Goal: Information Seeking & Learning: Learn about a topic

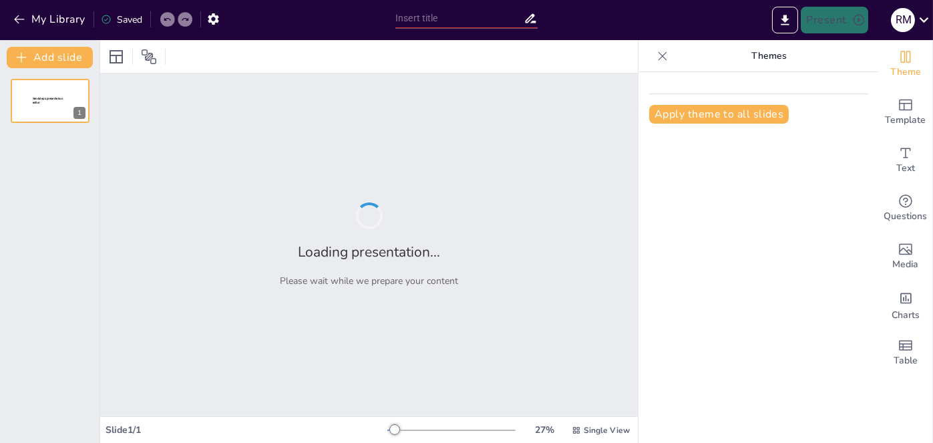
type input "Familias Tipográficas: Características y Aplicaciones"
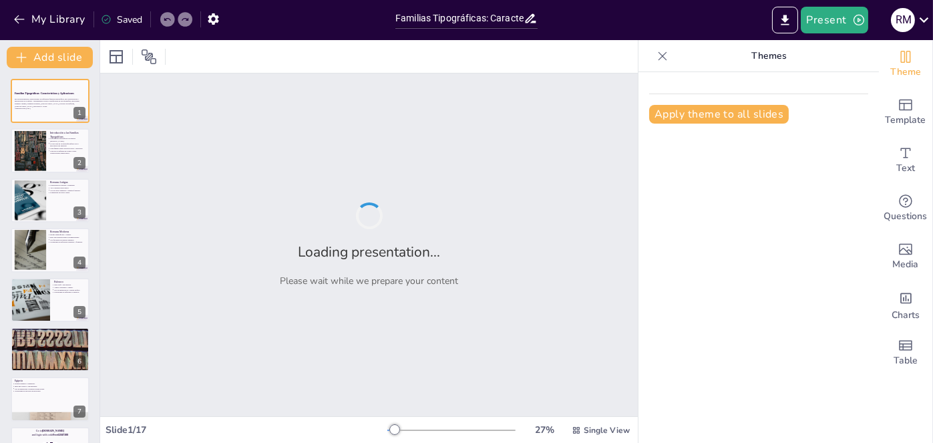
checkbox input "true"
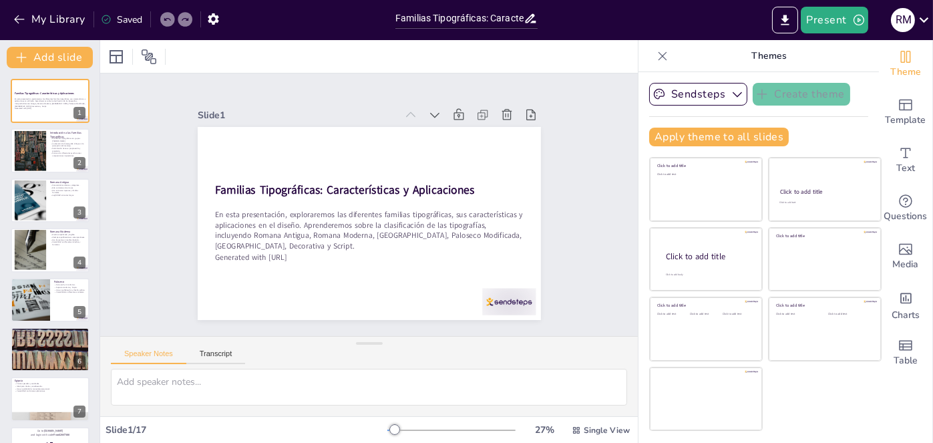
checkbox input "true"
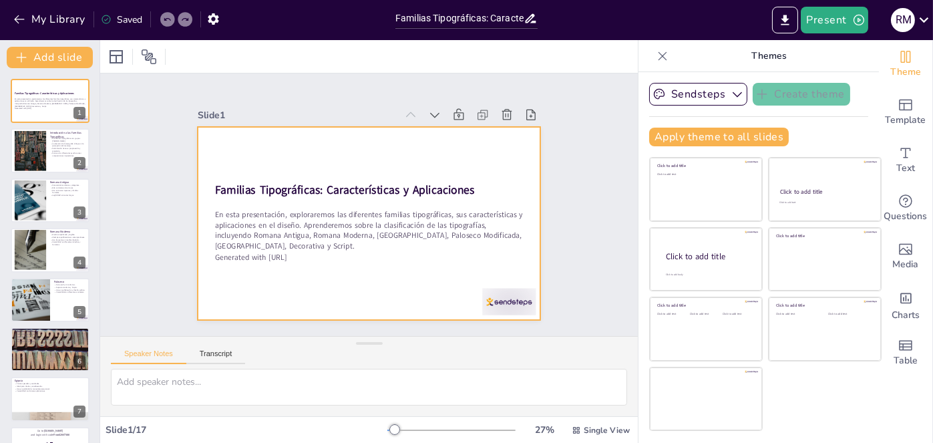
checkbox input "true"
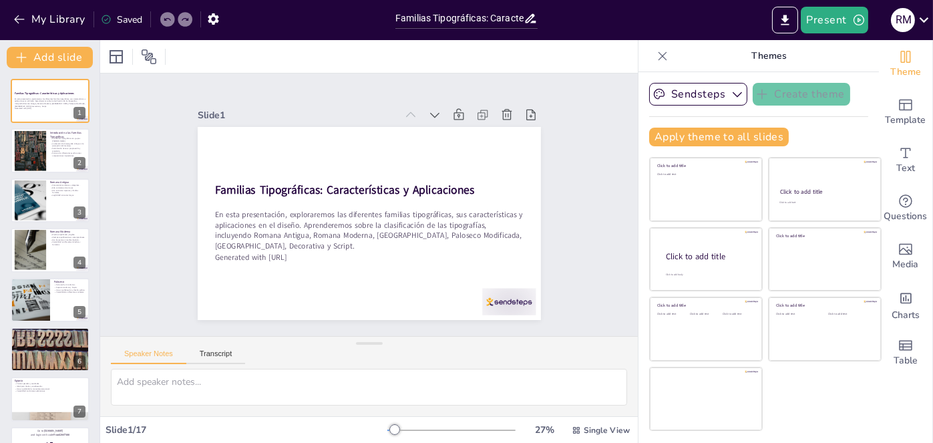
checkbox input "true"
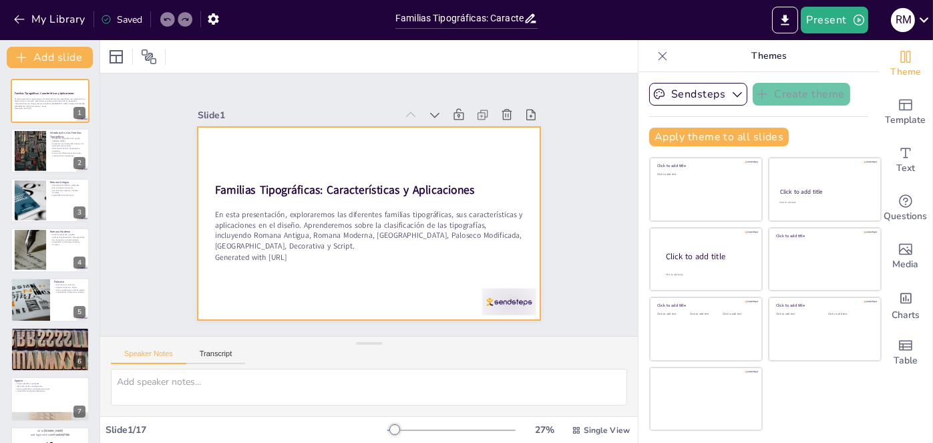
checkbox input "true"
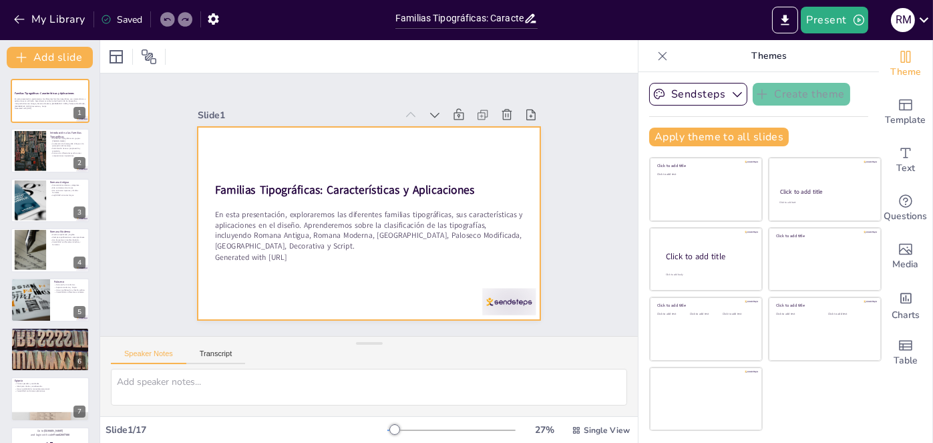
checkbox input "true"
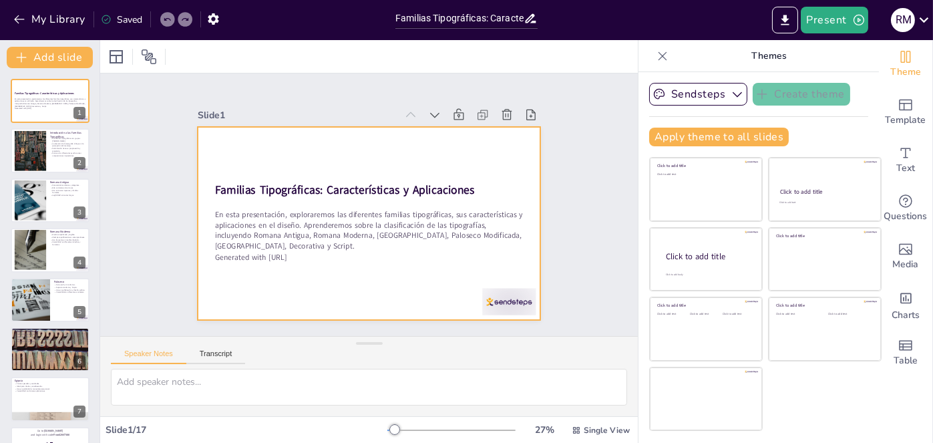
checkbox input "true"
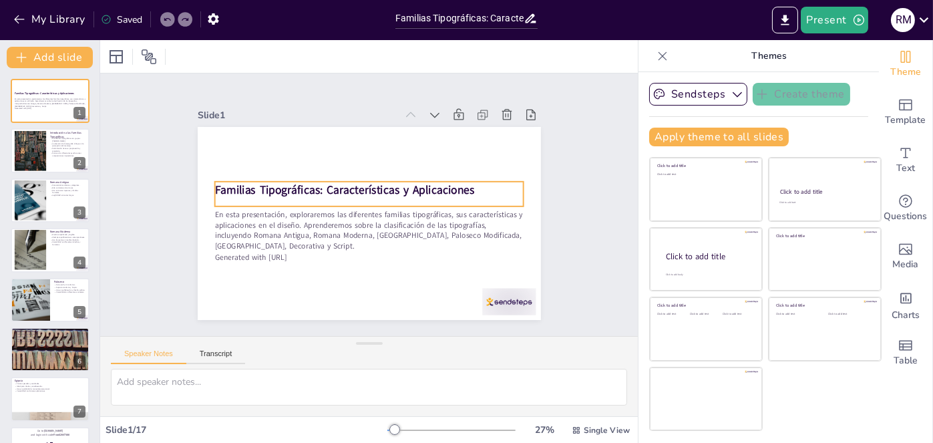
checkbox input "true"
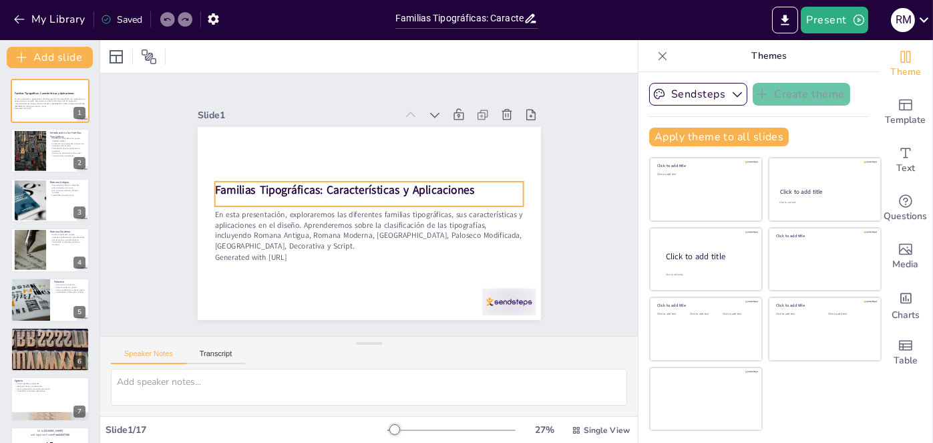
checkbox input "true"
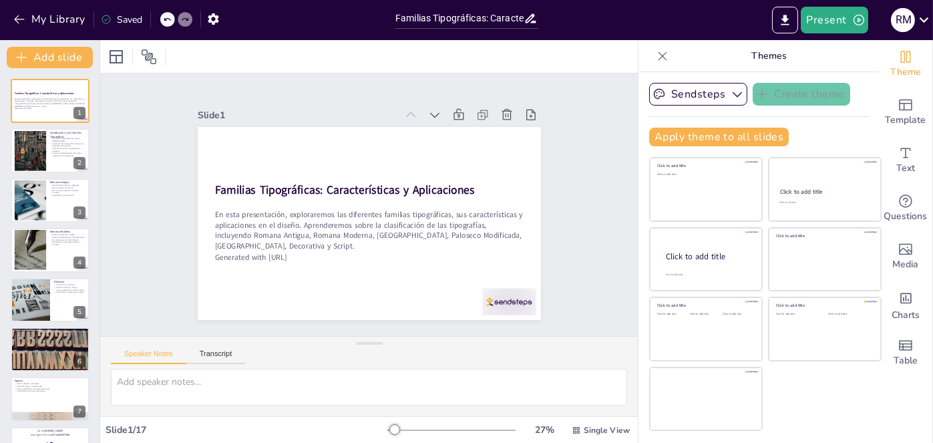
checkbox input "true"
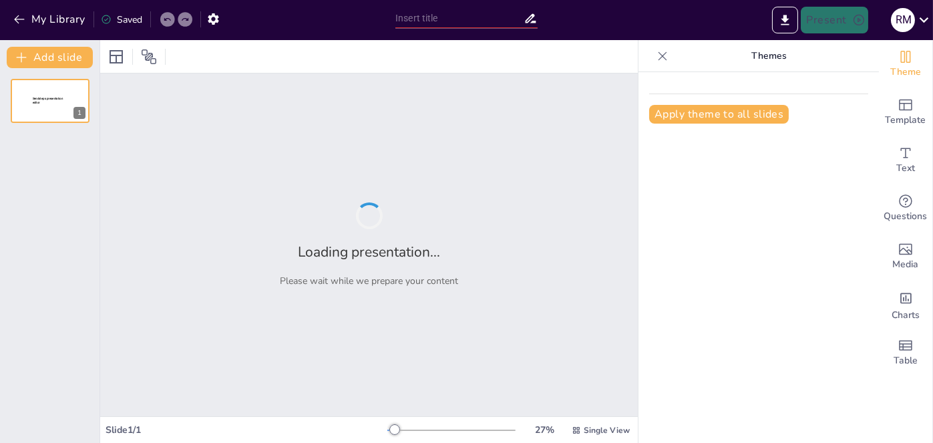
type input "Familias Tipográficas: Características y Aplicaciones"
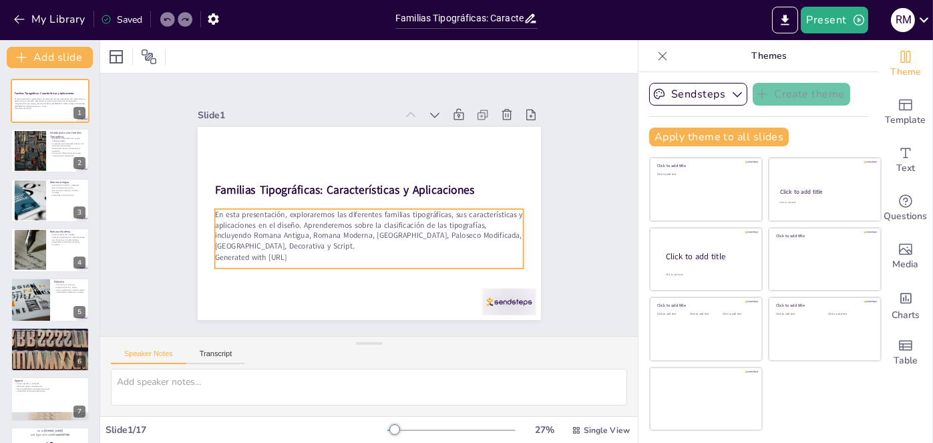
checkbox input "true"
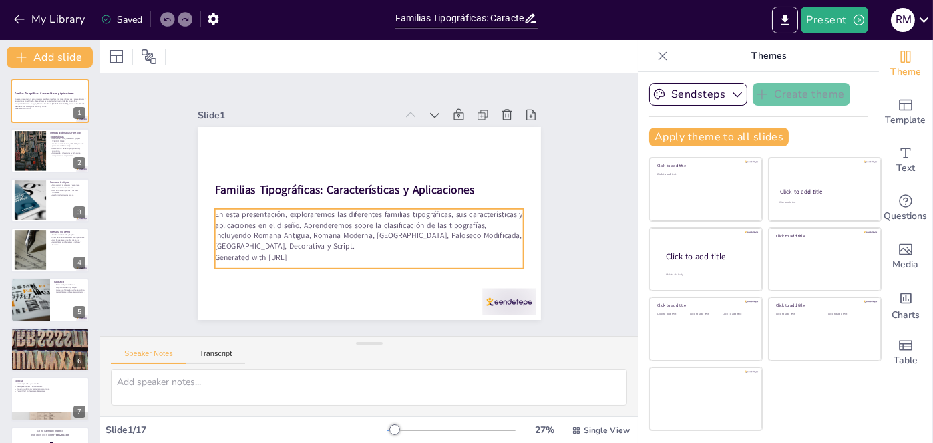
checkbox input "true"
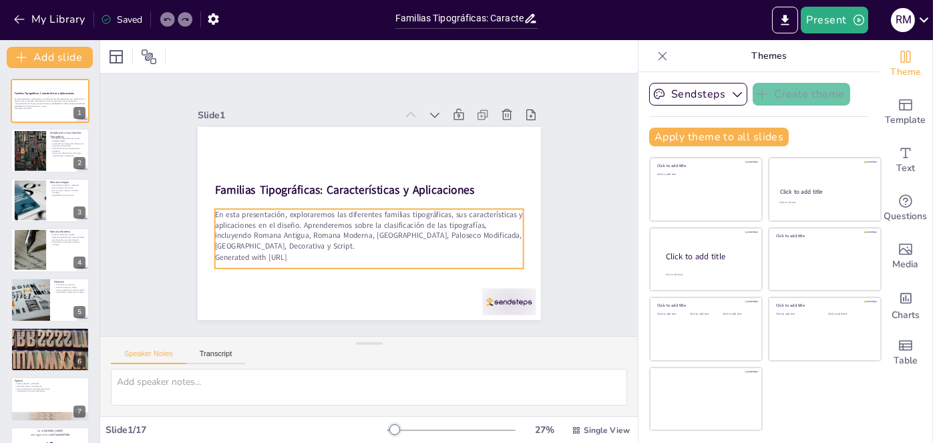
checkbox input "true"
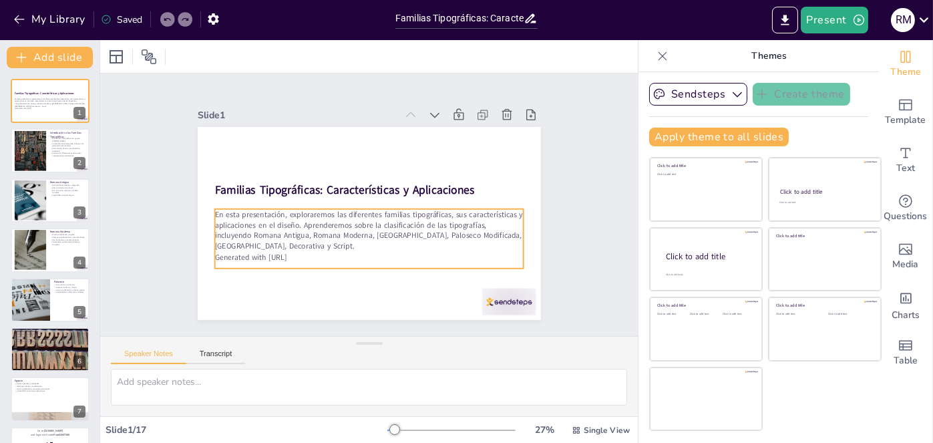
checkbox input "true"
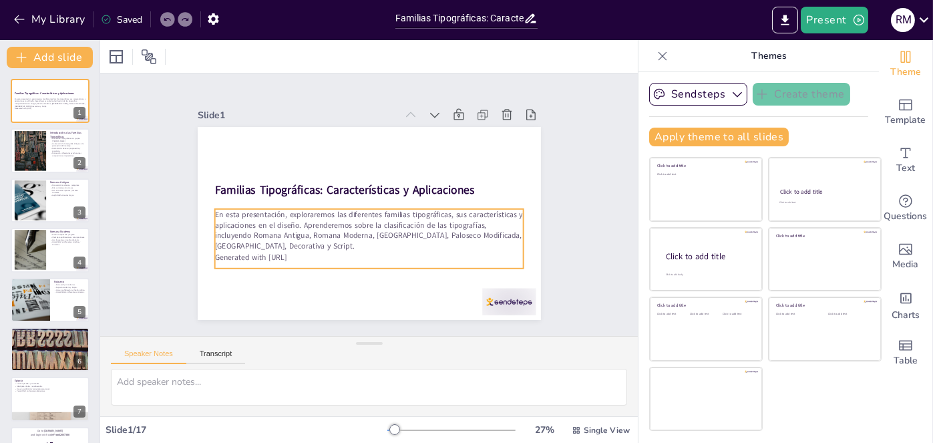
checkbox input "true"
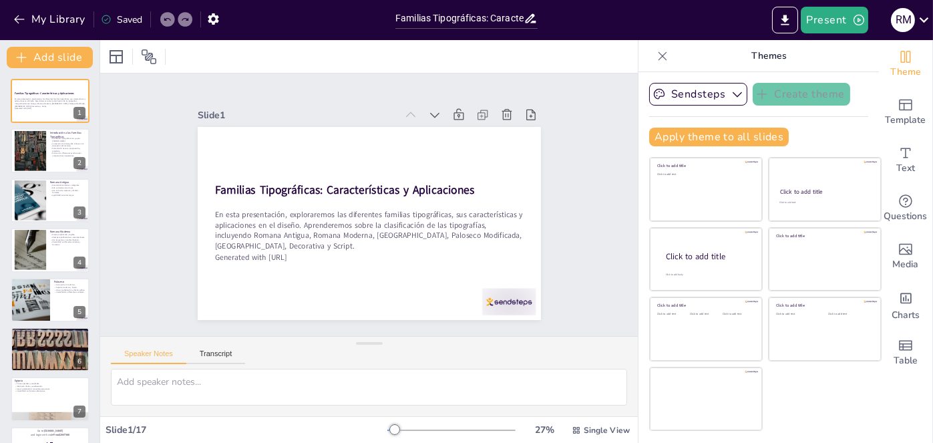
checkbox input "true"
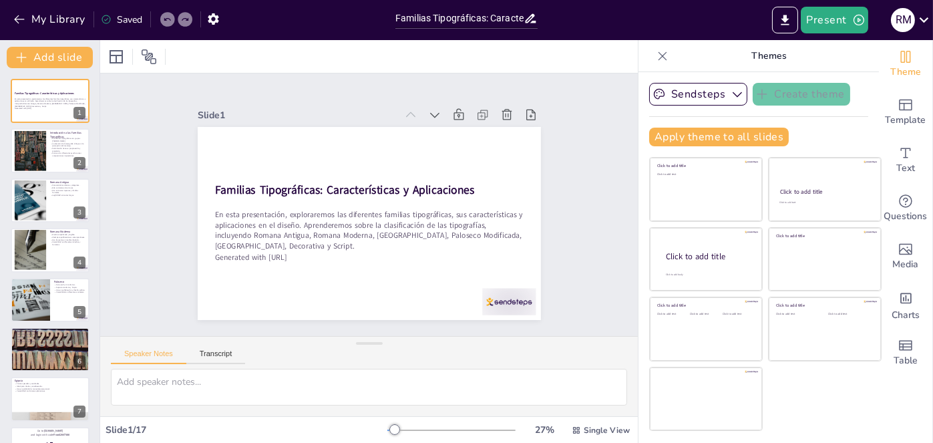
checkbox input "true"
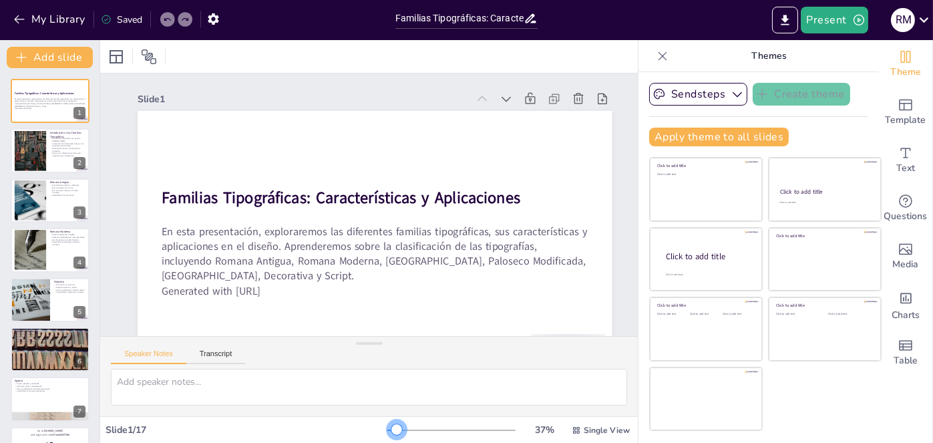
checkbox input "true"
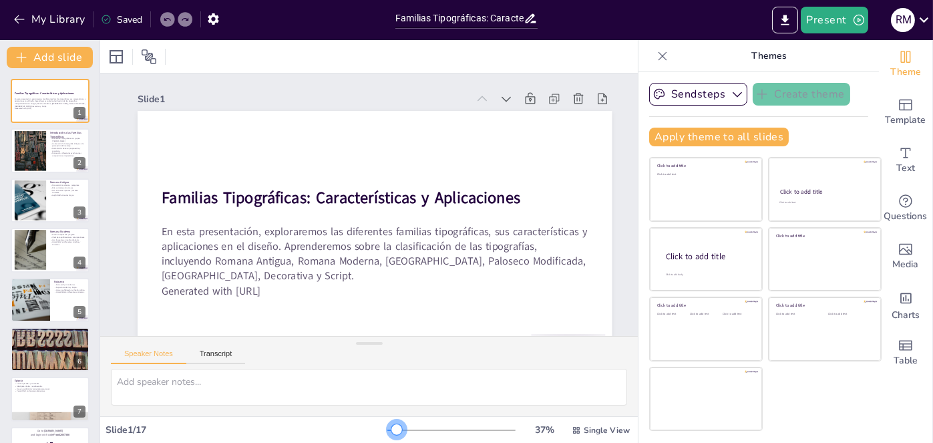
checkbox input "true"
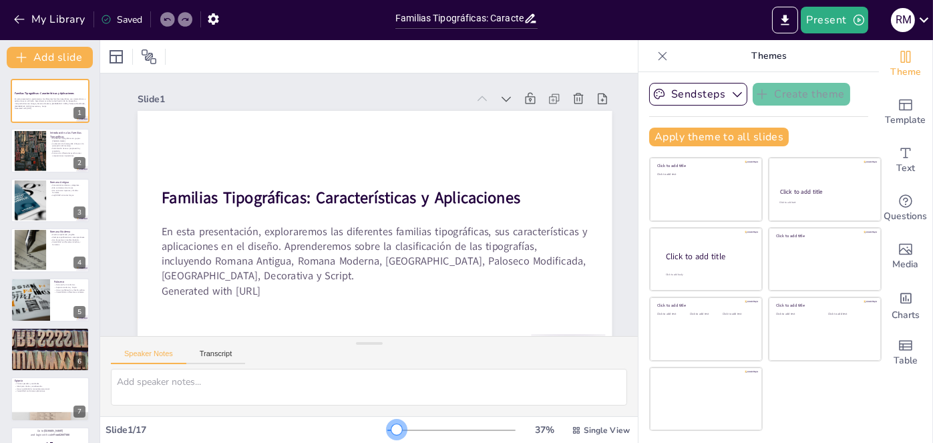
checkbox input "true"
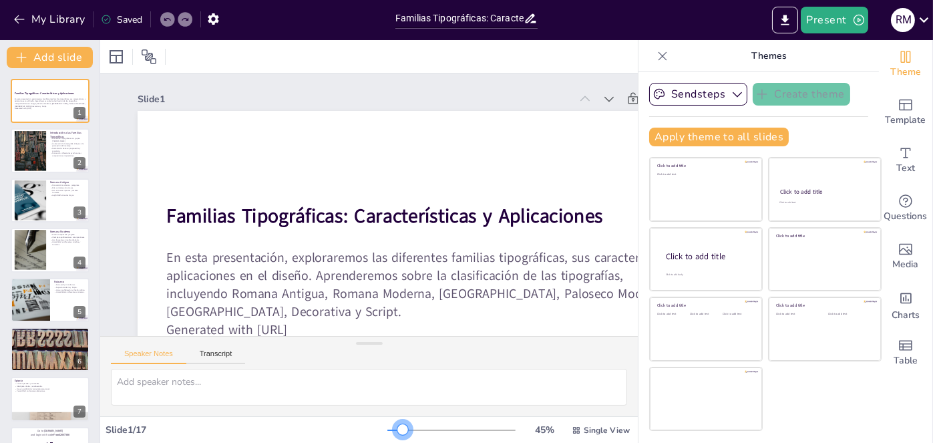
checkbox input "true"
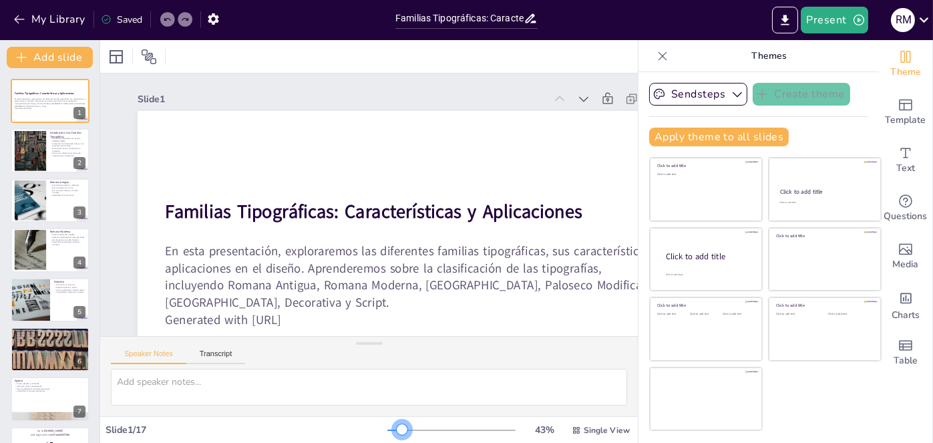
checkbox input "true"
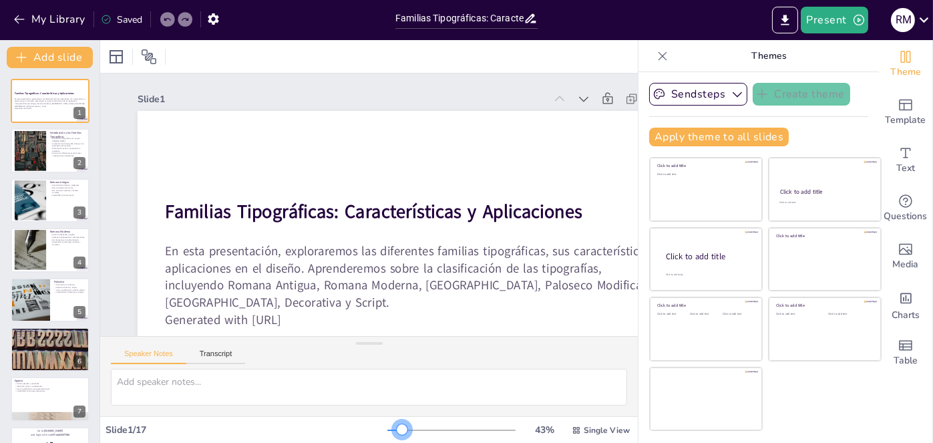
checkbox input "true"
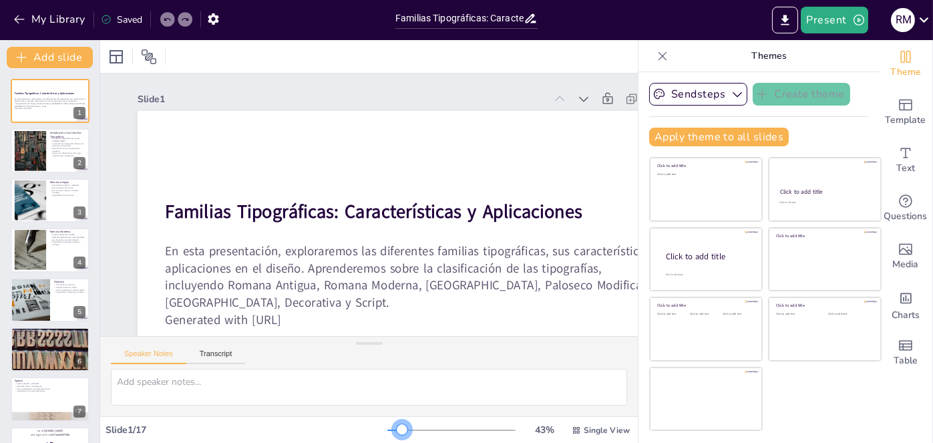
checkbox input "true"
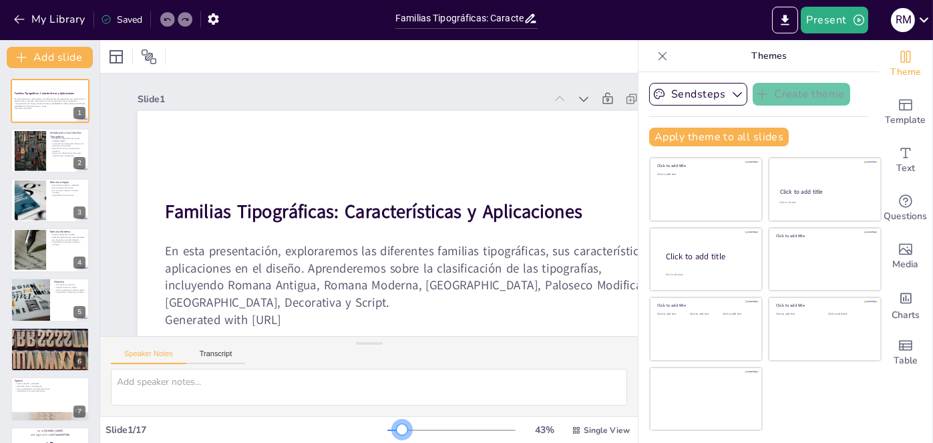
checkbox input "true"
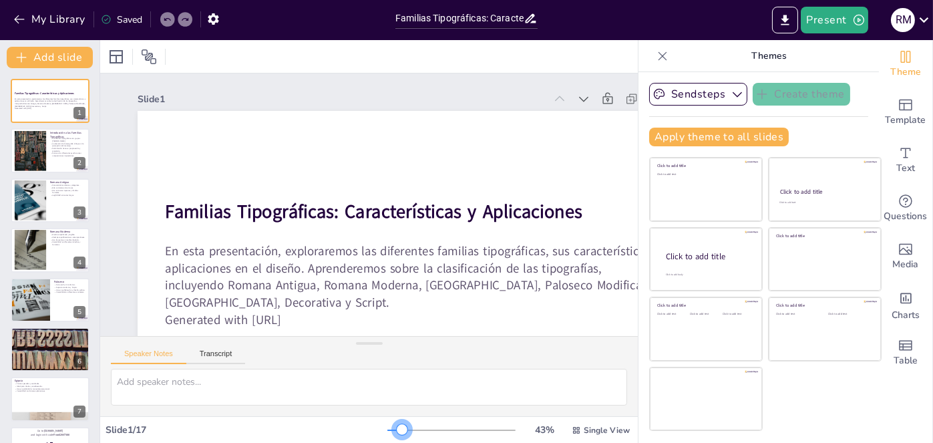
checkbox input "true"
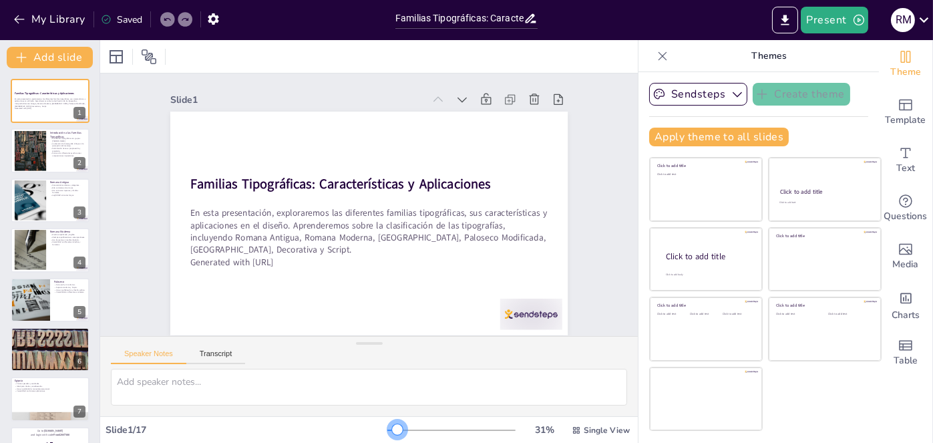
checkbox input "true"
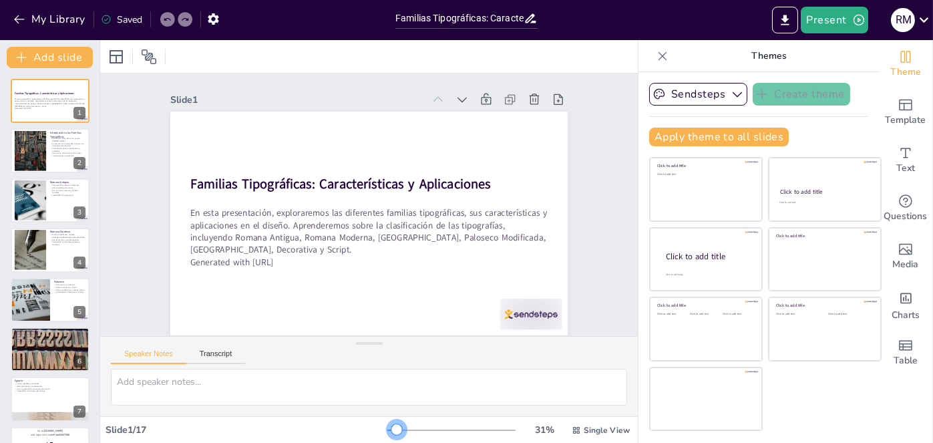
click at [392, 424] on div at bounding box center [397, 429] width 11 height 11
checkbox input "true"
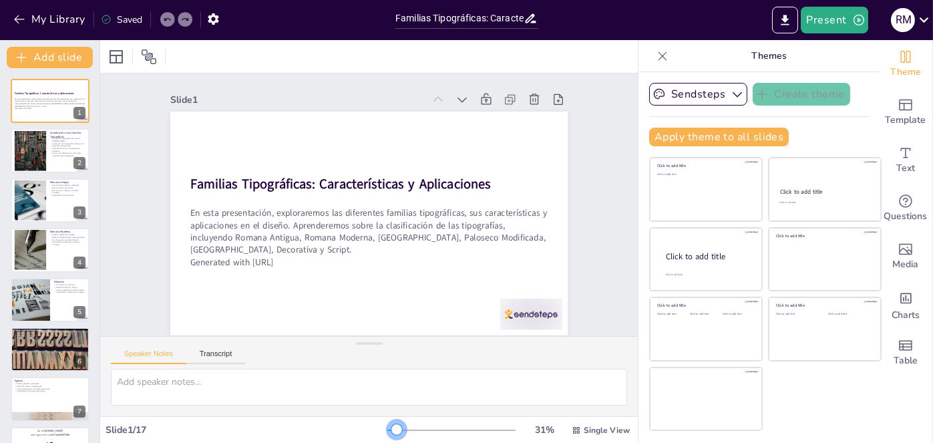
checkbox input "true"
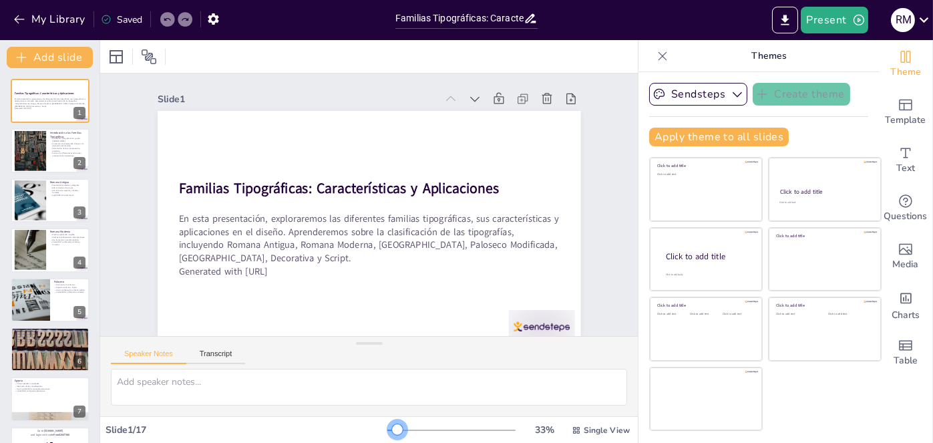
checkbox input "true"
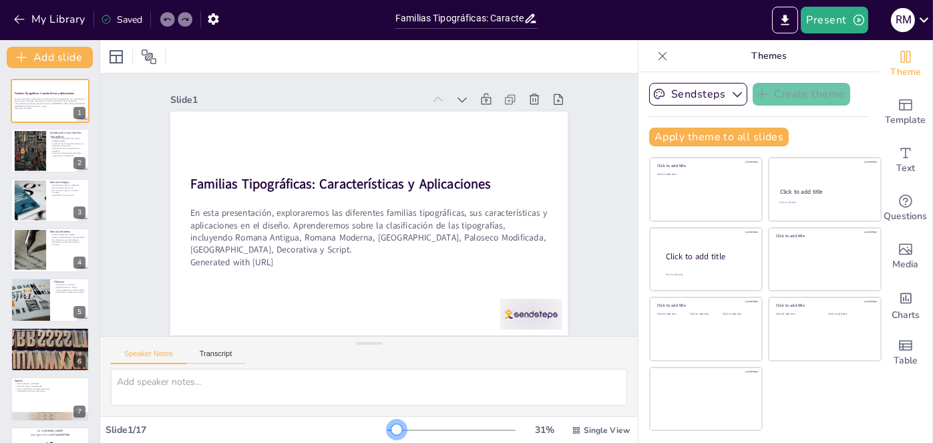
checkbox input "true"
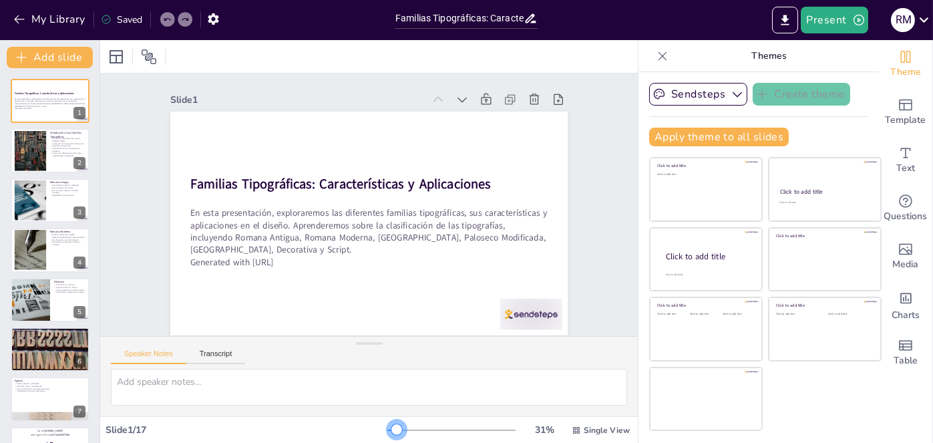
checkbox input "true"
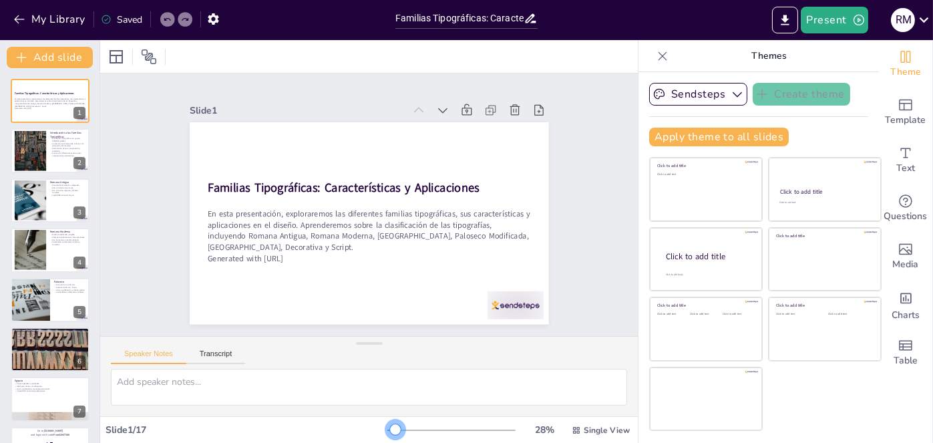
click at [390, 424] on div at bounding box center [395, 429] width 11 height 11
checkbox input "true"
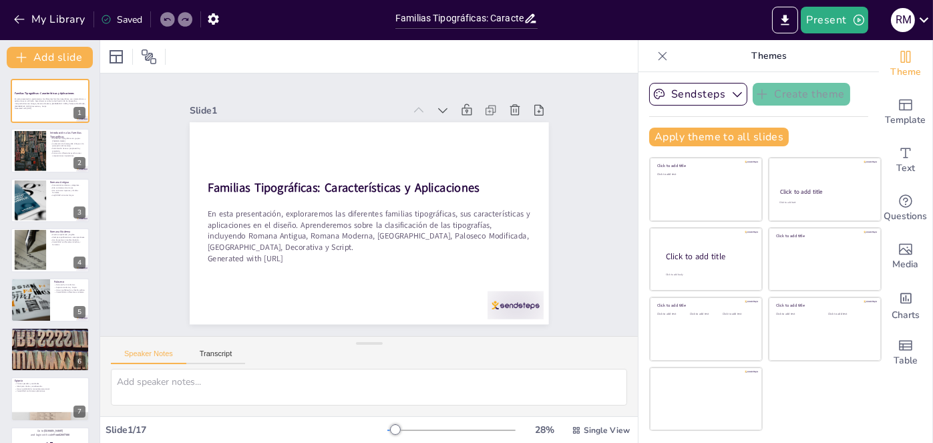
checkbox input "true"
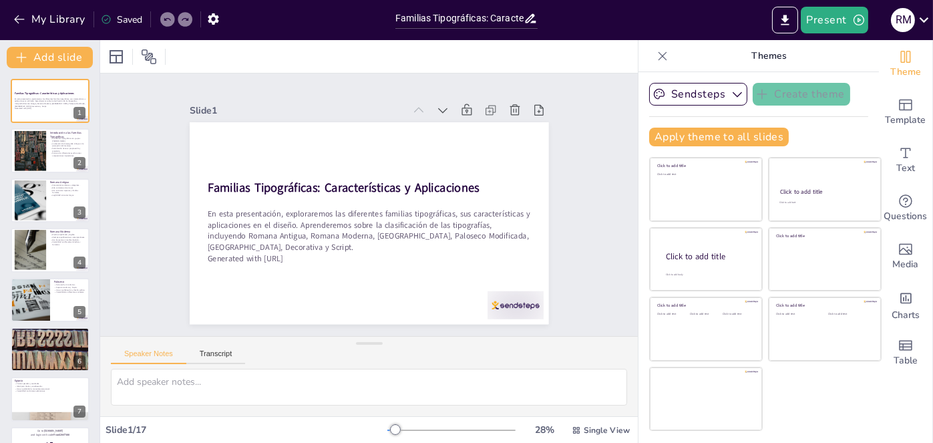
checkbox input "true"
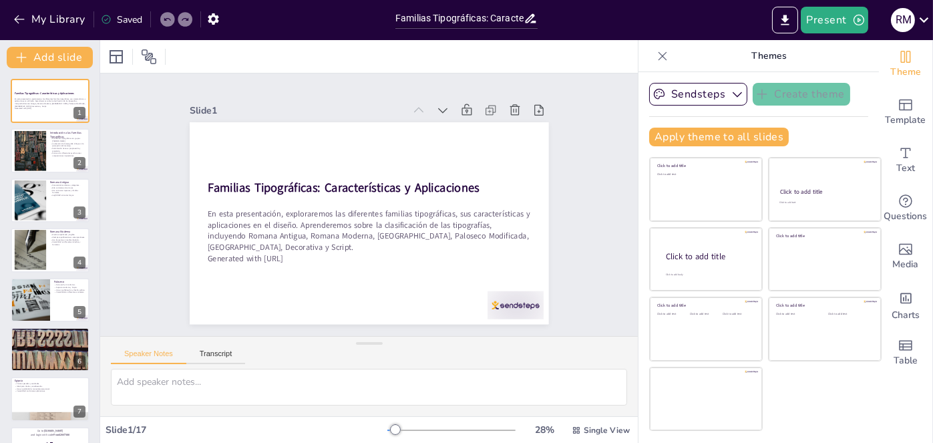
checkbox input "true"
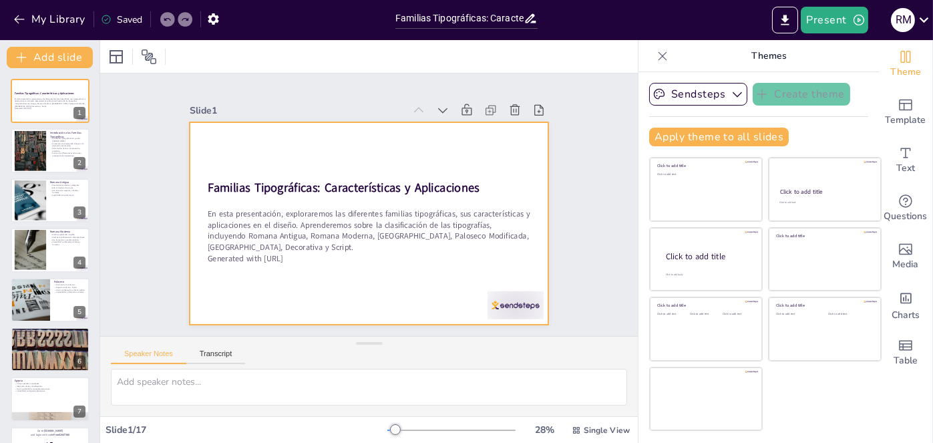
checkbox input "true"
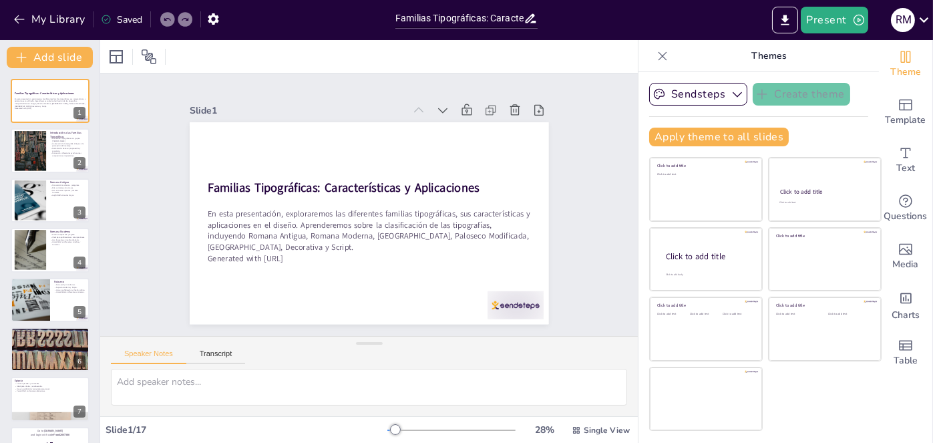
checkbox input "true"
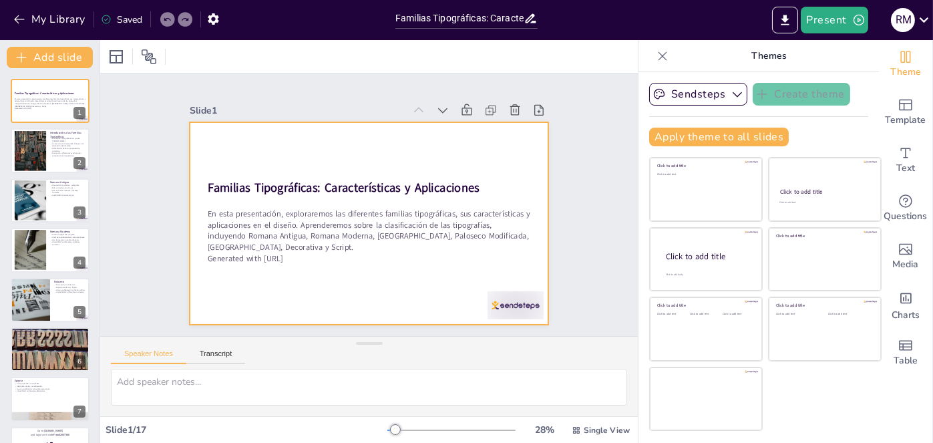
checkbox input "true"
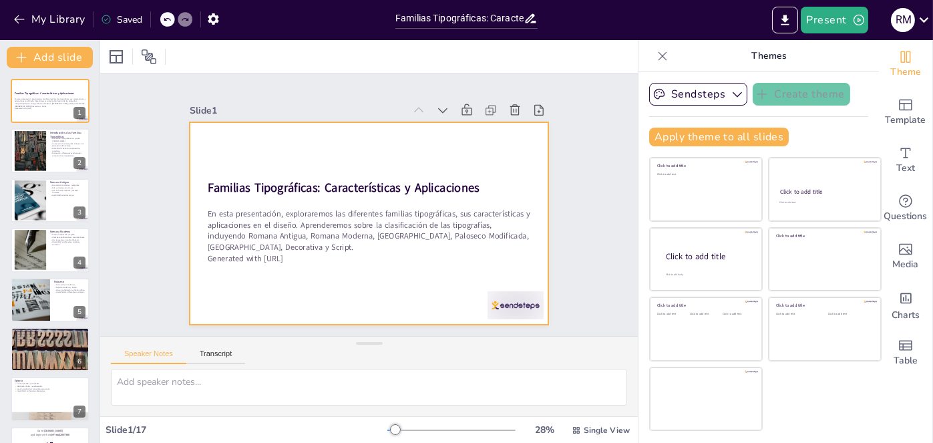
checkbox input "true"
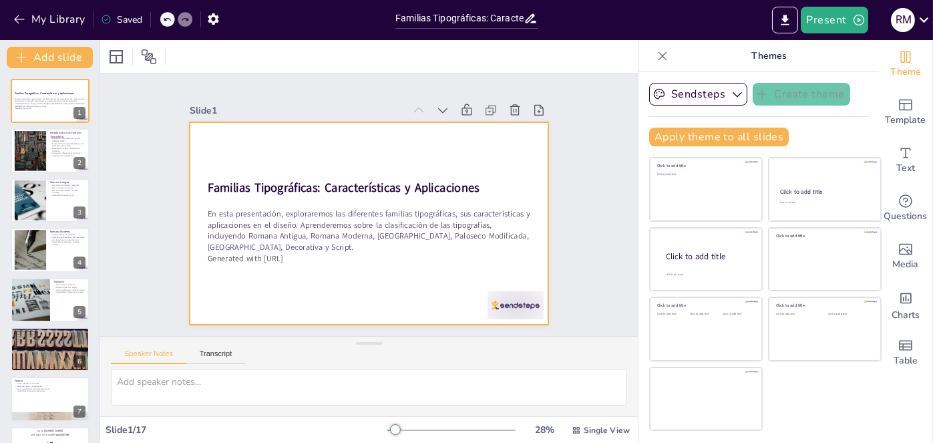
checkbox input "true"
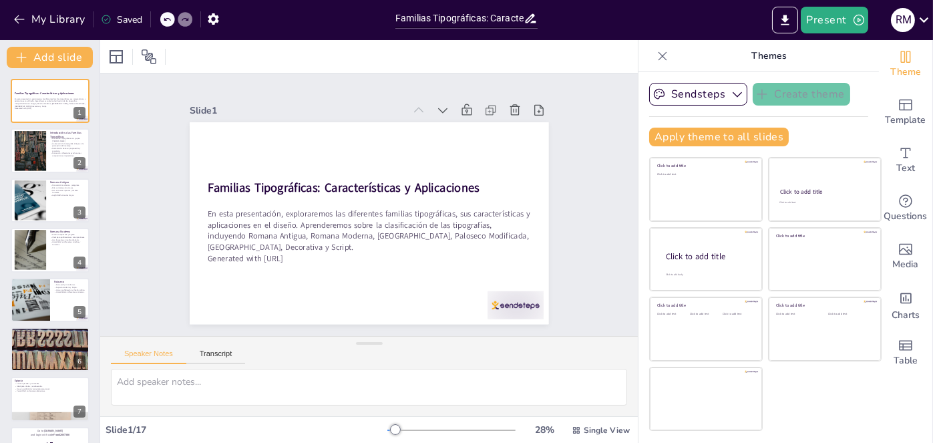
checkbox input "true"
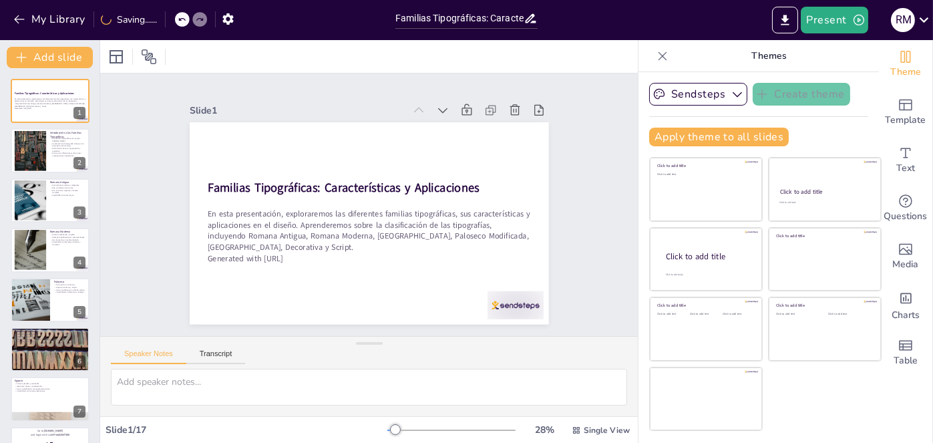
checkbox input "true"
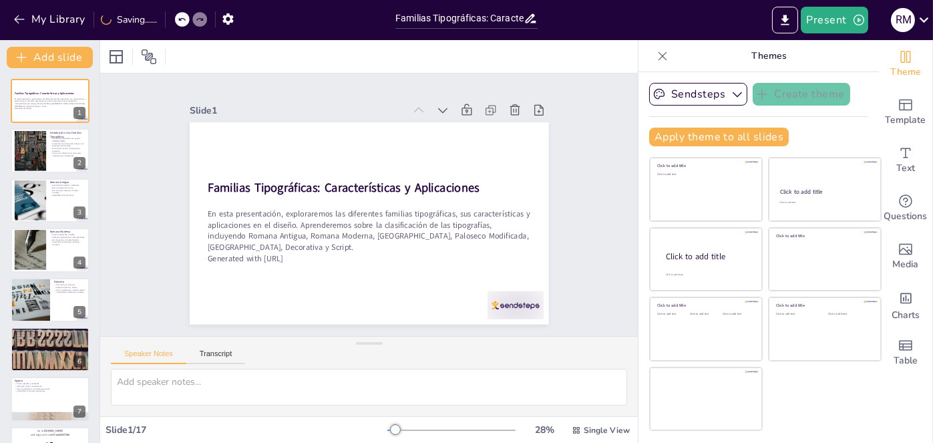
checkbox input "true"
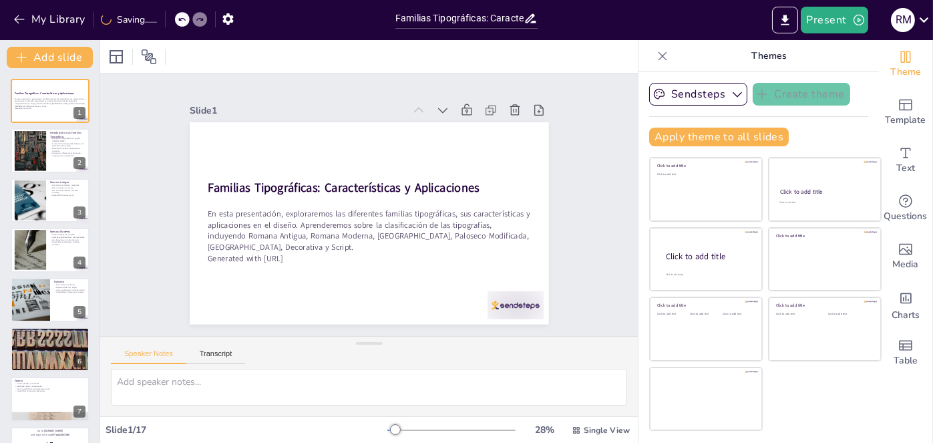
checkbox input "true"
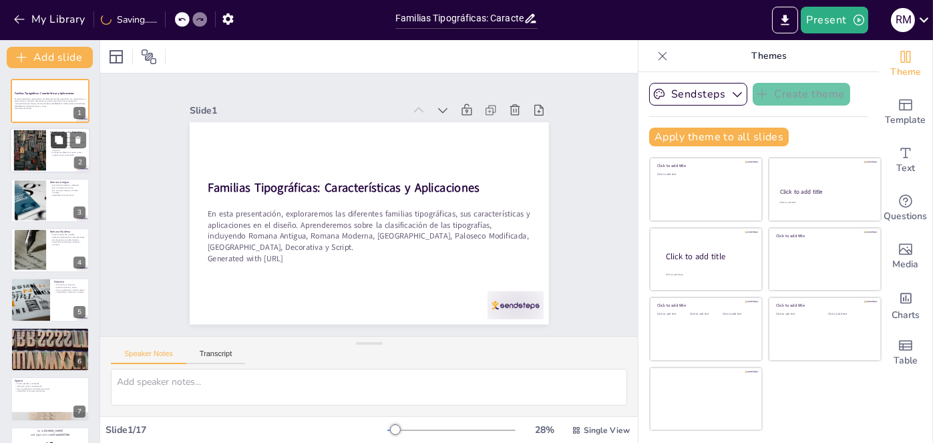
checkbox input "true"
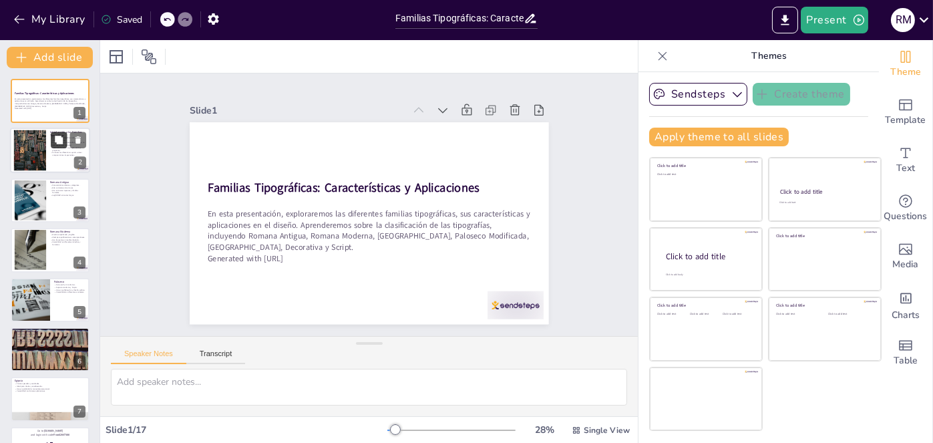
click at [53, 138] on button at bounding box center [59, 140] width 16 height 16
type textarea "Las familias tipográficas son fundamentales en el diseño, ya que agrupan fuente…"
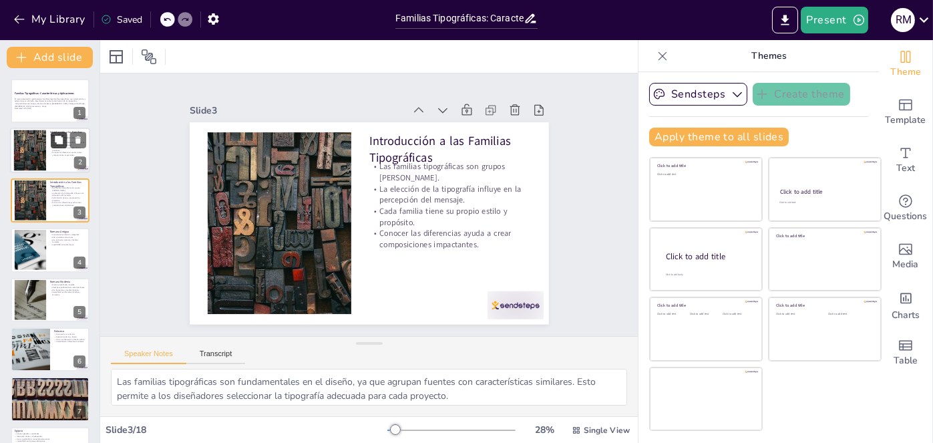
checkbox input "true"
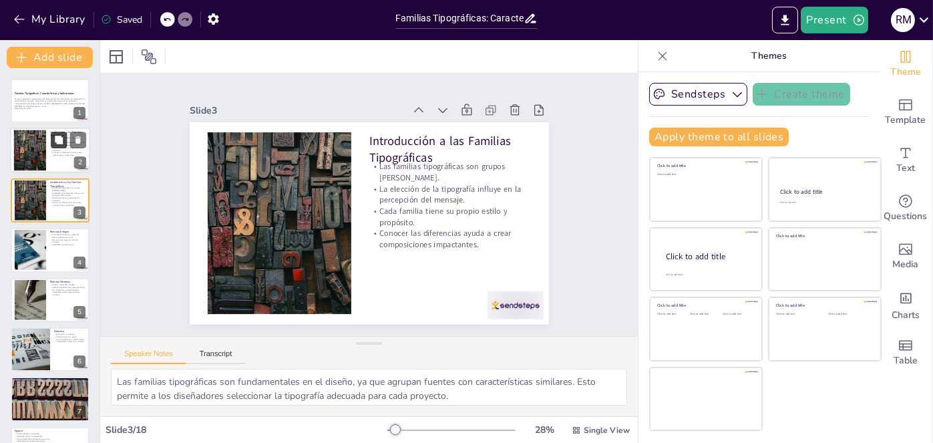
scroll to position [27, 0]
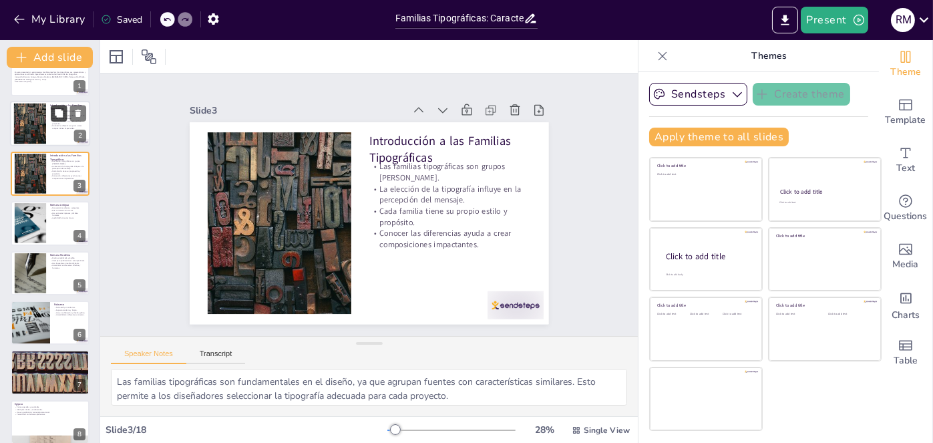
checkbox input "true"
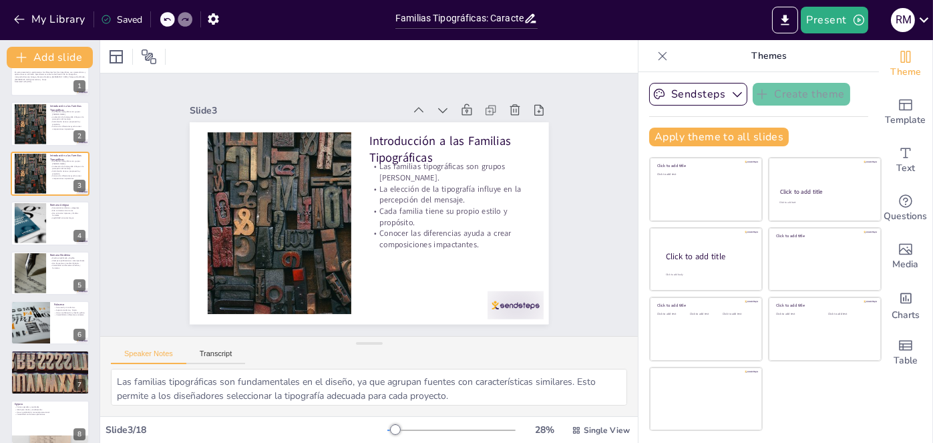
checkbox input "true"
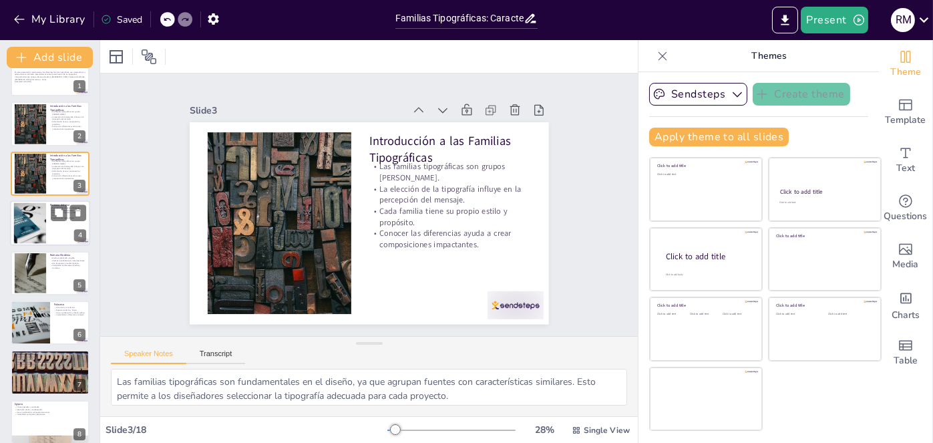
checkbox input "true"
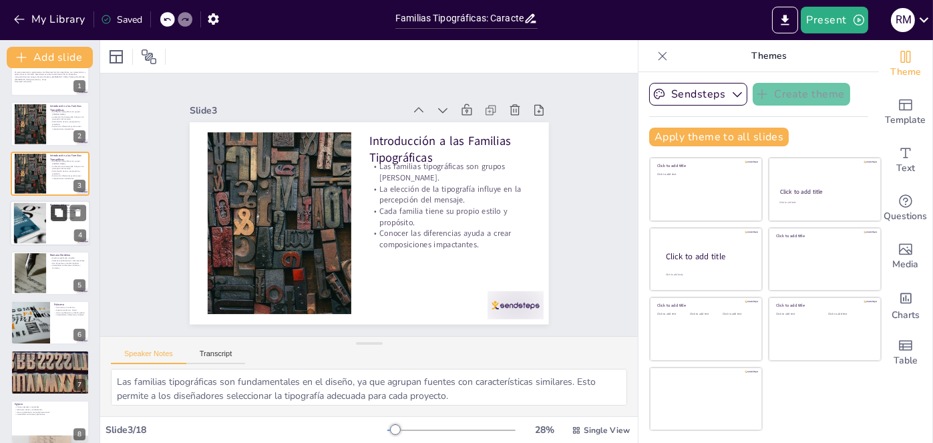
checkbox input "true"
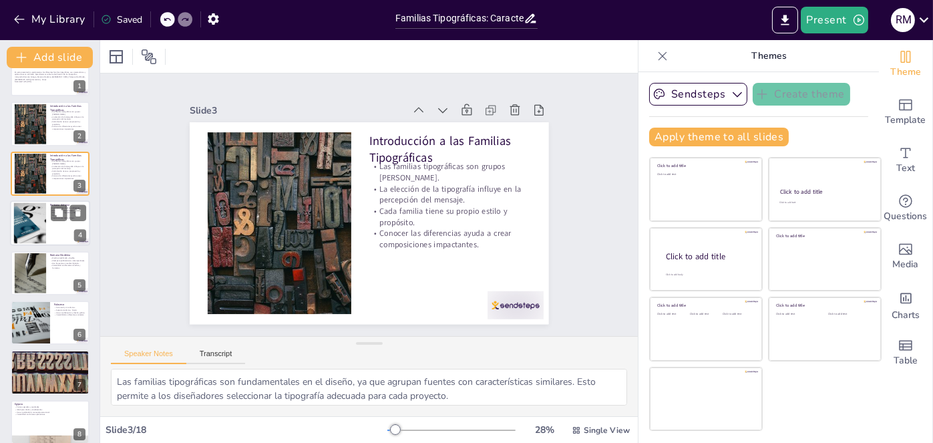
checkbox input "true"
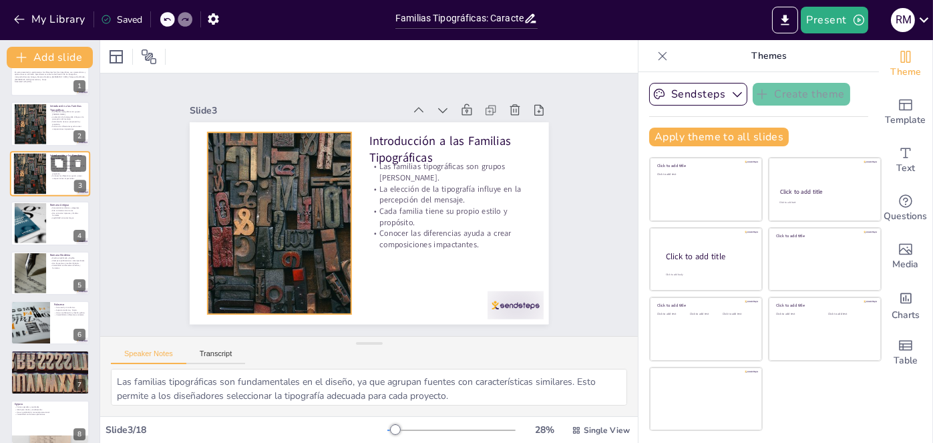
click at [43, 180] on div at bounding box center [30, 173] width 68 height 41
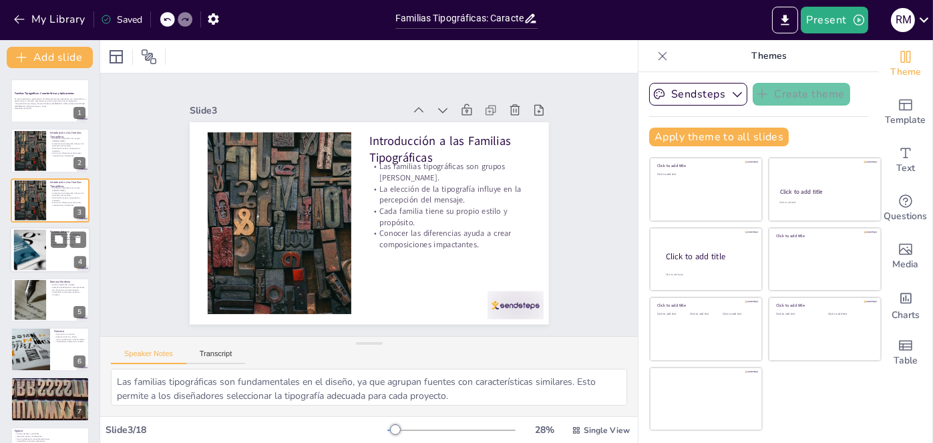
click at [42, 243] on div at bounding box center [30, 250] width 63 height 41
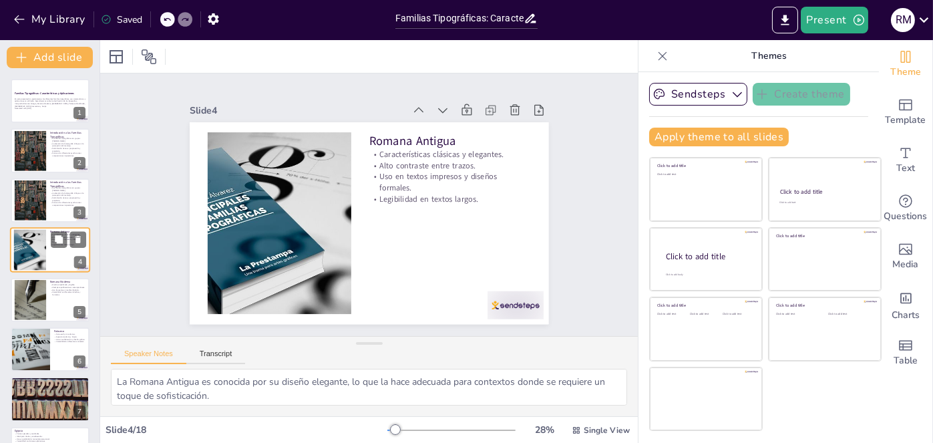
scroll to position [27, 0]
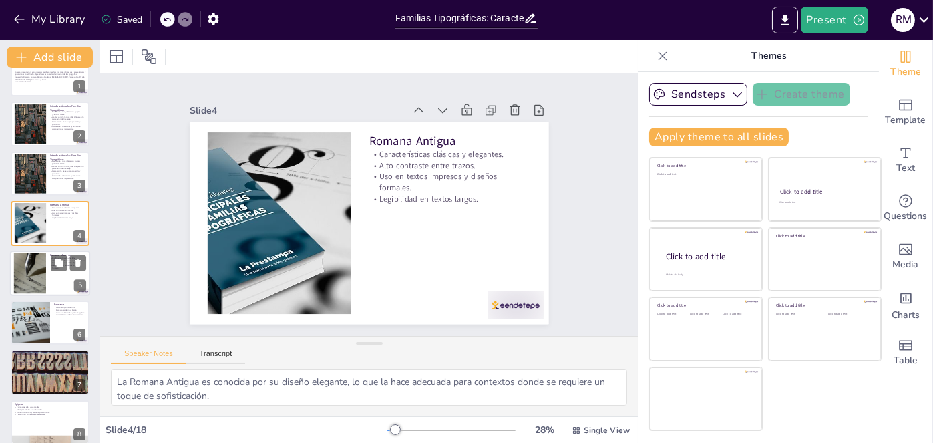
click at [43, 274] on div at bounding box center [30, 273] width 54 height 41
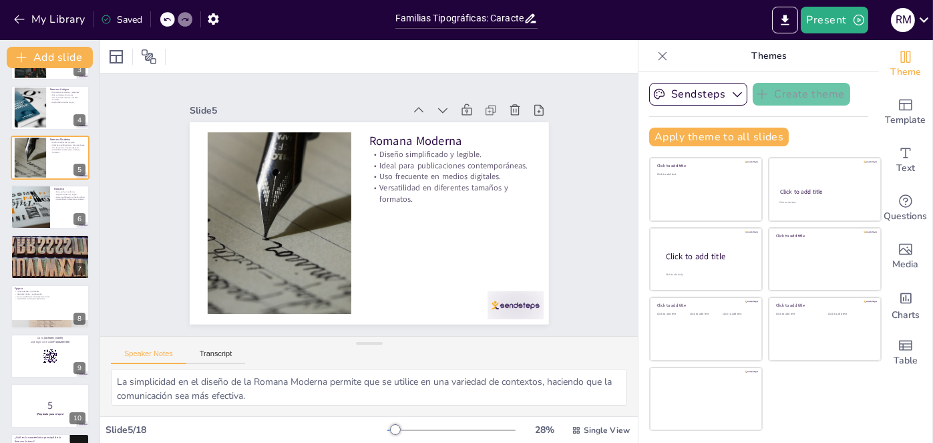
scroll to position [148, 0]
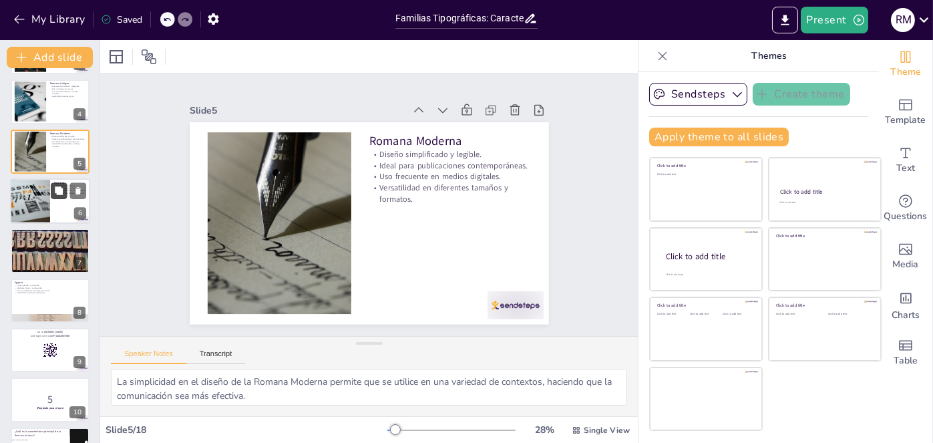
click at [52, 197] on button at bounding box center [59, 190] width 16 height 16
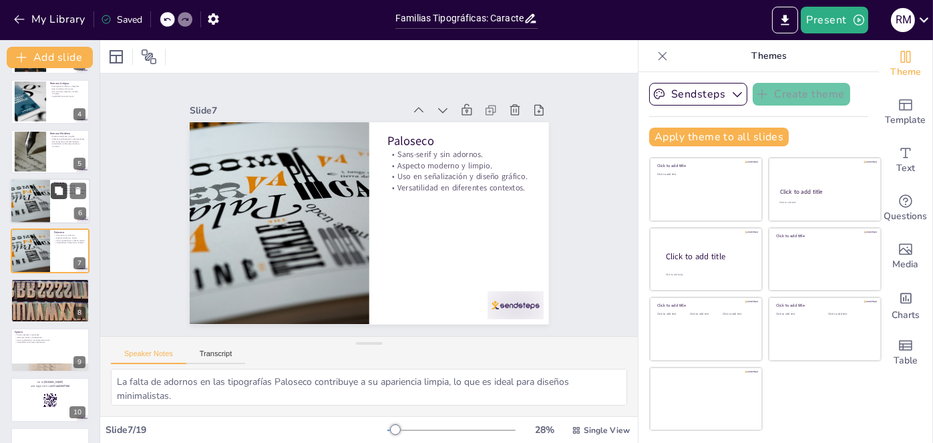
scroll to position [144, 0]
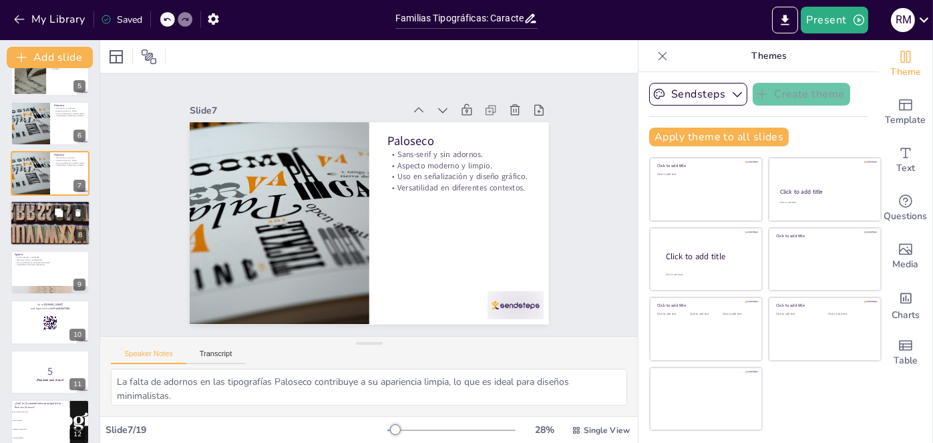
click at [43, 218] on div at bounding box center [50, 222] width 80 height 65
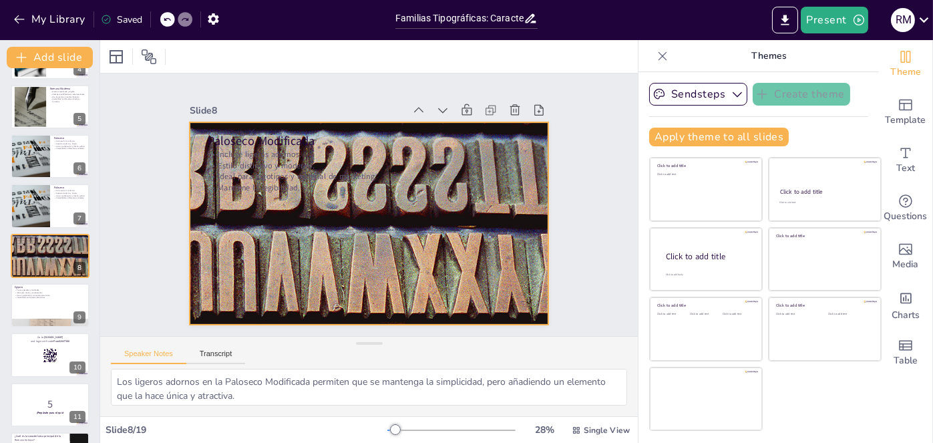
click at [293, 237] on div at bounding box center [369, 223] width 359 height 293
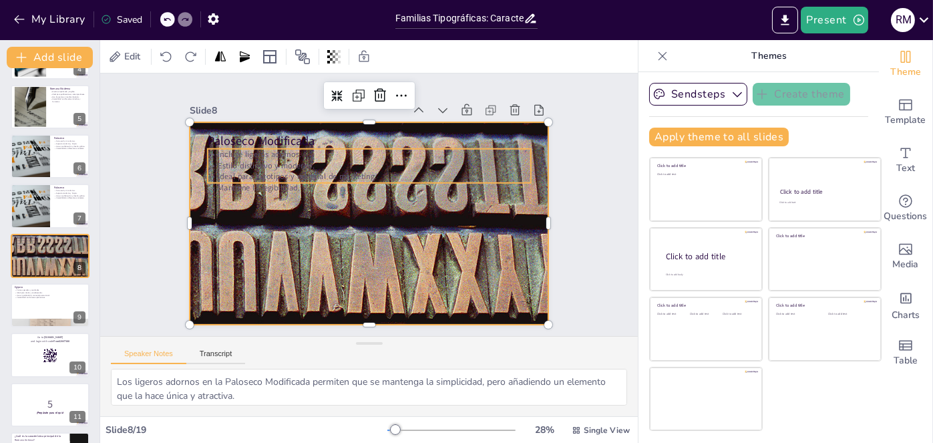
click at [267, 178] on div "Paloseco Modificada Incluye ligeros adornos. Estilo distintivo y moderno. Ideal…" at bounding box center [377, 222] width 410 height 331
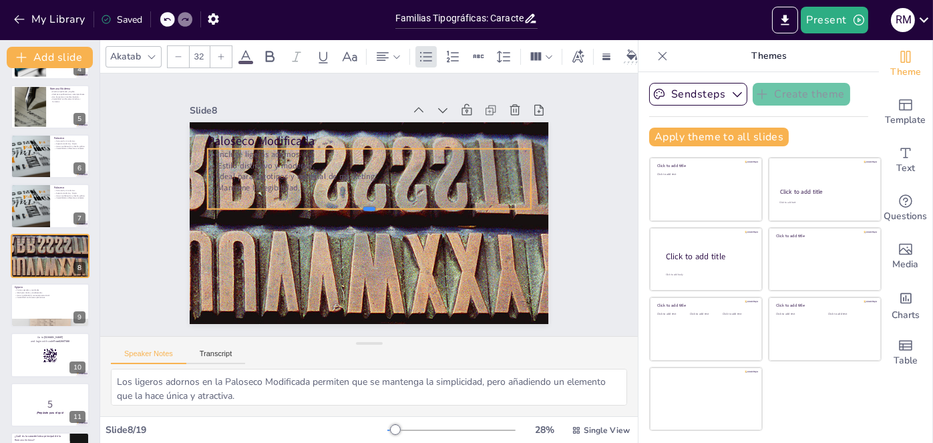
drag, startPoint x: 361, startPoint y: 178, endPoint x: 359, endPoint y: 205, distance: 27.5
click at [359, 205] on div at bounding box center [362, 211] width 224 height 247
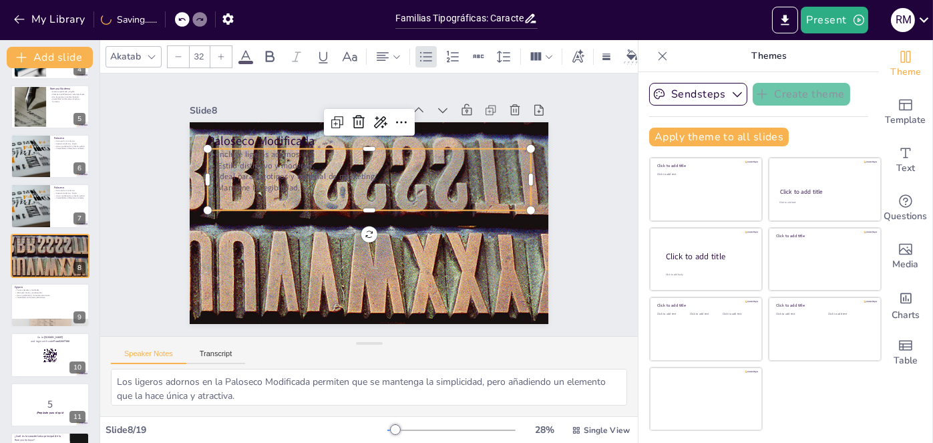
click at [313, 190] on div "Incluye ligeros adornos. Estilo distintivo y moderno. Ideal para logotipos y ma…" at bounding box center [369, 179] width 323 height 61
click at [313, 190] on div "Incluye ligeros adornos. Estilo distintivo y moderno. Ideal para logotipos y ma…" at bounding box center [351, 187] width 262 height 281
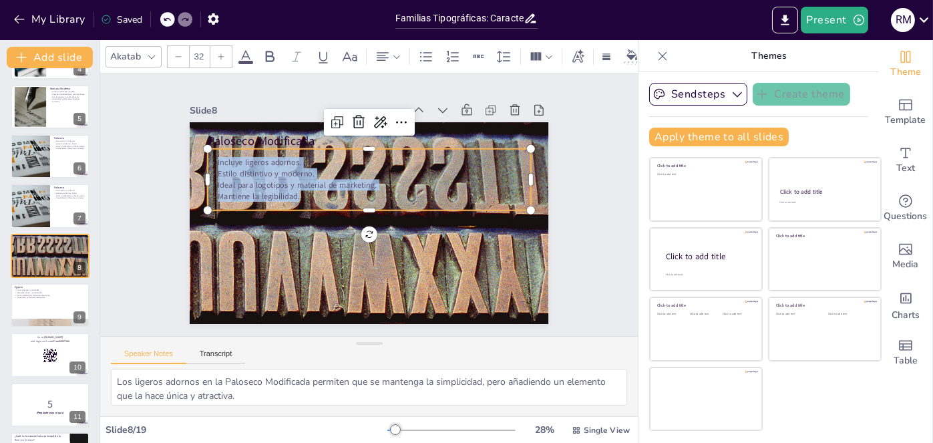
drag, startPoint x: 313, startPoint y: 192, endPoint x: 201, endPoint y: 146, distance: 120.5
click at [269, 146] on div "Paloseco Modificada Incluye ligeros adornos. Estilo distintivo y moderno. Ideal…" at bounding box center [388, 202] width 239 height 378
click at [532, 219] on div at bounding box center [538, 225] width 13 height 13
click at [243, 53] on icon at bounding box center [246, 57] width 16 height 16
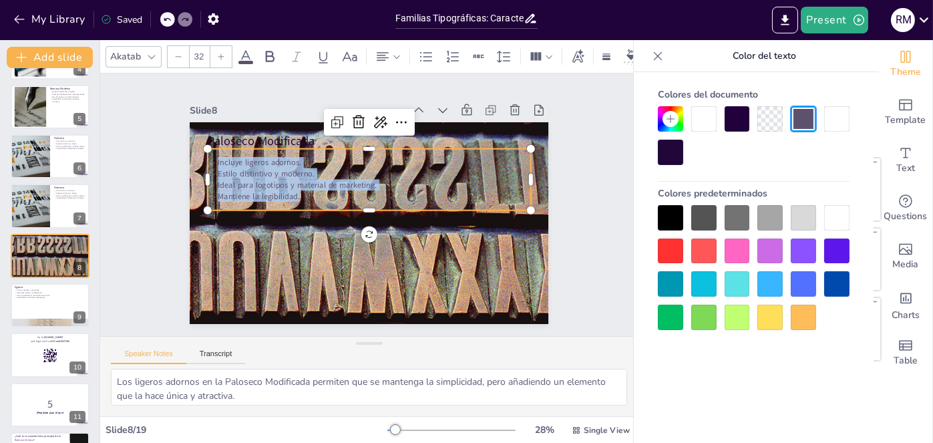
click at [699, 123] on div at bounding box center [703, 118] width 25 height 25
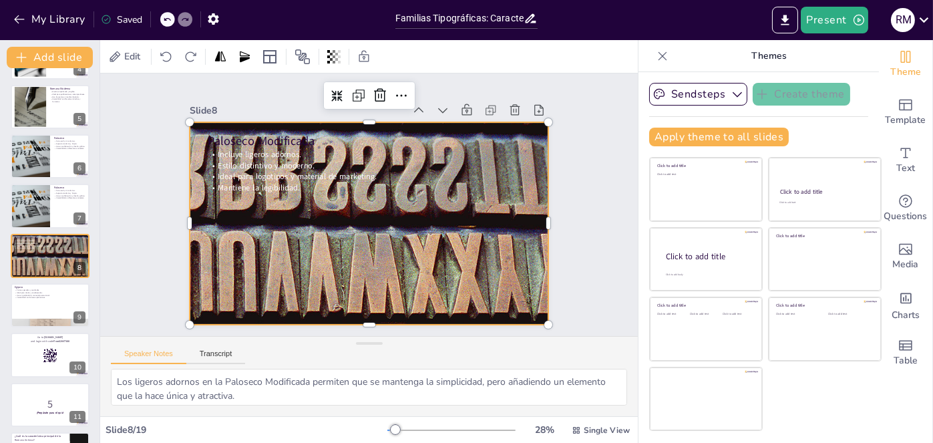
click at [397, 237] on div at bounding box center [369, 223] width 359 height 293
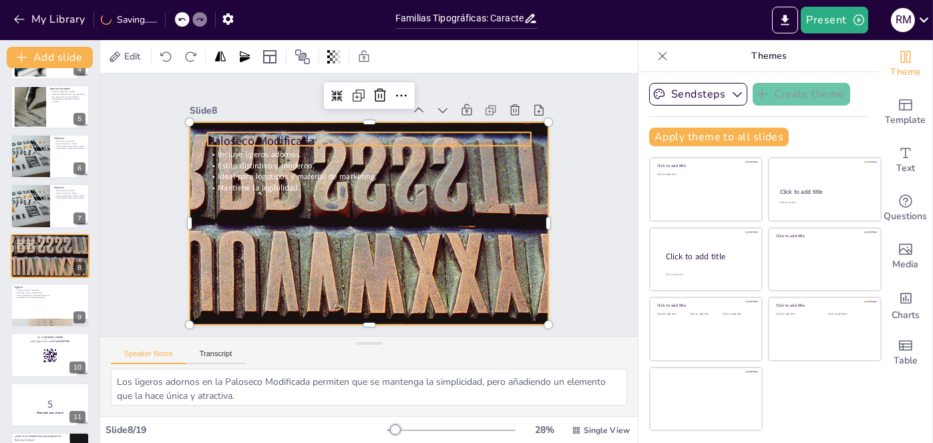
click at [270, 133] on p "Paloseco Modificada" at bounding box center [369, 140] width 323 height 17
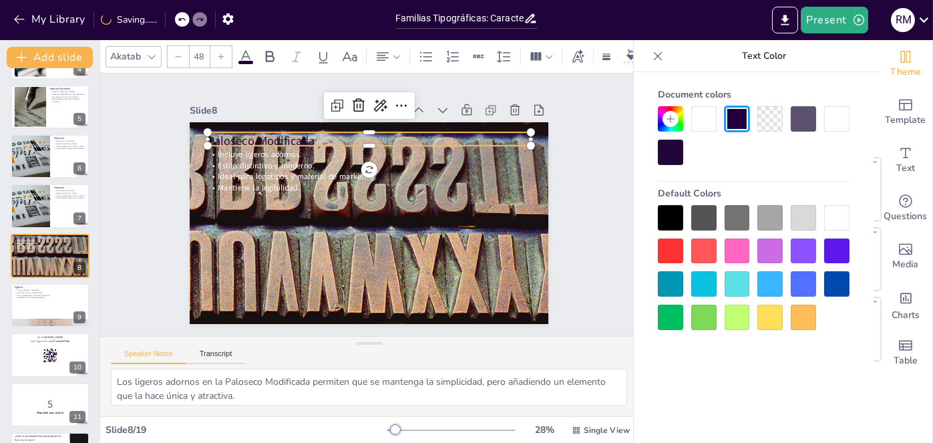
click at [270, 133] on p "Paloseco Modificada" at bounding box center [369, 140] width 323 height 17
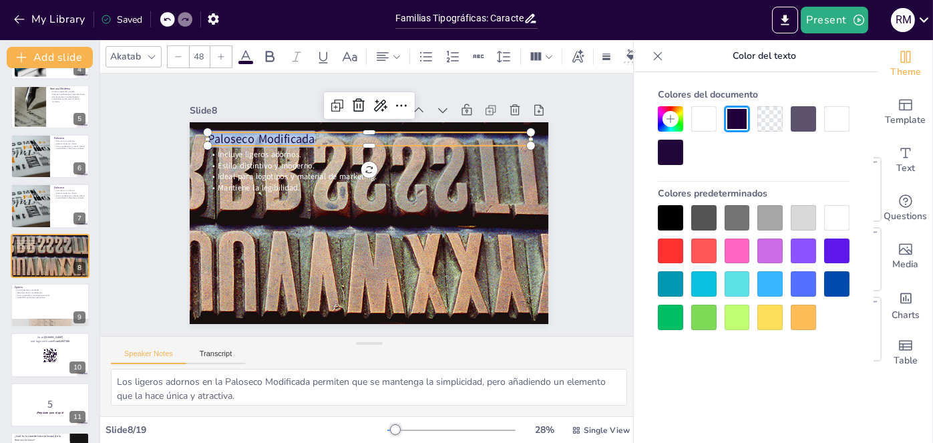
drag, startPoint x: 313, startPoint y: 133, endPoint x: 198, endPoint y: 133, distance: 114.9
click at [208, 133] on p "Paloseco Modificada" at bounding box center [369, 139] width 323 height 17
click at [706, 110] on div at bounding box center [703, 118] width 25 height 25
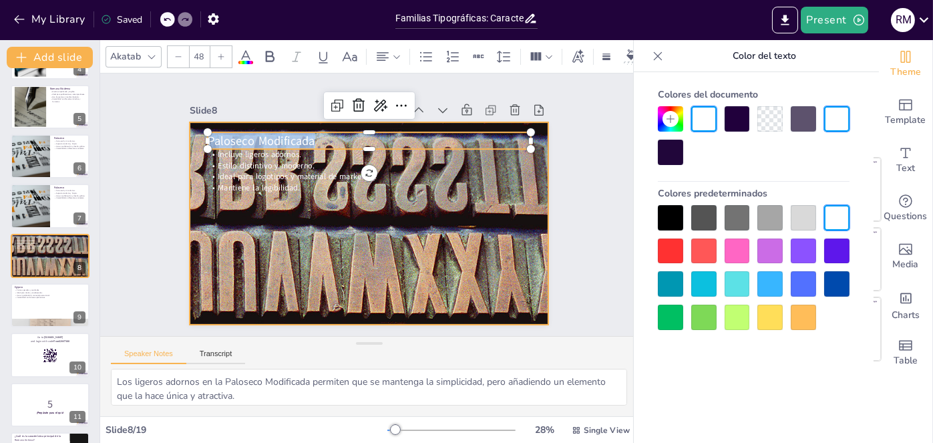
click at [445, 242] on div at bounding box center [350, 209] width 361 height 412
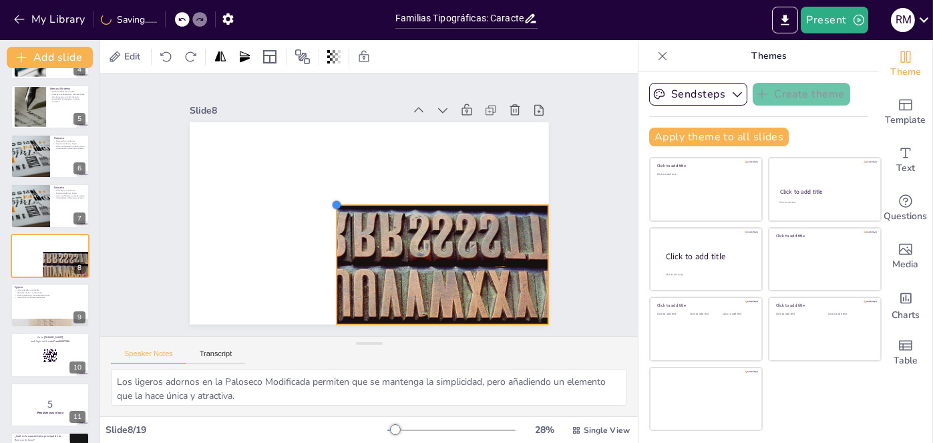
drag, startPoint x: 179, startPoint y: 118, endPoint x: 325, endPoint y: 238, distance: 189.4
click at [325, 238] on div "Paloseco Modificada Incluye ligeros adornos. Estilo distintivo y moderno. Ideal…" at bounding box center [369, 223] width 359 height 202
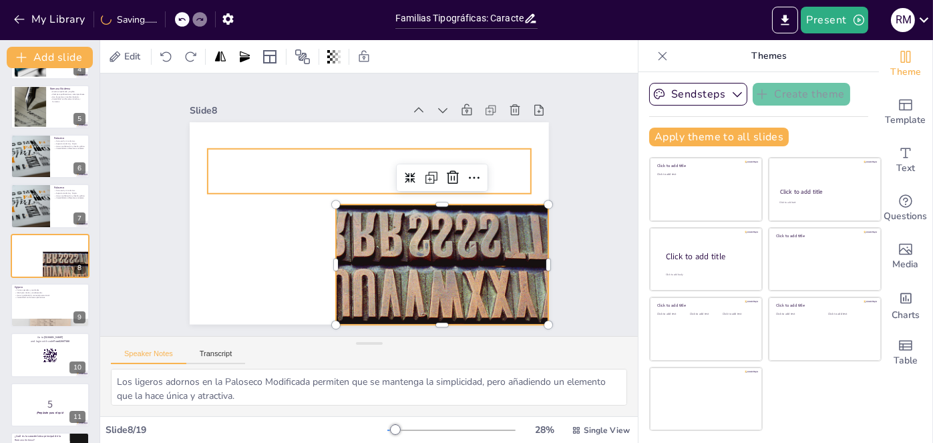
click at [380, 135] on span "Mantiene la legibilidad." at bounding box center [385, 94] width 11 height 82
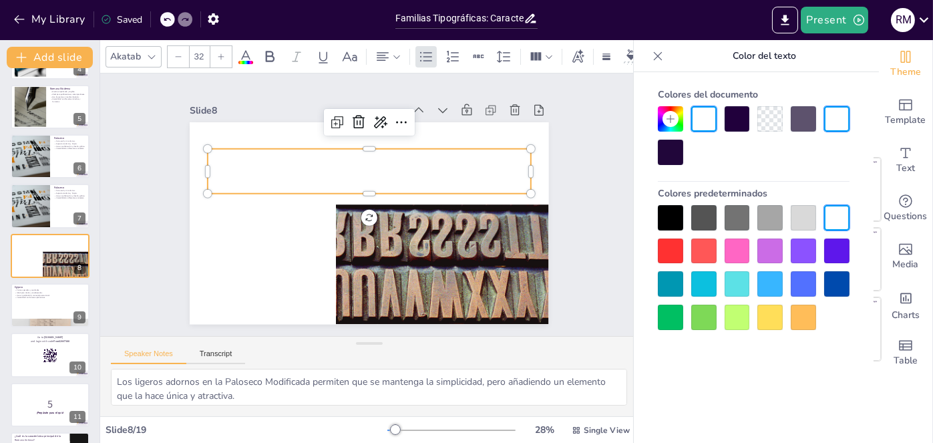
click at [671, 152] on div at bounding box center [670, 152] width 25 height 25
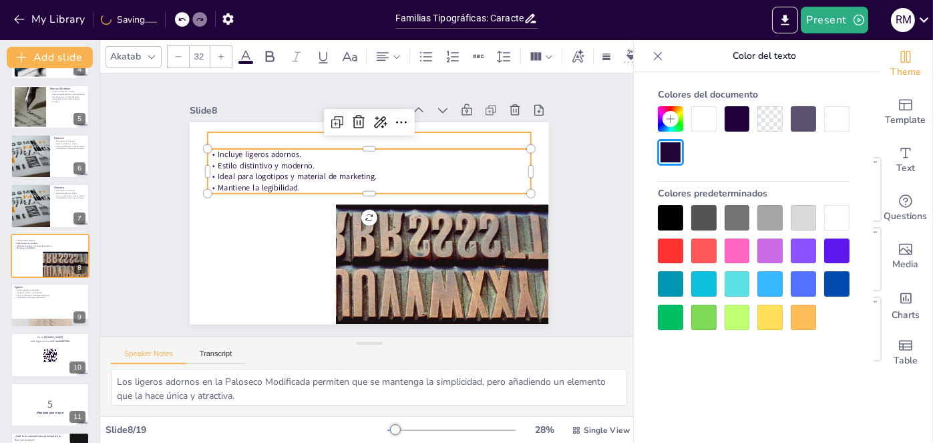
click at [295, 134] on span "Paloseco Modificada" at bounding box center [262, 141] width 108 height 16
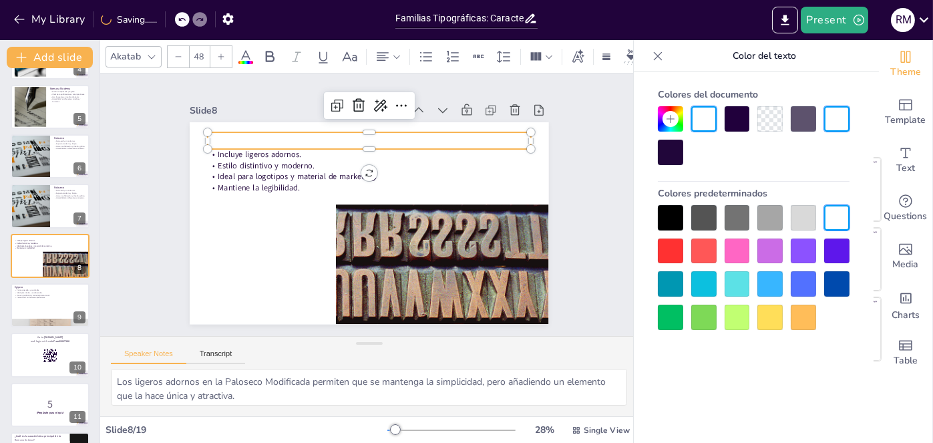
click at [675, 149] on div at bounding box center [670, 152] width 25 height 25
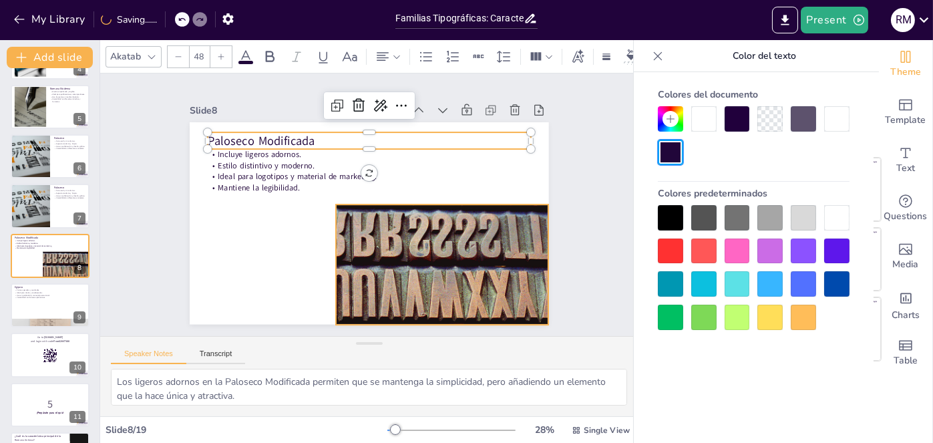
click at [412, 244] on div at bounding box center [384, 298] width 275 height 272
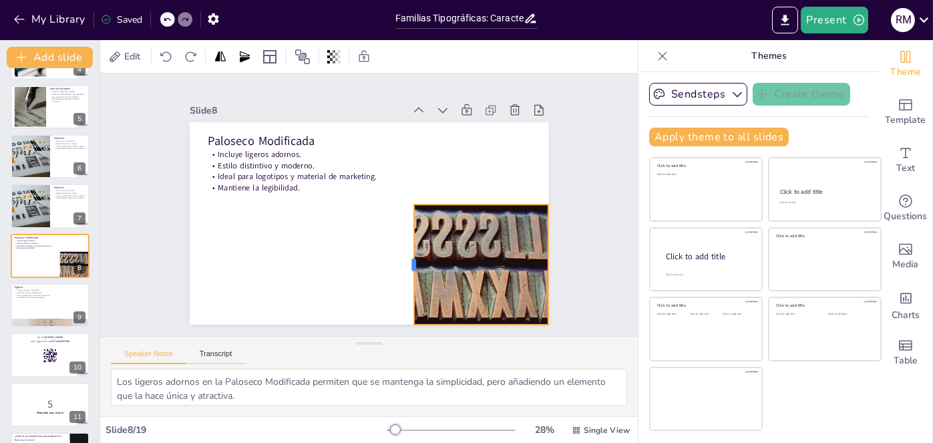
drag, startPoint x: 324, startPoint y: 255, endPoint x: 402, endPoint y: 249, distance: 78.4
click at [404, 249] on div at bounding box center [409, 264] width 11 height 120
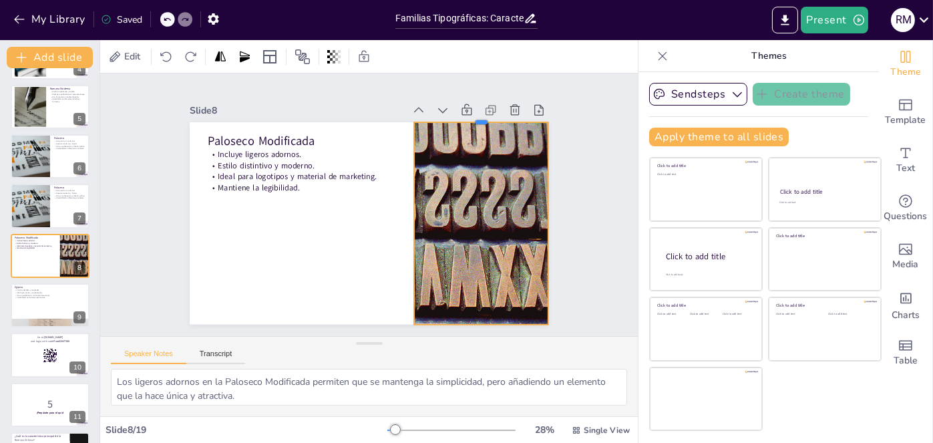
drag, startPoint x: 471, startPoint y: 196, endPoint x: 462, endPoint y: 114, distance: 82.6
click at [462, 114] on div at bounding box center [481, 117] width 135 height 11
click at [57, 300] on button at bounding box center [59, 295] width 16 height 16
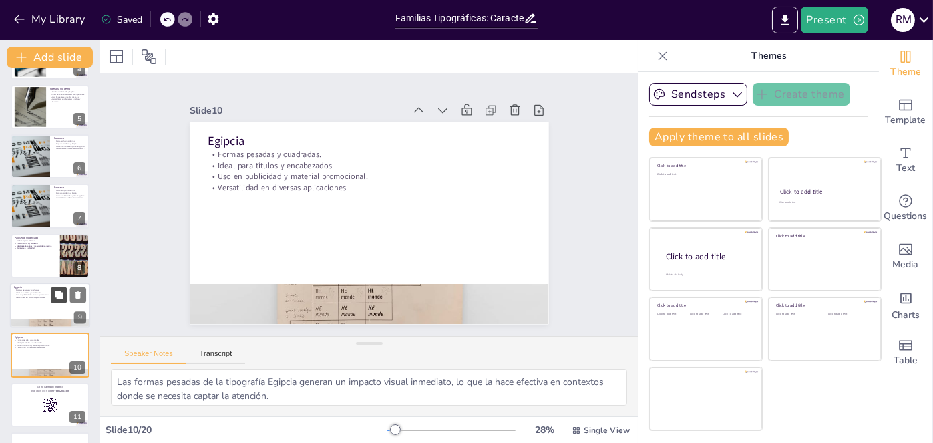
scroll to position [292, 0]
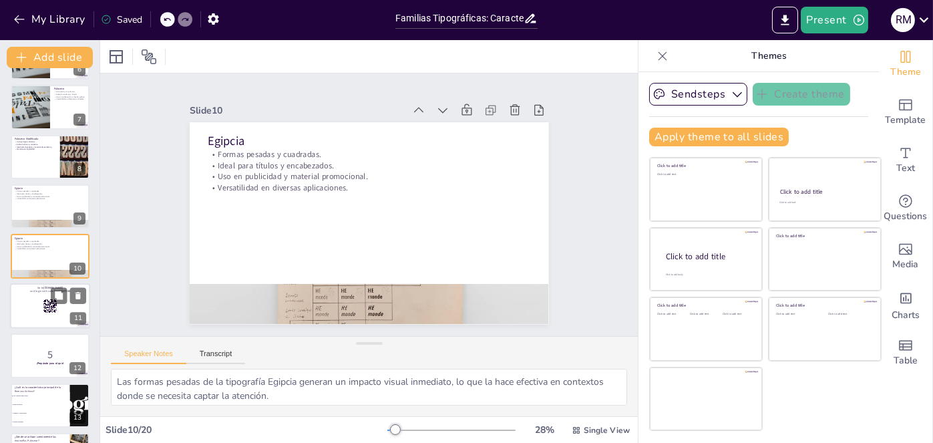
click at [30, 302] on div at bounding box center [50, 305] width 80 height 45
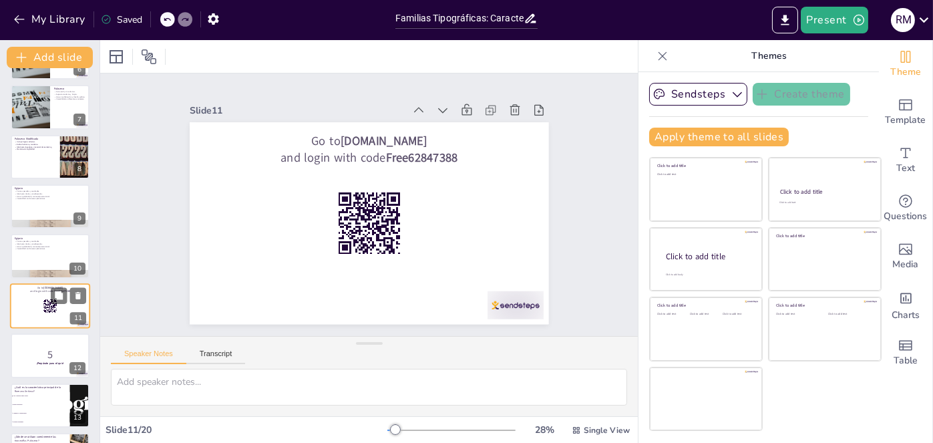
scroll to position [342, 0]
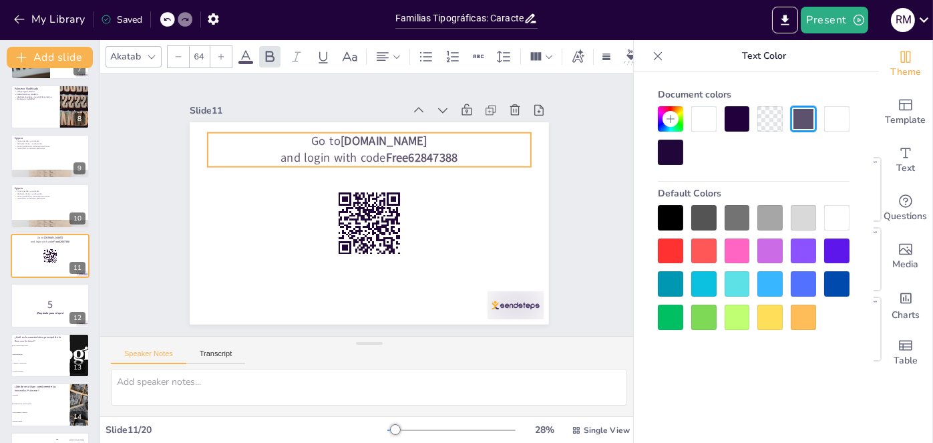
click at [415, 204] on strong "Free62847388" at bounding box center [430, 240] width 38 height 73
click at [392, 136] on strong "[DOMAIN_NAME]" at bounding box center [383, 141] width 87 height 16
click at [401, 220] on strong "[DOMAIN_NAME]" at bounding box center [406, 257] width 70 height 75
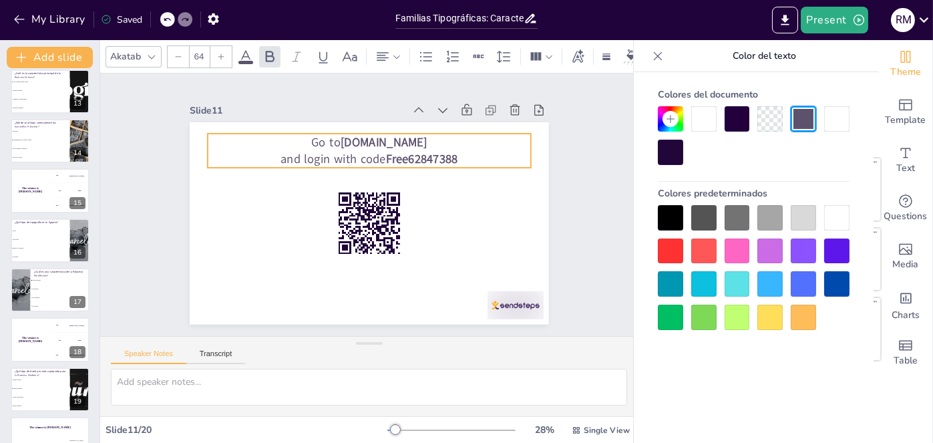
scroll to position [611, 0]
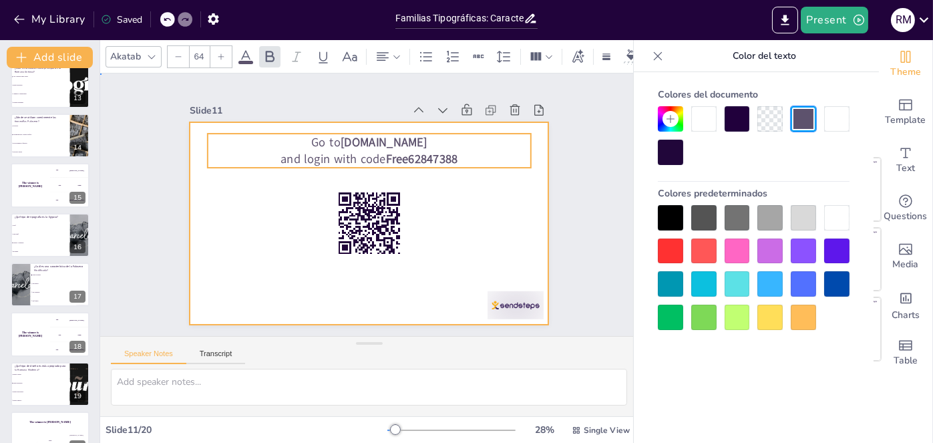
click at [461, 228] on div at bounding box center [350, 202] width 239 height 378
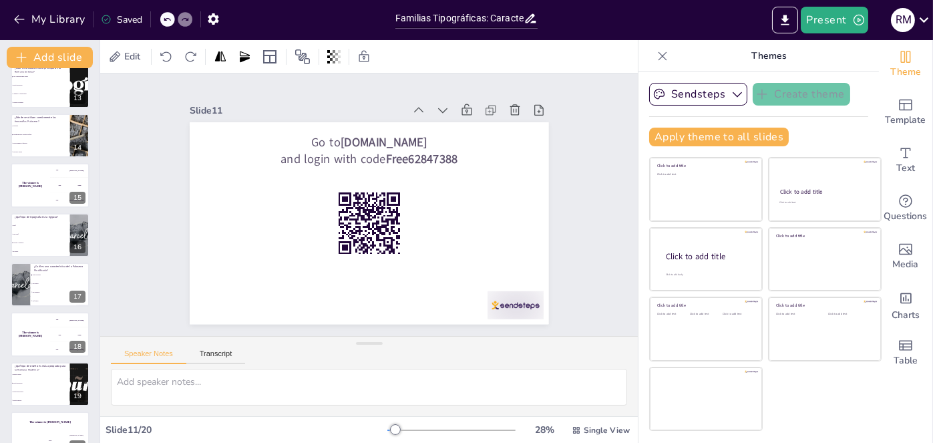
scroll to position [635, 0]
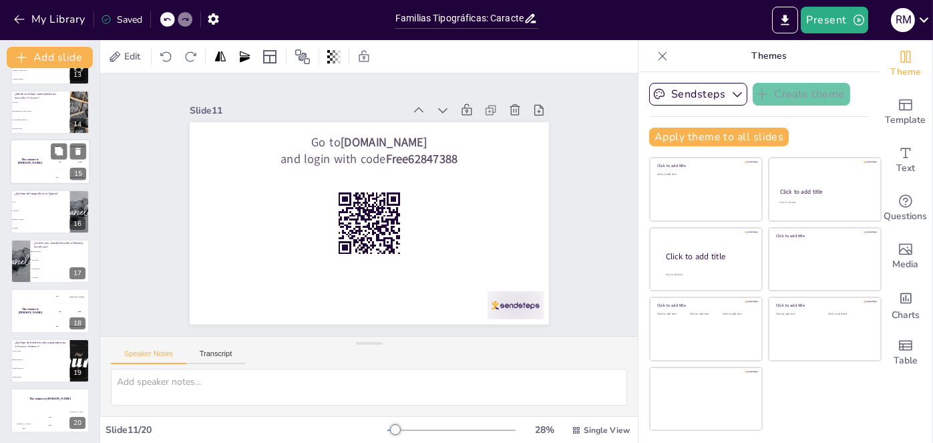
click at [38, 164] on div "The winner is Niels 🏆" at bounding box center [30, 162] width 40 height 45
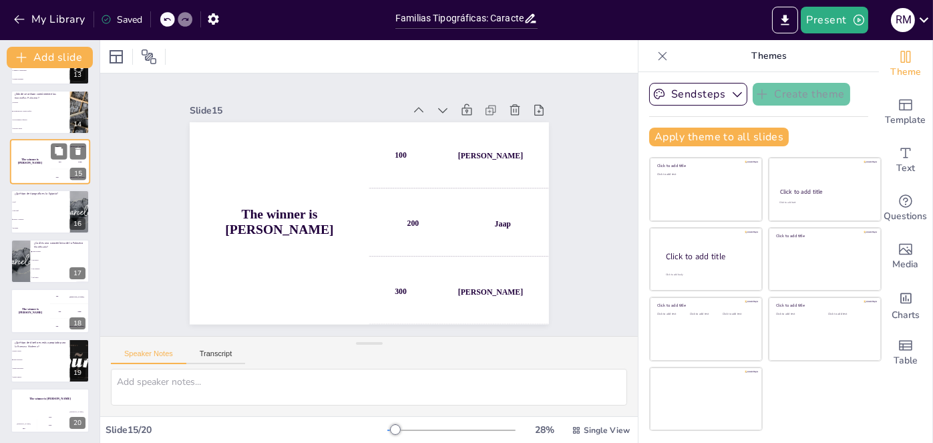
scroll to position [541, 0]
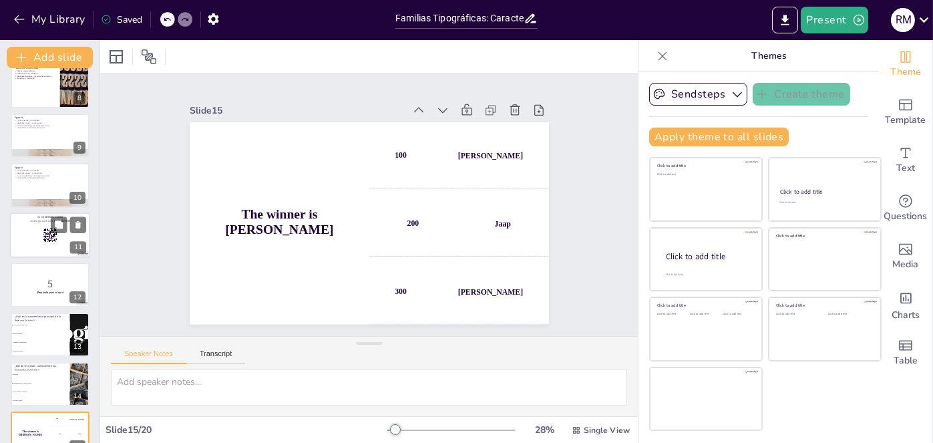
click at [21, 235] on div at bounding box center [50, 234] width 80 height 45
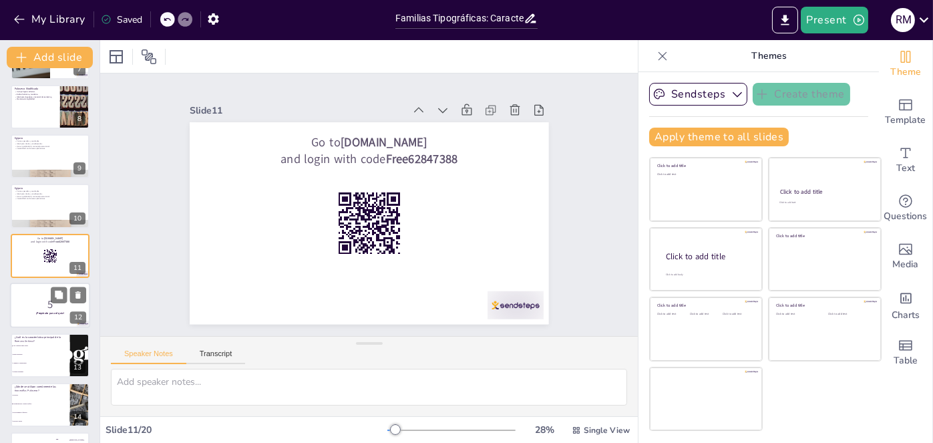
click at [32, 302] on p "5" at bounding box center [50, 304] width 72 height 15
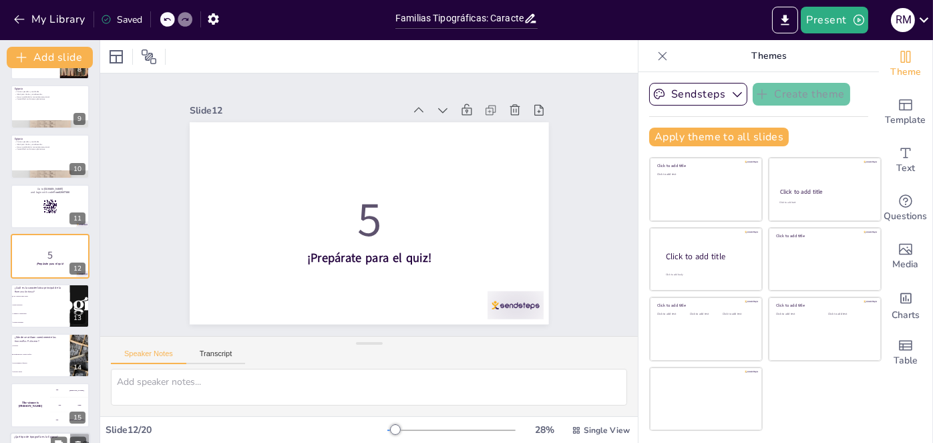
click at [35, 345] on span "En libros" at bounding box center [41, 345] width 56 height 1
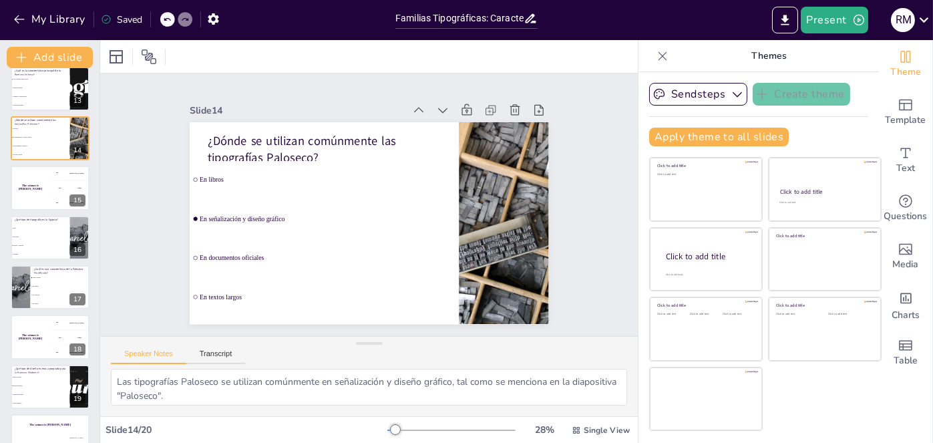
scroll to position [610, 0]
click at [46, 333] on h4 "The winner is Niels 🏆" at bounding box center [30, 335] width 40 height 7
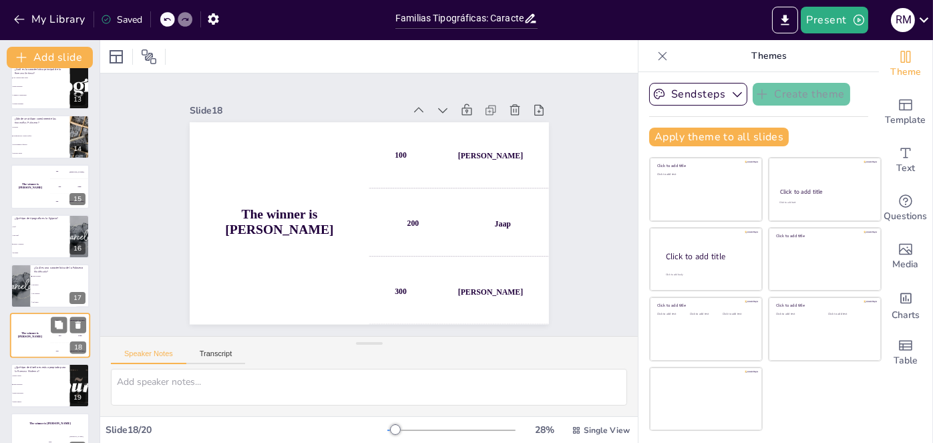
scroll to position [635, 0]
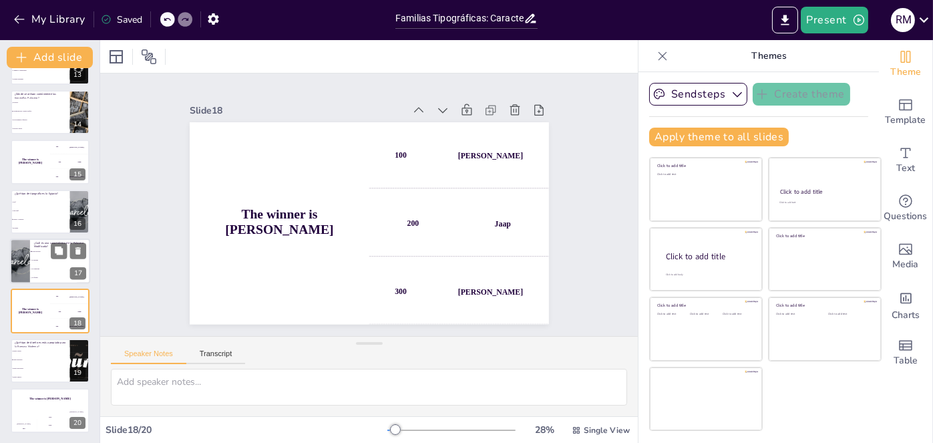
click at [38, 261] on li "Es pesada" at bounding box center [60, 260] width 60 height 9
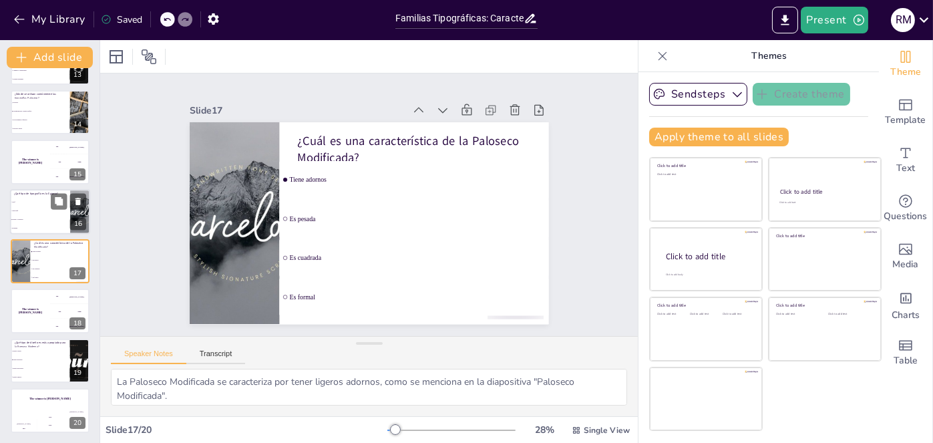
click at [29, 215] on li "Pesada y cuadrada" at bounding box center [40, 219] width 60 height 9
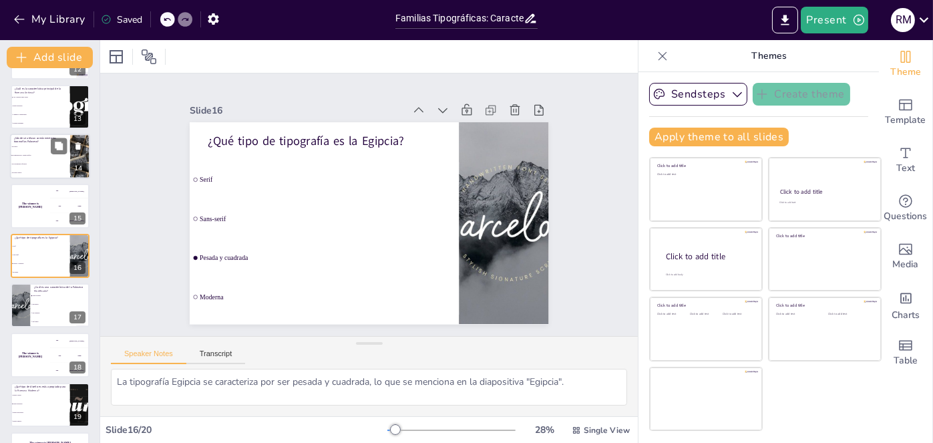
click at [33, 153] on li "En señalización y diseño gráfico" at bounding box center [40, 155] width 60 height 9
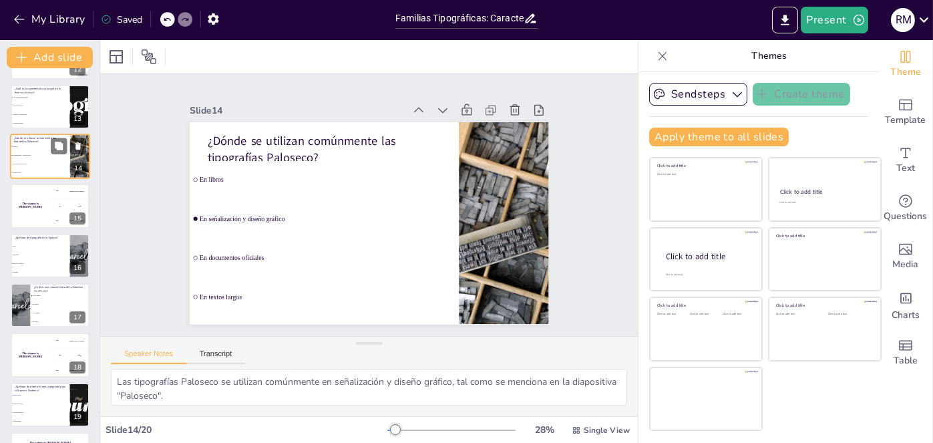
scroll to position [491, 0]
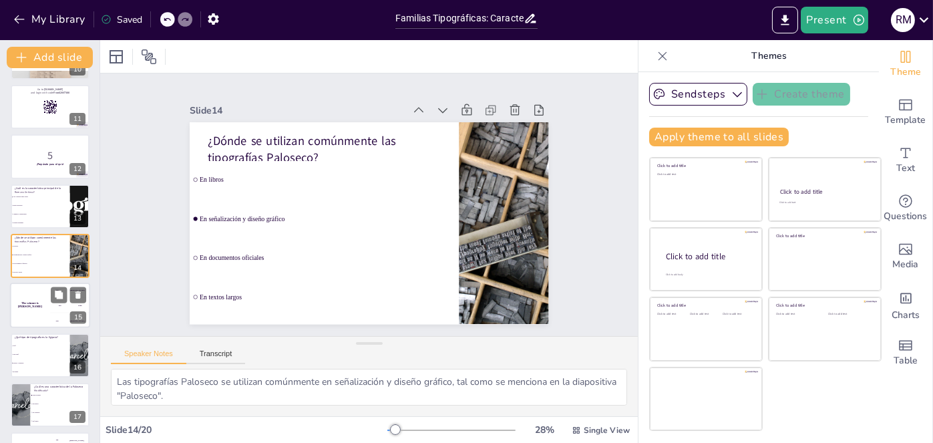
click at [40, 307] on div "The winner is Niels 🏆" at bounding box center [30, 305] width 40 height 45
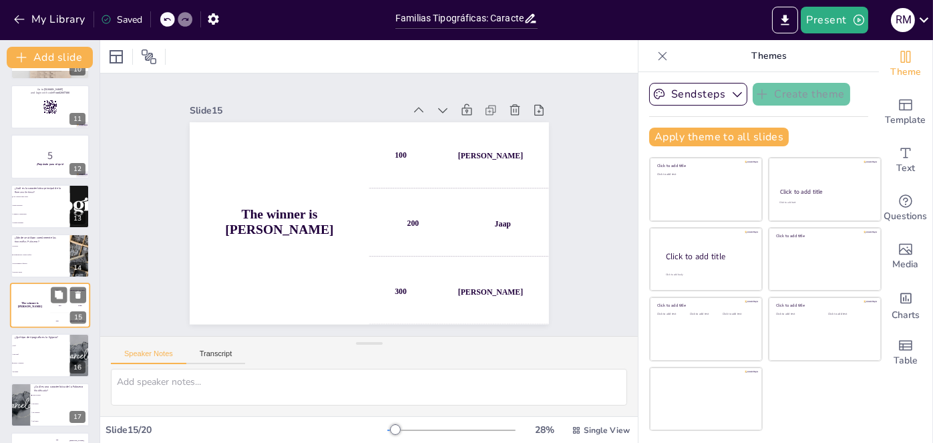
scroll to position [541, 0]
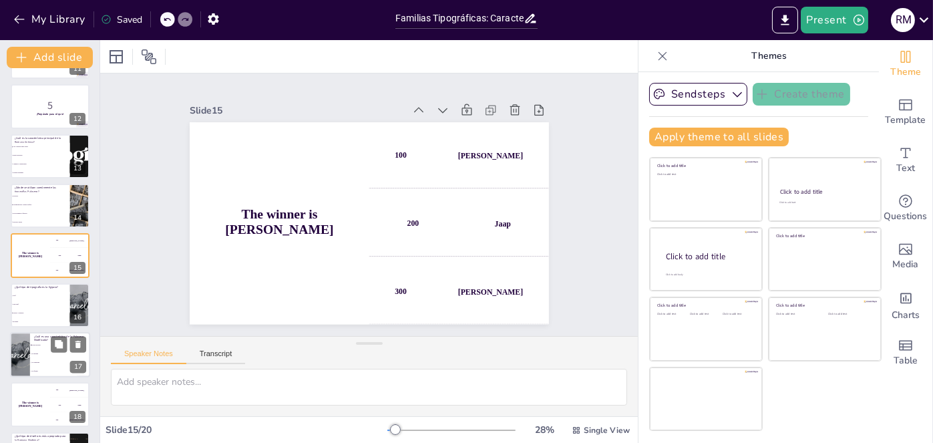
click at [44, 345] on span "Tiene adornos" at bounding box center [60, 345] width 57 height 2
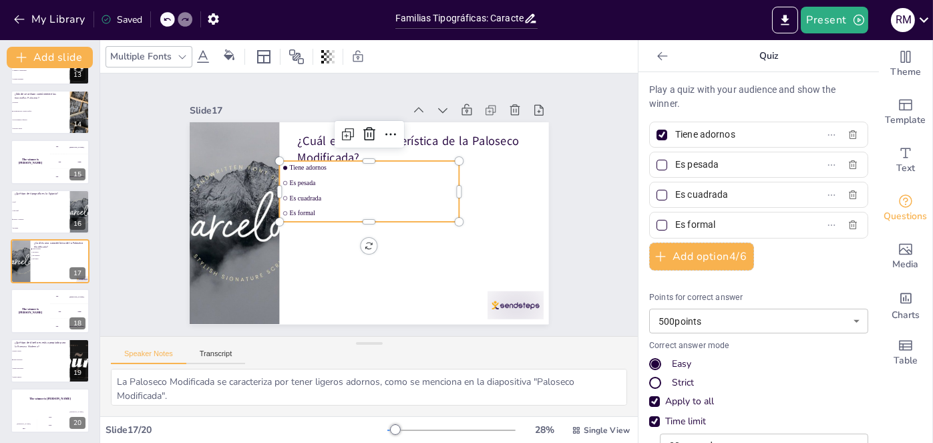
click at [275, 182] on div "¿Cuál es una característica de la Paloseco Modificada? Tiene adornos Es pesada …" at bounding box center [394, 126] width 341 height 111
click at [430, 257] on input "checkbox" at bounding box center [433, 260] width 6 height 6
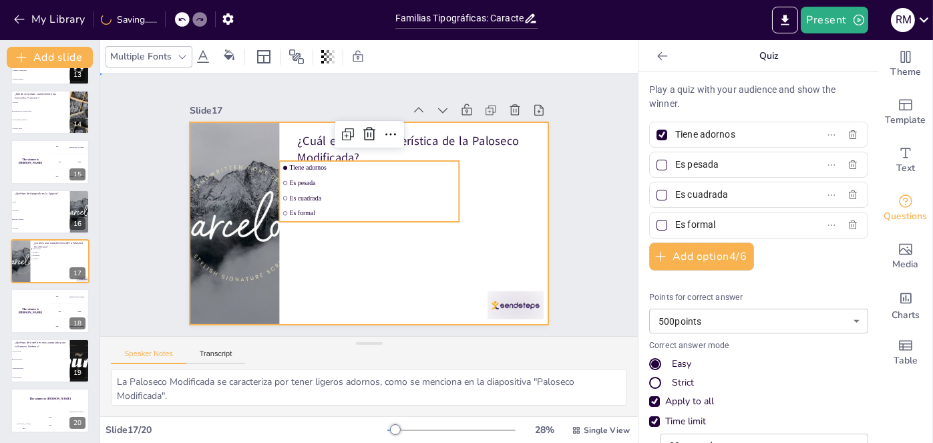
click at [308, 253] on div at bounding box center [371, 186] width 378 height 239
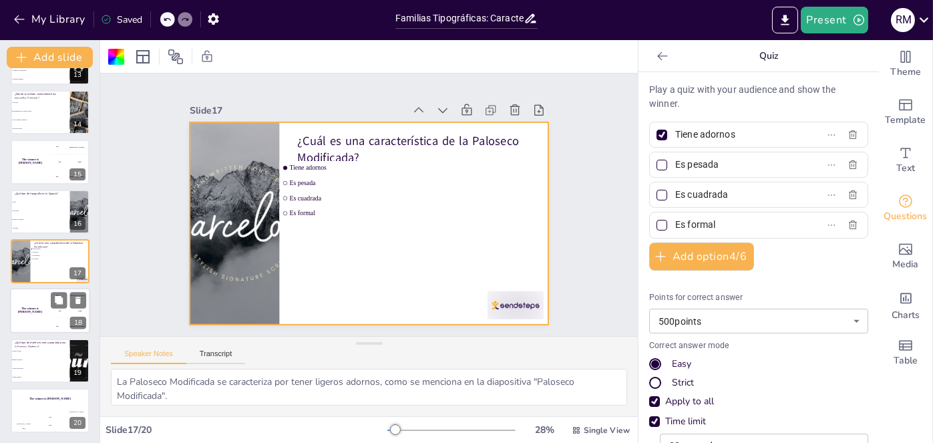
click at [35, 312] on h4 "The winner is Niels 🏆" at bounding box center [30, 310] width 40 height 7
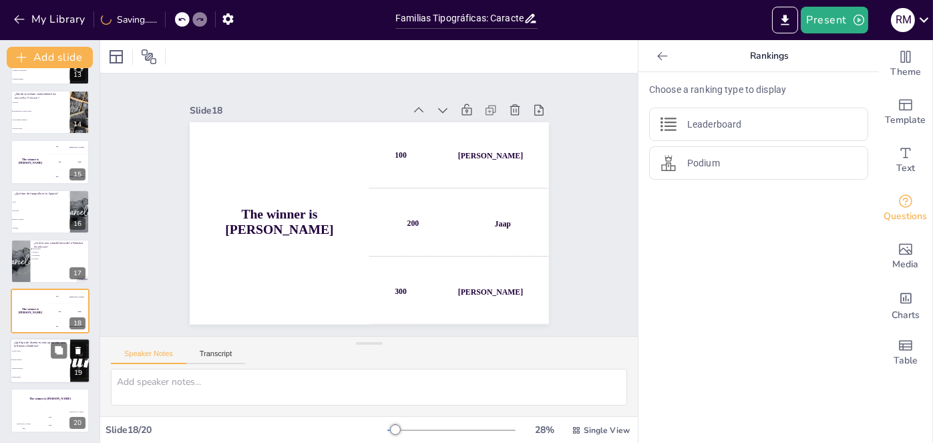
click at [37, 360] on li "Diseño moderno" at bounding box center [40, 359] width 60 height 9
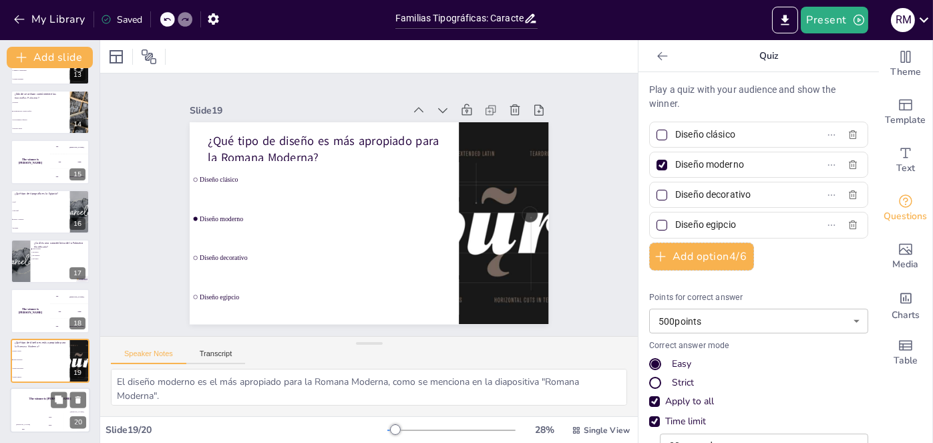
click at [39, 411] on div "Jaap 200" at bounding box center [50, 422] width 27 height 23
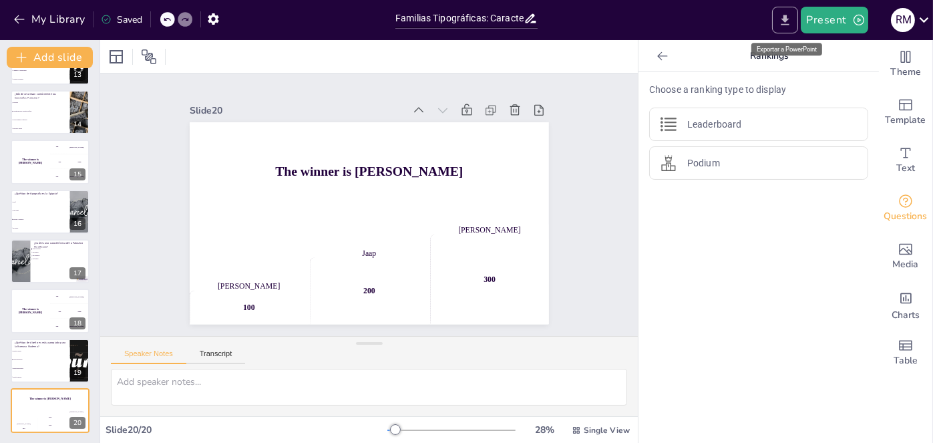
click at [784, 19] on icon "Export to PowerPoint" at bounding box center [786, 20] width 8 height 10
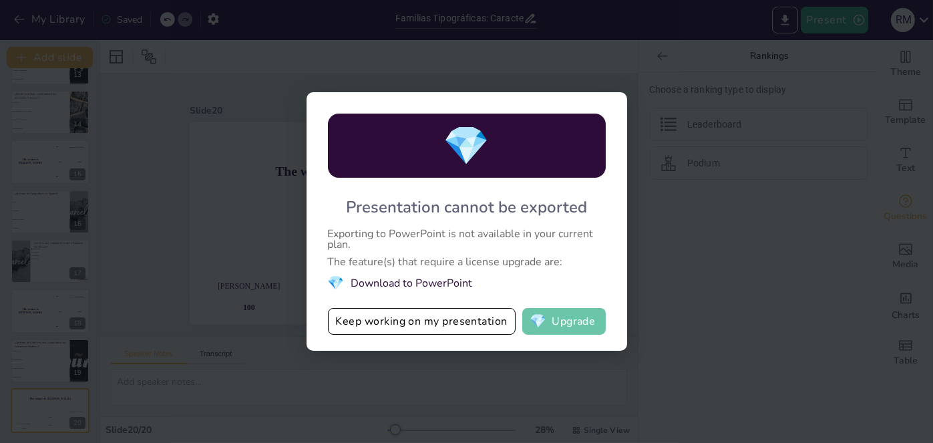
click at [565, 321] on button "💎 Upgrade" at bounding box center [564, 321] width 84 height 27
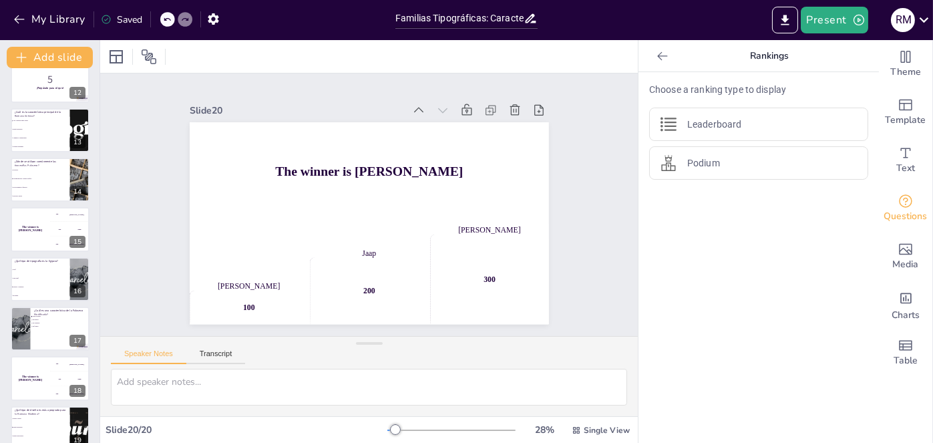
scroll to position [573, 0]
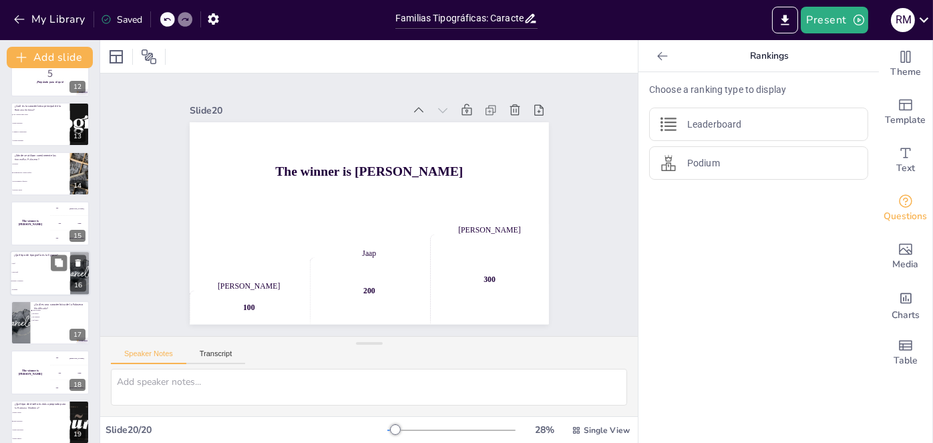
click at [32, 272] on span "Sans-serif" at bounding box center [40, 272] width 57 height 2
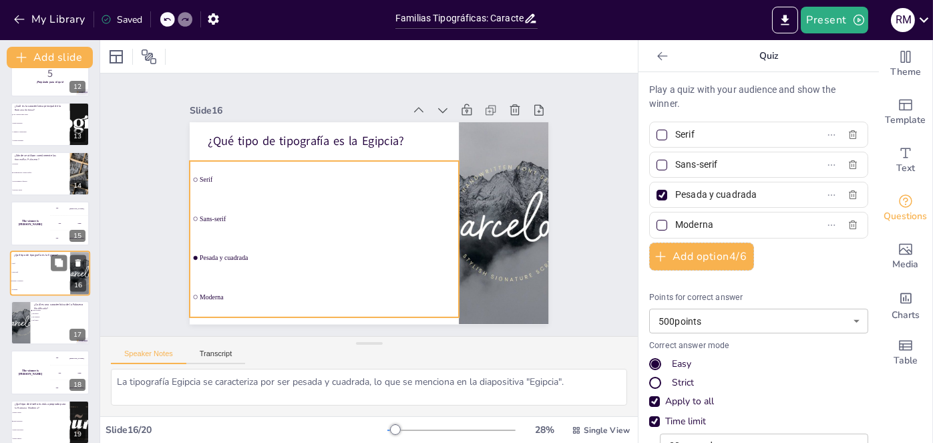
scroll to position [591, 0]
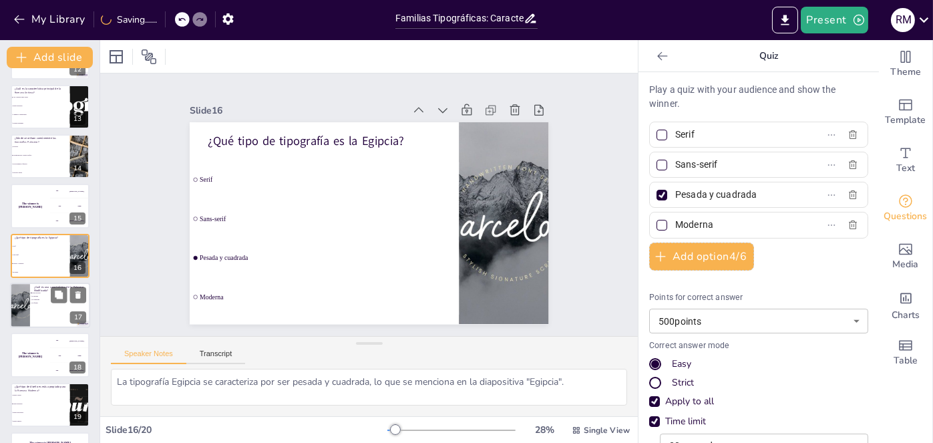
click at [44, 311] on div at bounding box center [50, 305] width 80 height 45
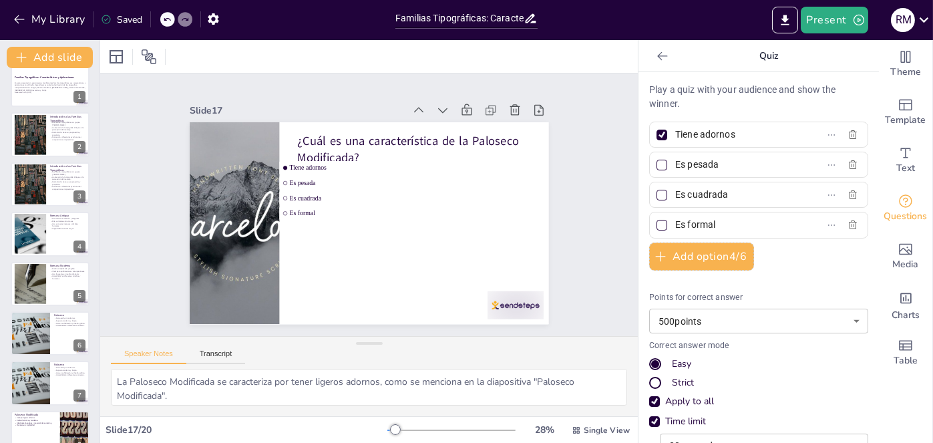
scroll to position [0, 0]
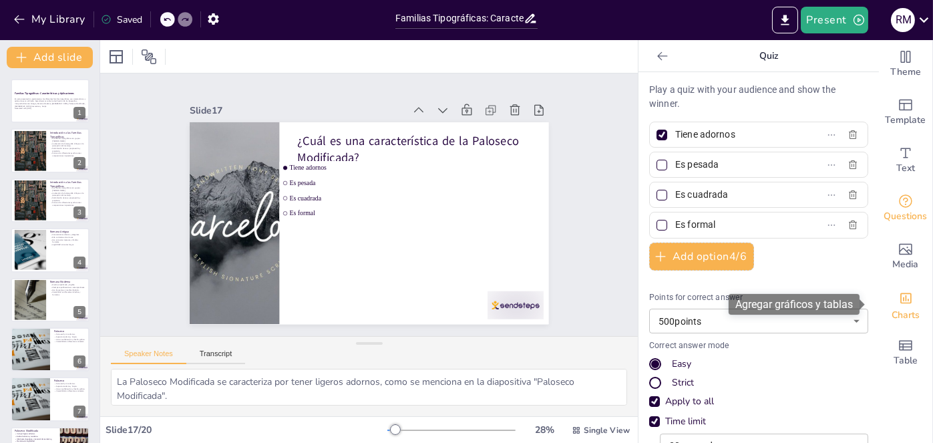
drag, startPoint x: 869, startPoint y: 269, endPoint x: 869, endPoint y: 288, distance: 18.7
click at [879, 288] on div "Theme Template Text Questions Media Charts Table" at bounding box center [905, 208] width 53 height 337
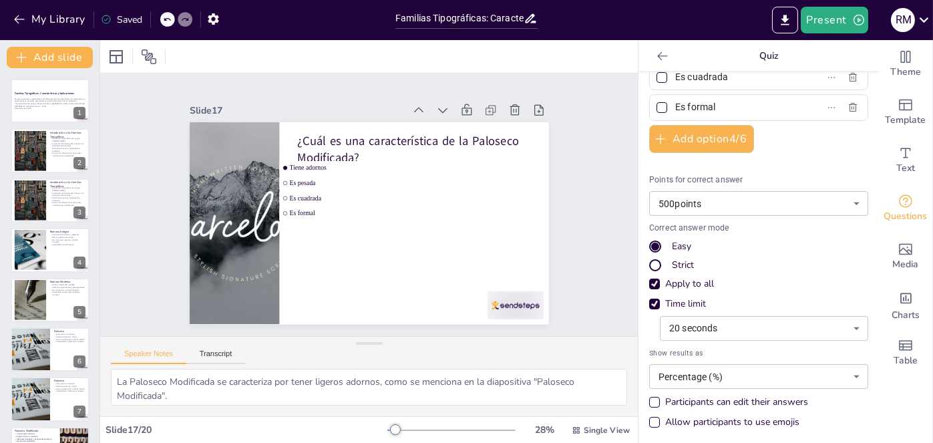
scroll to position [119, 0]
click at [829, 323] on body "My Library Saved Familias Tipográficas: Características y Aplicaciones Present …" at bounding box center [466, 221] width 933 height 443
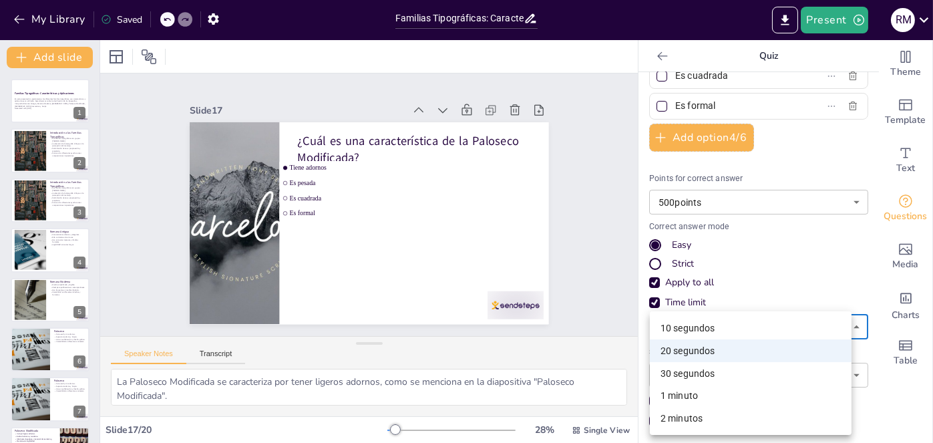
click at [732, 323] on li "10 segundos" at bounding box center [751, 328] width 202 height 23
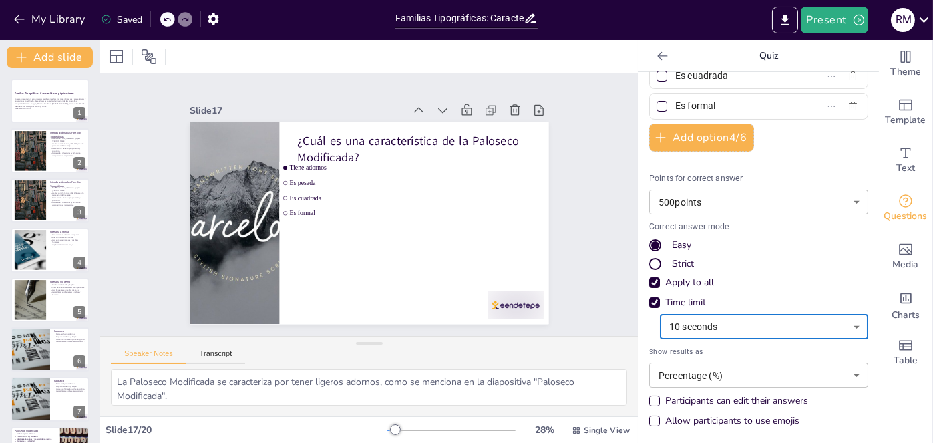
click at [837, 202] on body "My Library Saved Familias Tipográficas: Características y Aplicaciones Present …" at bounding box center [466, 221] width 933 height 443
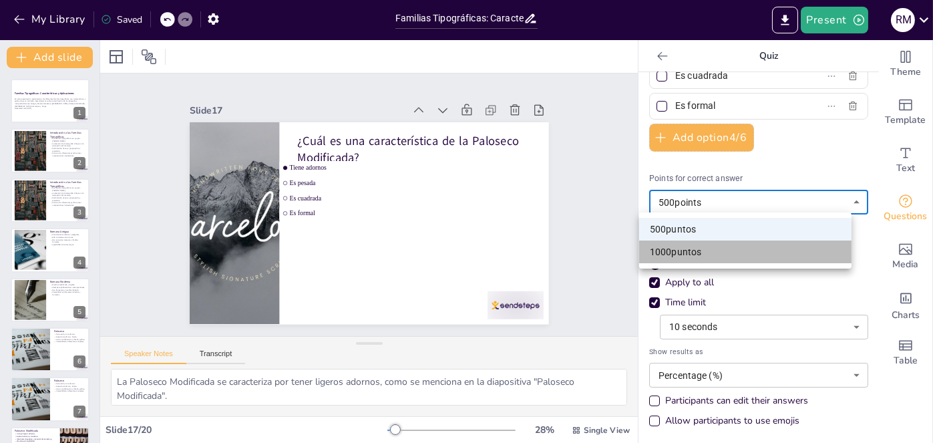
click at [741, 249] on li "1000 puntos" at bounding box center [745, 252] width 212 height 23
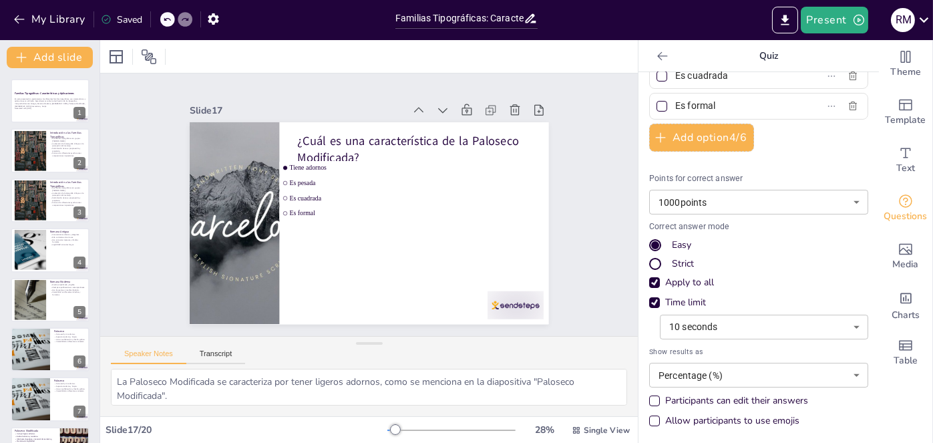
click at [651, 261] on div "Strict" at bounding box center [655, 264] width 8 height 8
click at [649, 280] on div "Apply to all" at bounding box center [654, 282] width 11 height 11
click at [651, 242] on div "Easy" at bounding box center [655, 245] width 8 height 8
click at [786, 371] on body "My Library Saved Familias Tipográficas: Características y Aplicaciones Present …" at bounding box center [466, 221] width 933 height 443
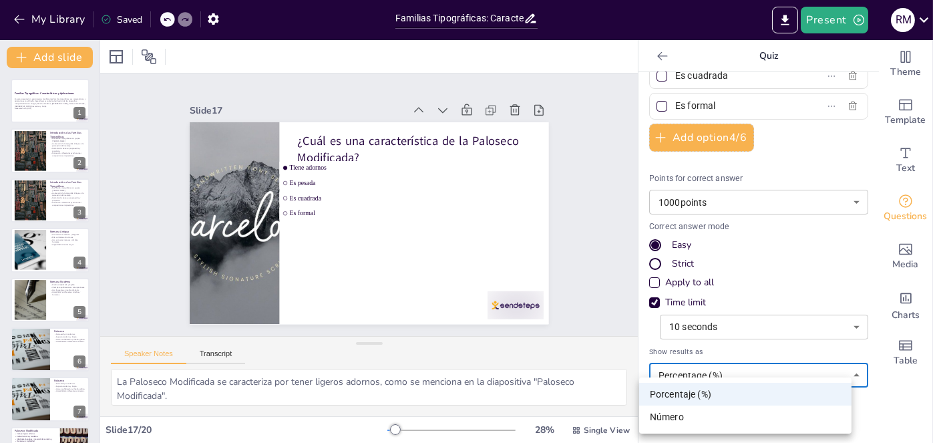
click at [687, 412] on li "Número" at bounding box center [745, 417] width 212 height 23
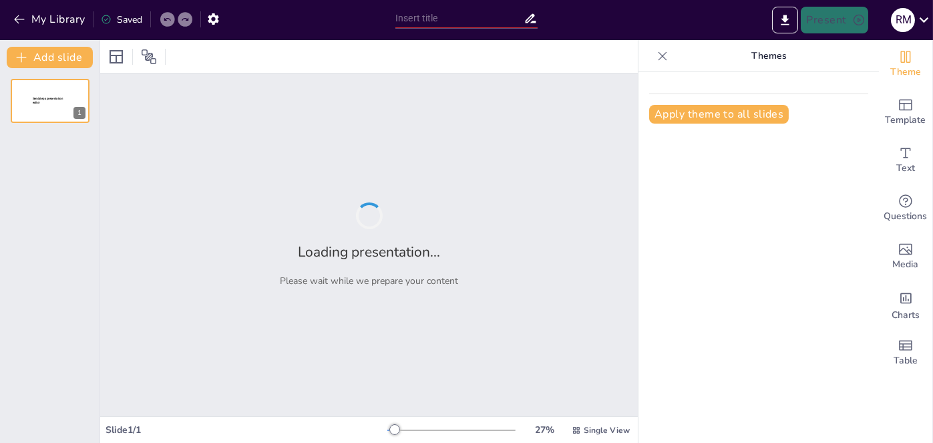
type input "Familias Tipográficas: Características y Aplicaciones"
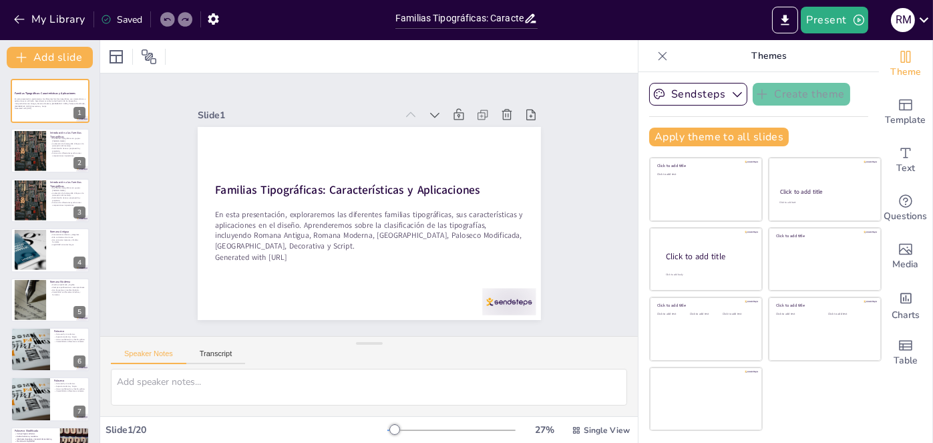
checkbox input "true"
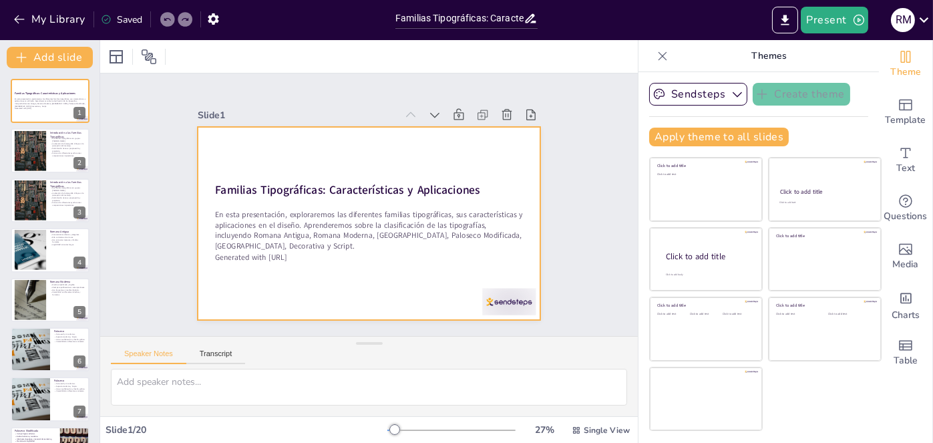
checkbox input "true"
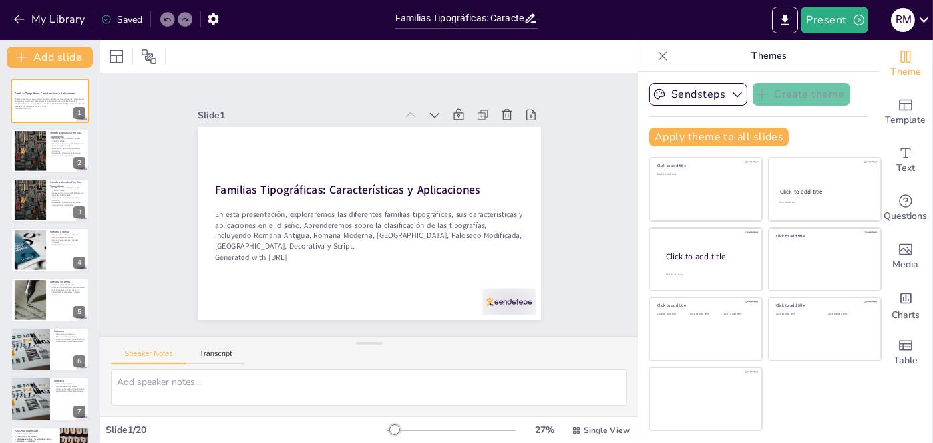
checkbox input "true"
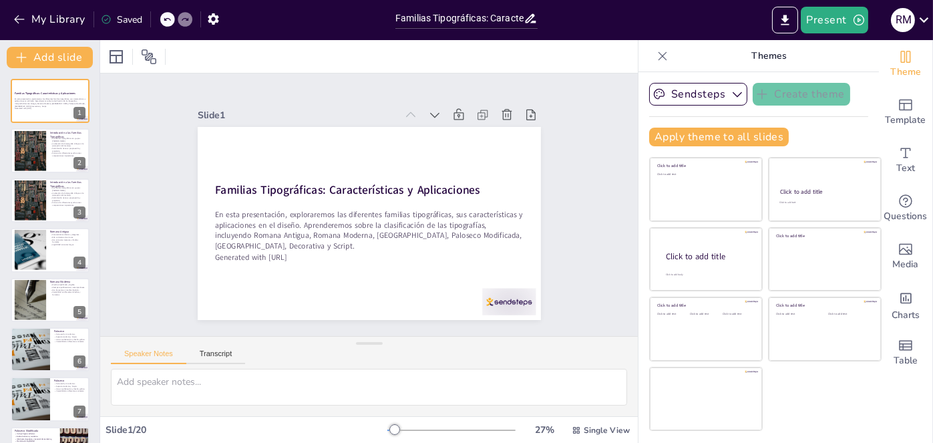
checkbox input "true"
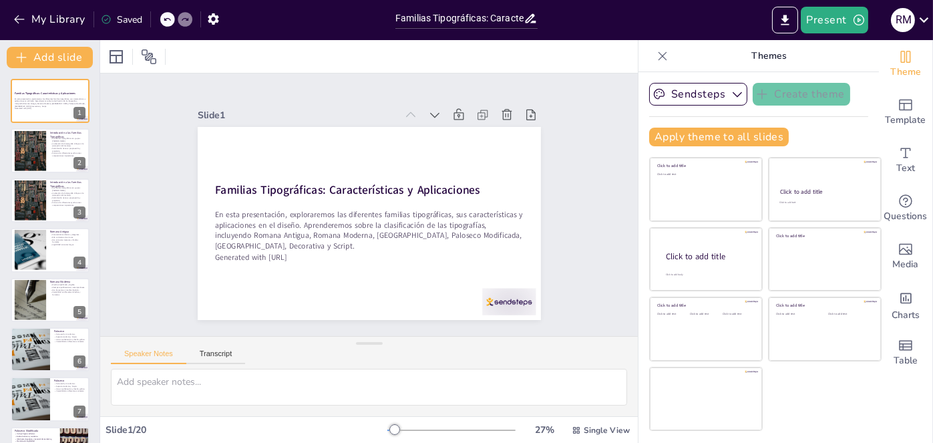
checkbox input "true"
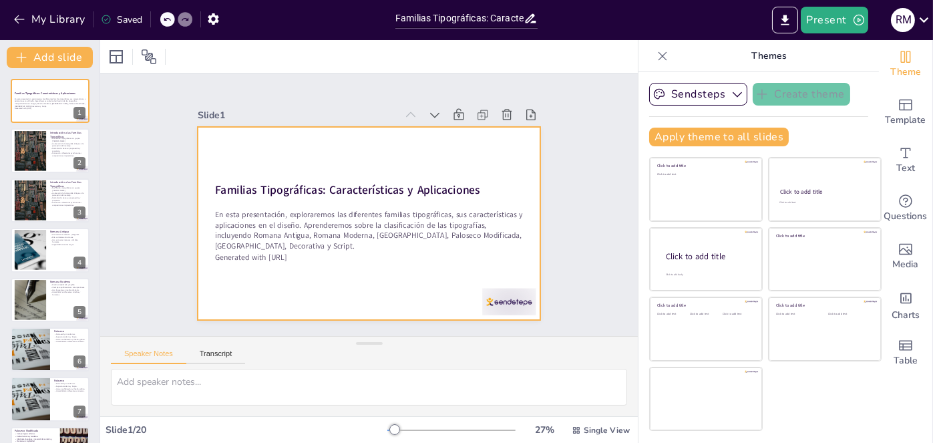
checkbox input "true"
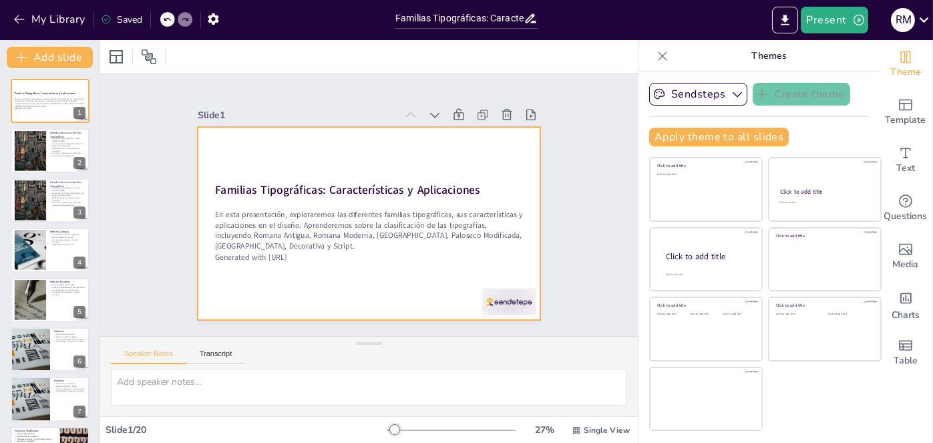
checkbox input "true"
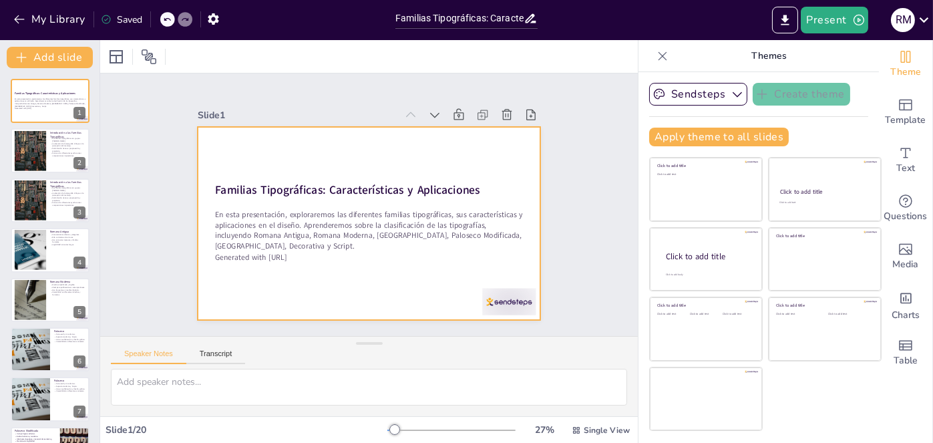
checkbox input "true"
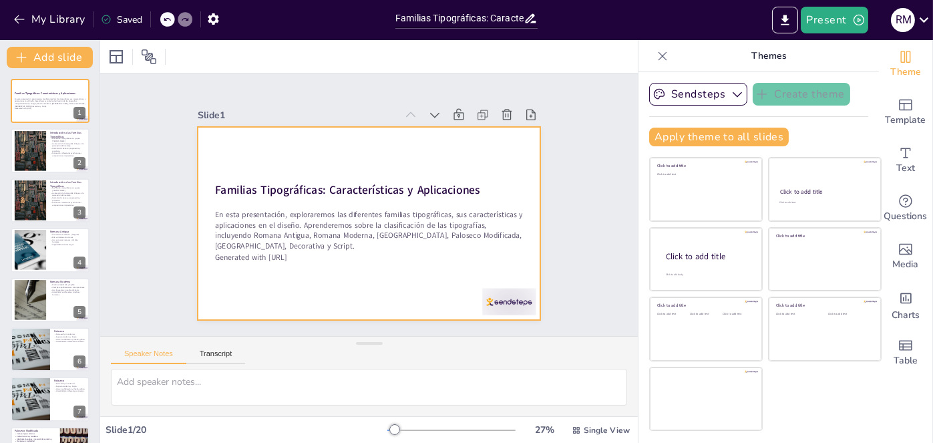
checkbox input "true"
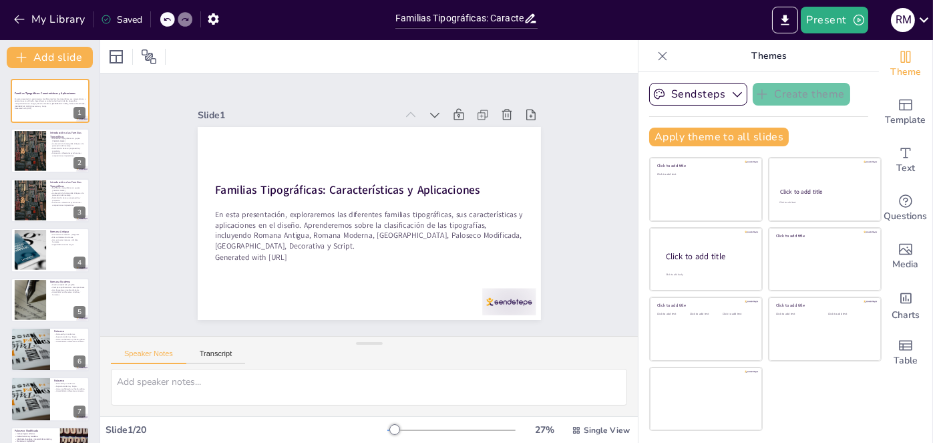
checkbox input "true"
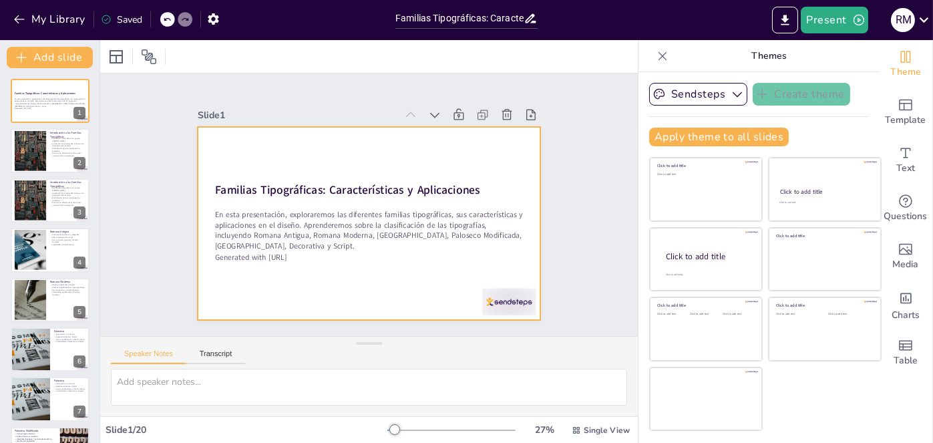
checkbox input "true"
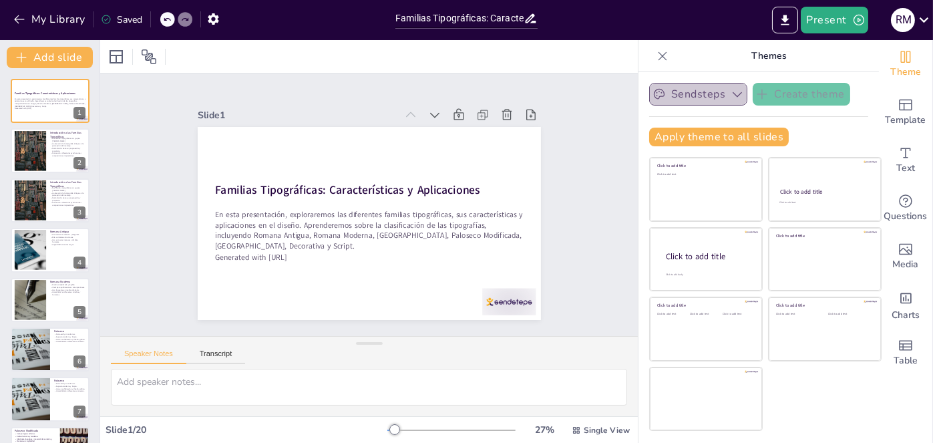
click at [719, 96] on button "Sendsteps" at bounding box center [698, 94] width 98 height 23
click at [837, 112] on div "Sendsteps Create theme Apply theme to all slides Click to add title Click to ad…" at bounding box center [758, 120] width 219 height 74
checkbox input "true"
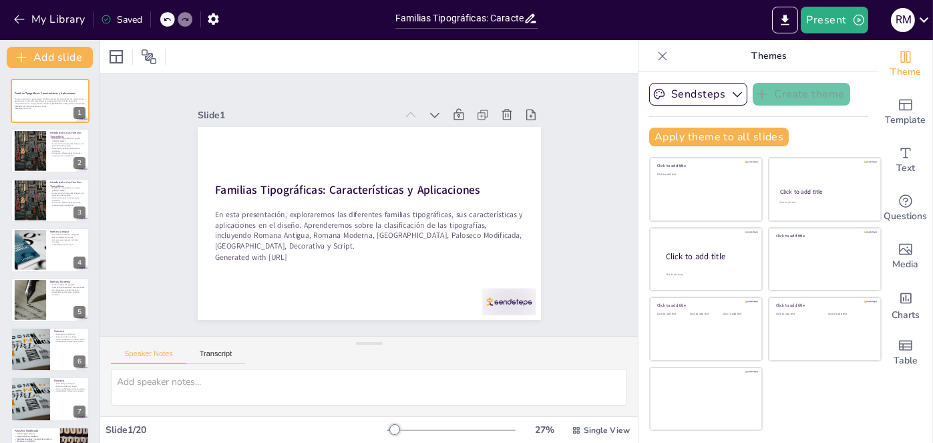
checkbox input "true"
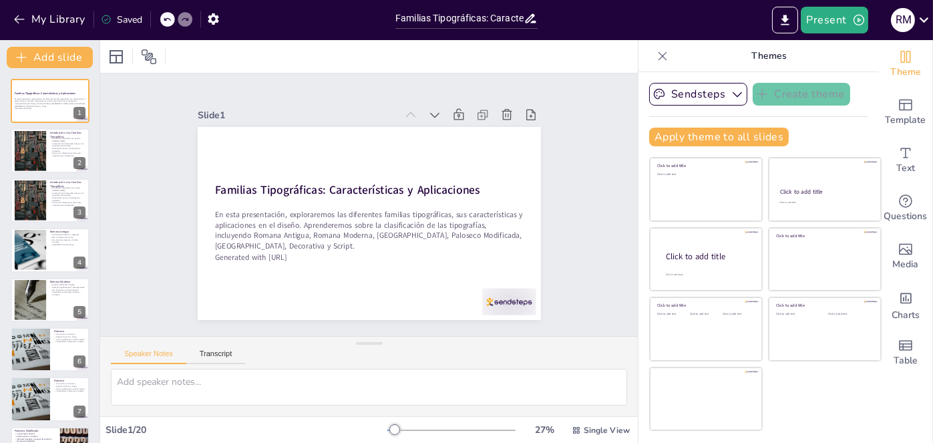
checkbox input "true"
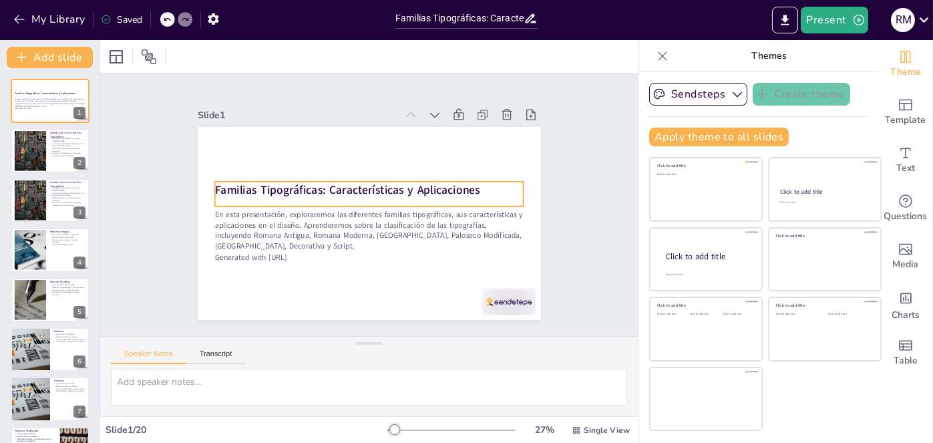
checkbox input "true"
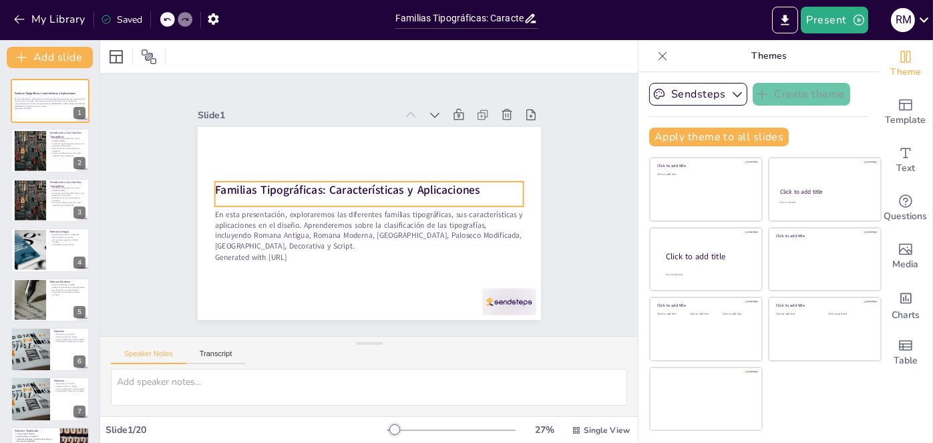
checkbox input "true"
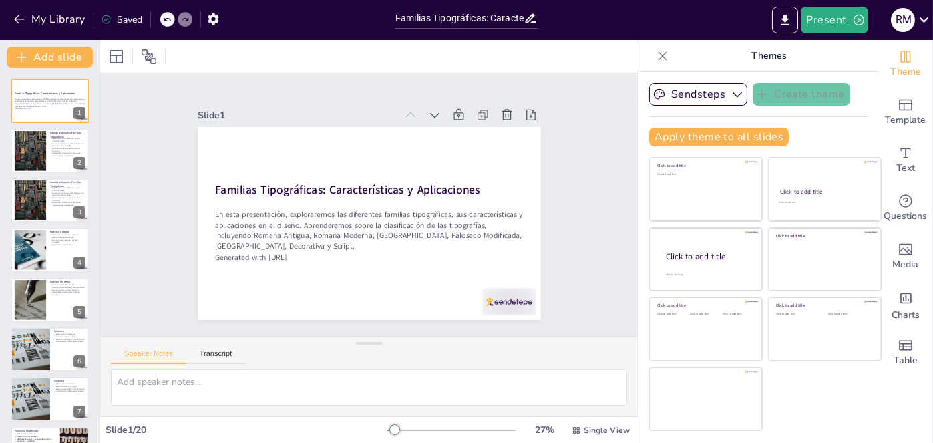
checkbox input "true"
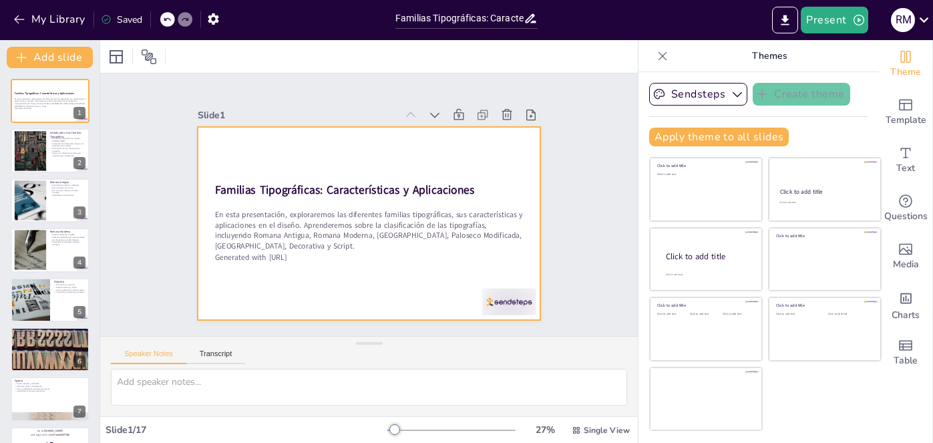
checkbox input "true"
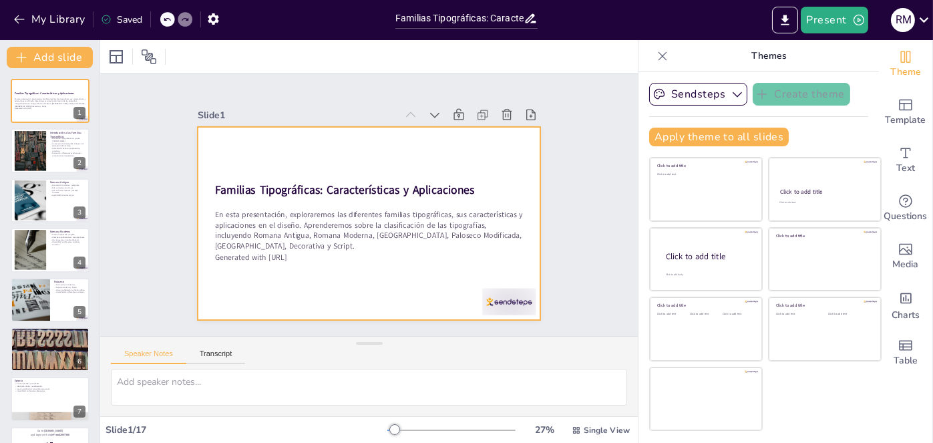
checkbox input "true"
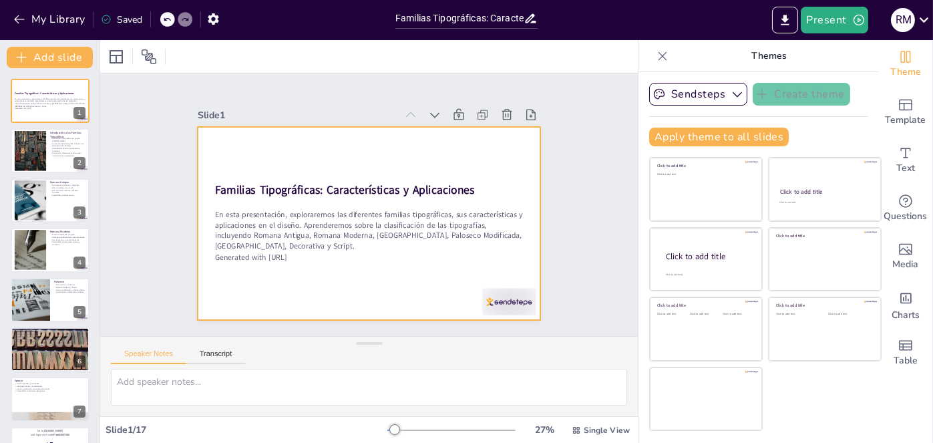
checkbox input "true"
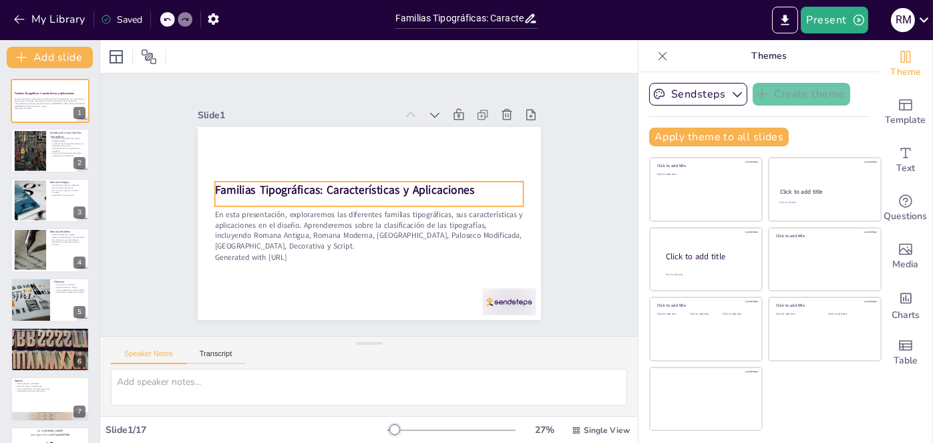
checkbox input "true"
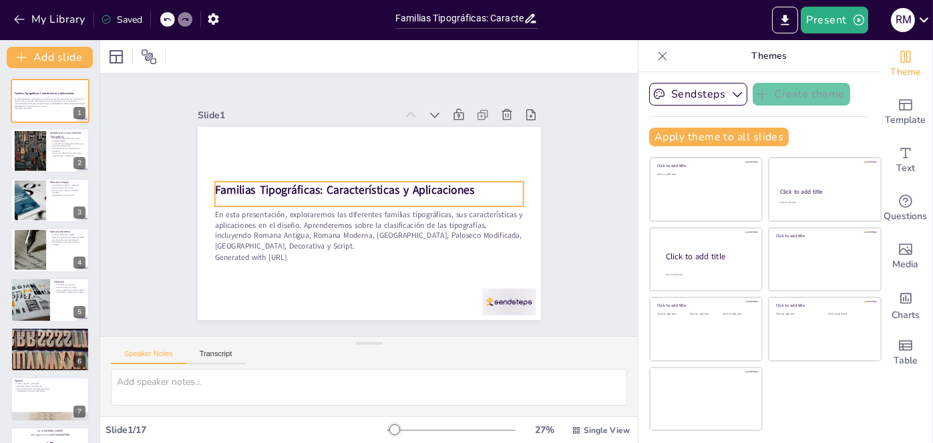
checkbox input "true"
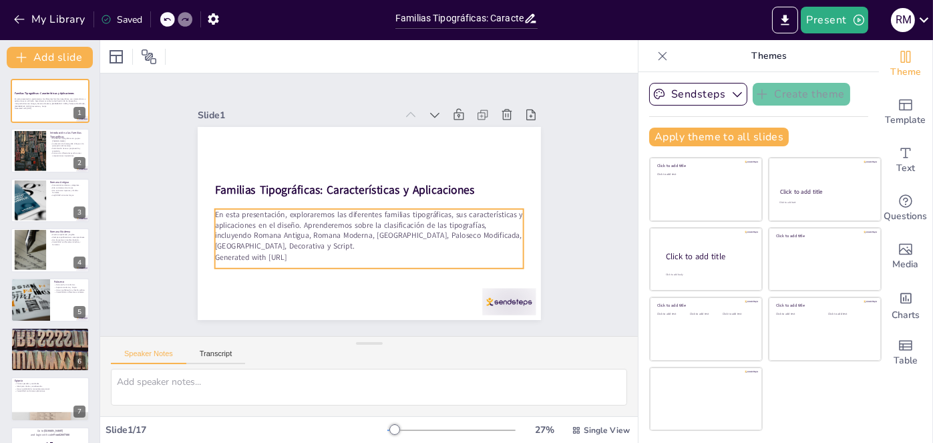
checkbox input "true"
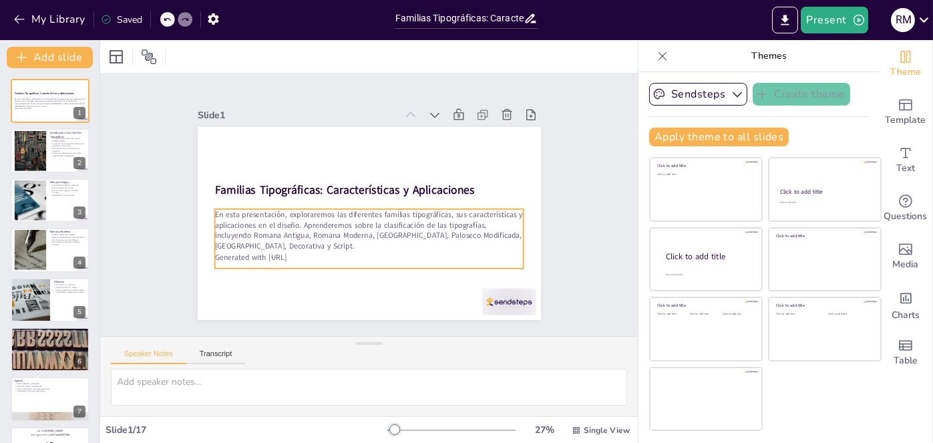
checkbox input "true"
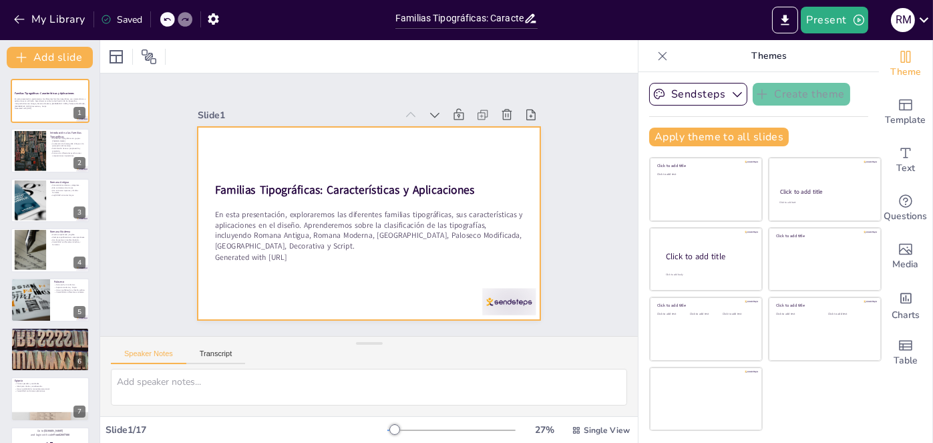
checkbox input "true"
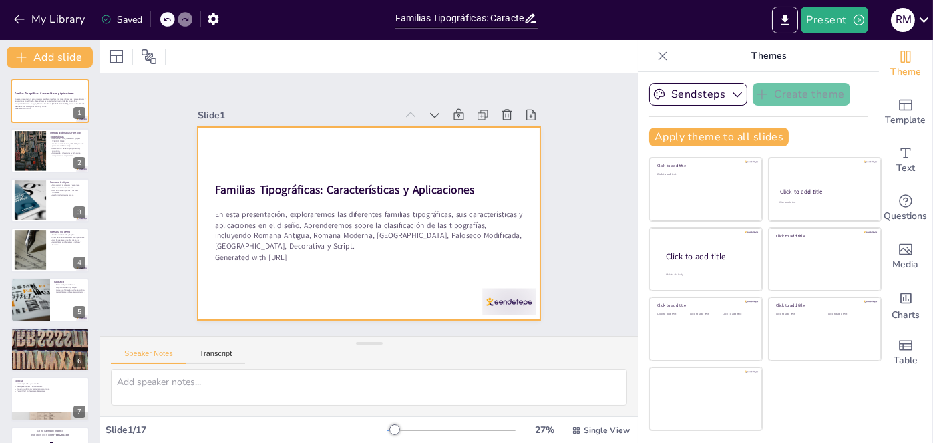
checkbox input "true"
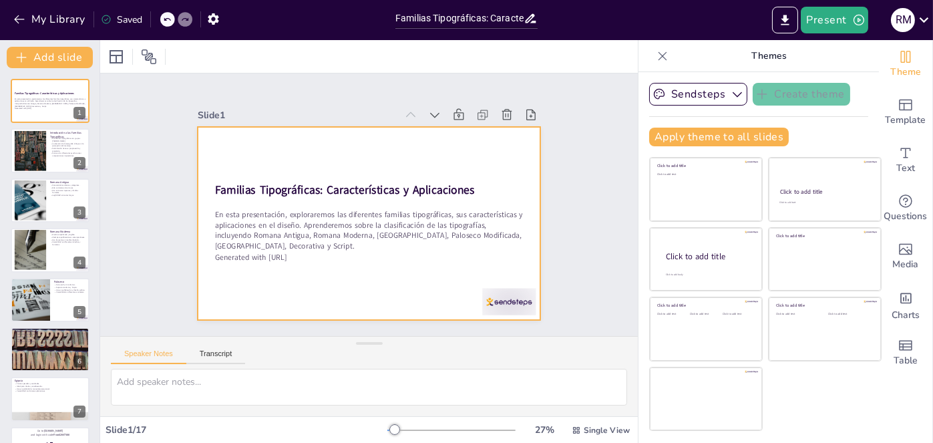
checkbox input "true"
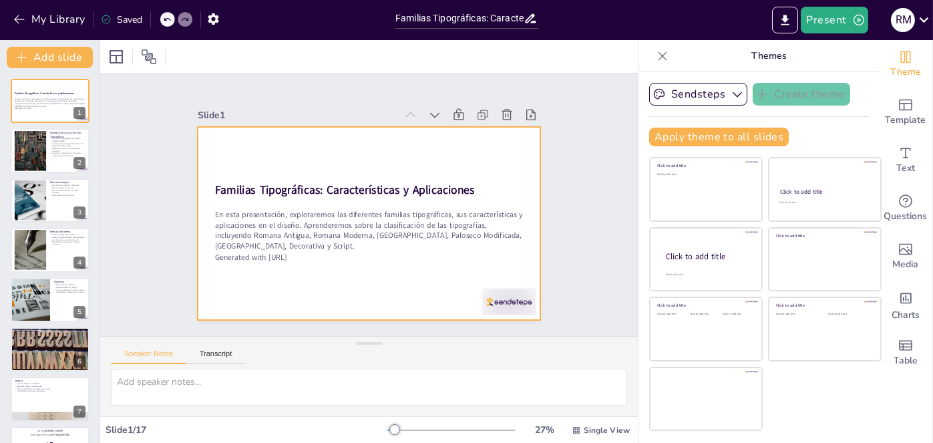
checkbox input "true"
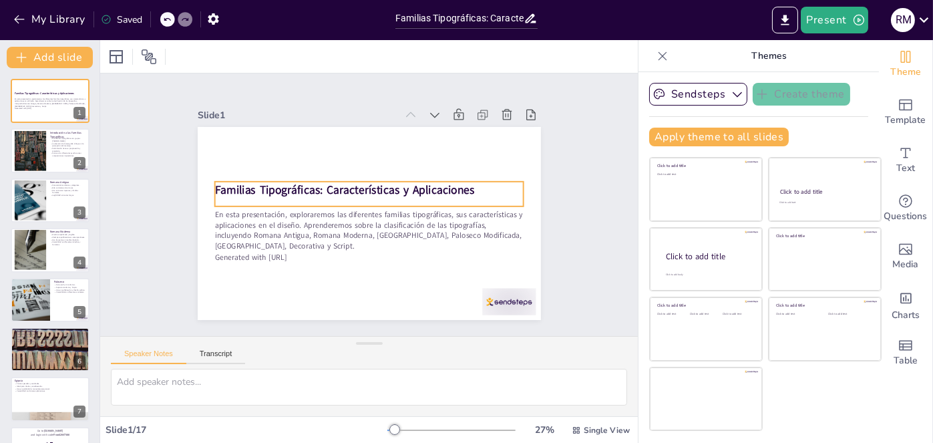
checkbox input "true"
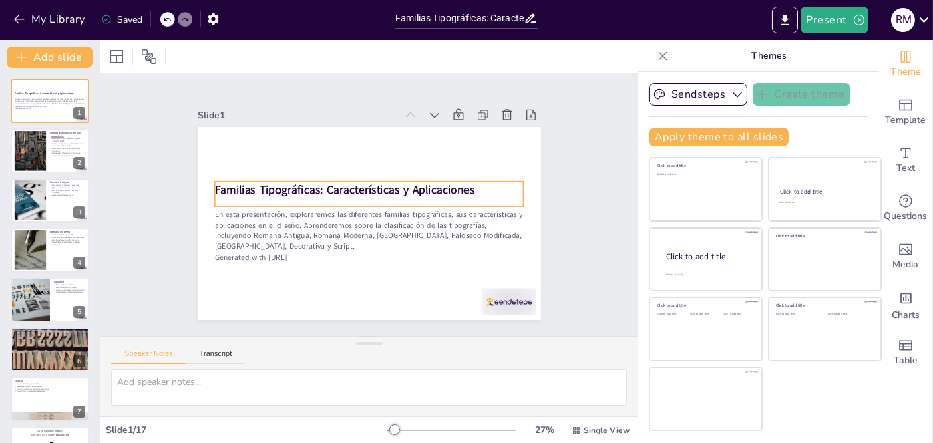
checkbox input "true"
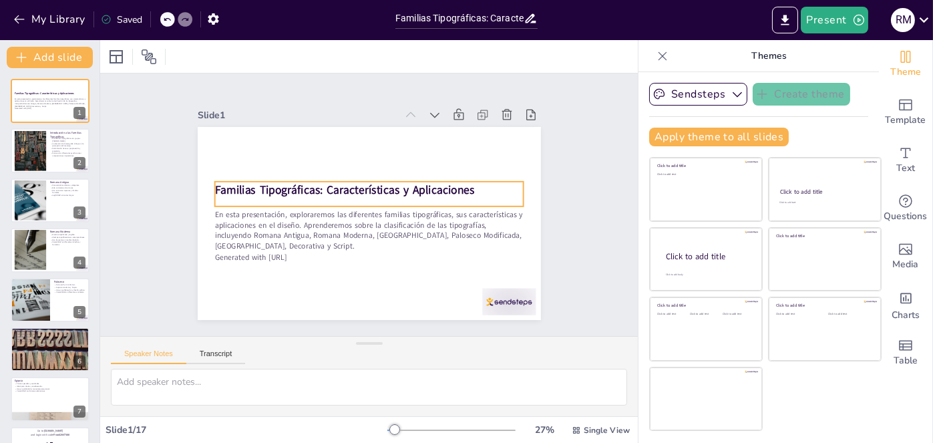
checkbox input "true"
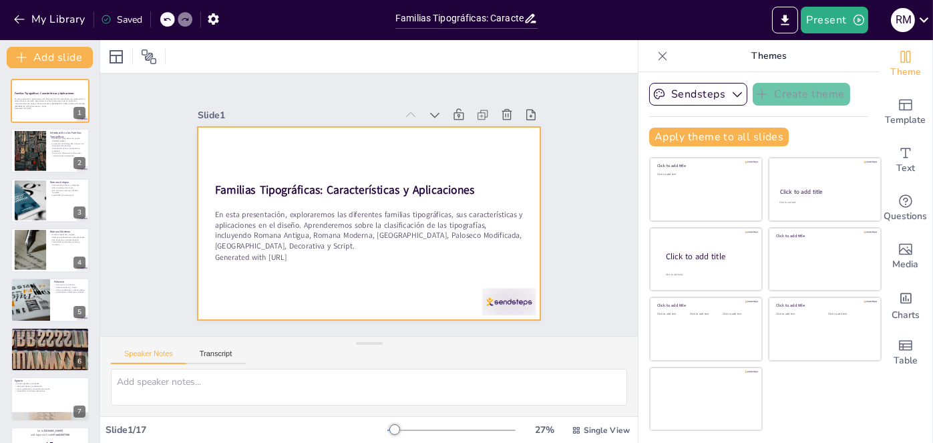
checkbox input "true"
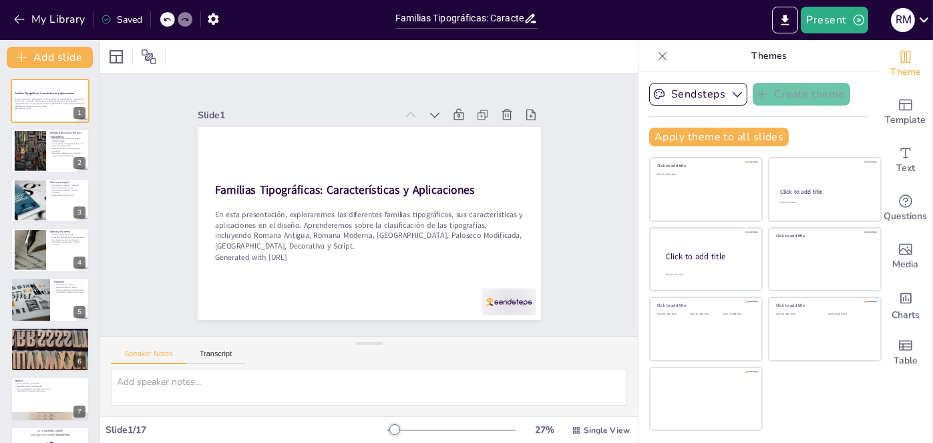
checkbox input "true"
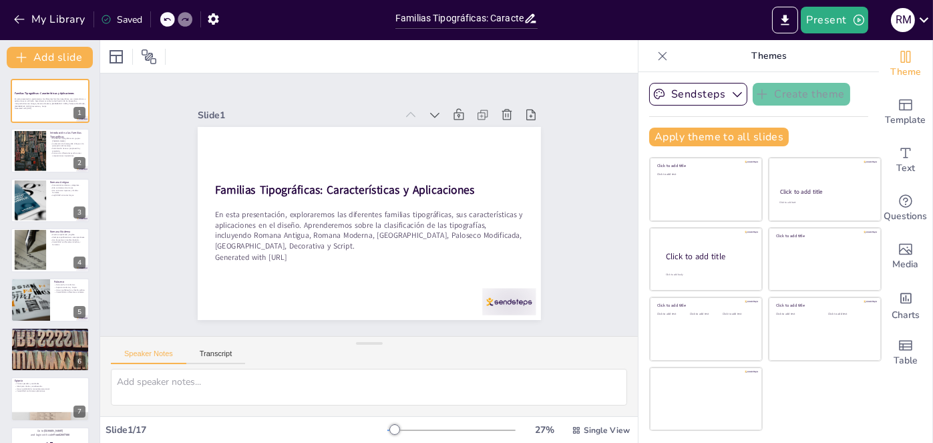
checkbox input "true"
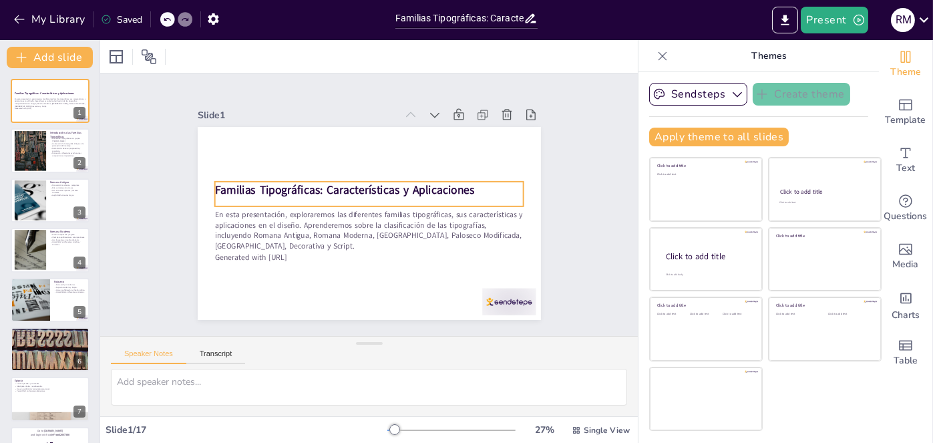
checkbox input "true"
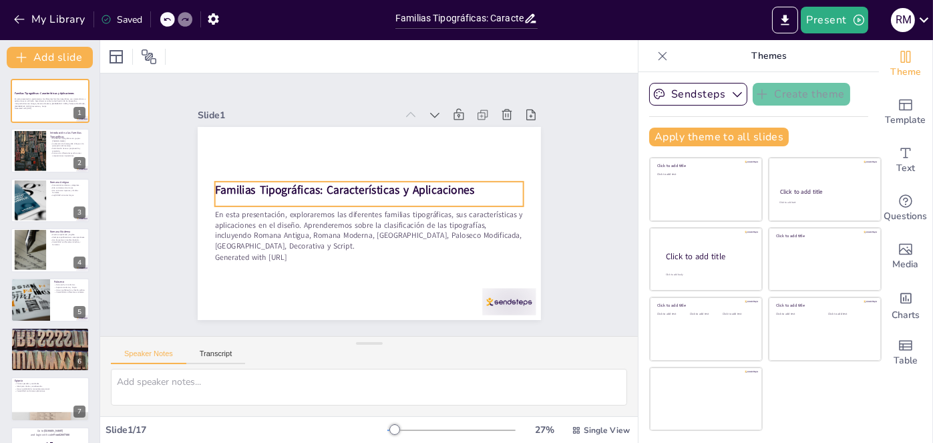
checkbox input "true"
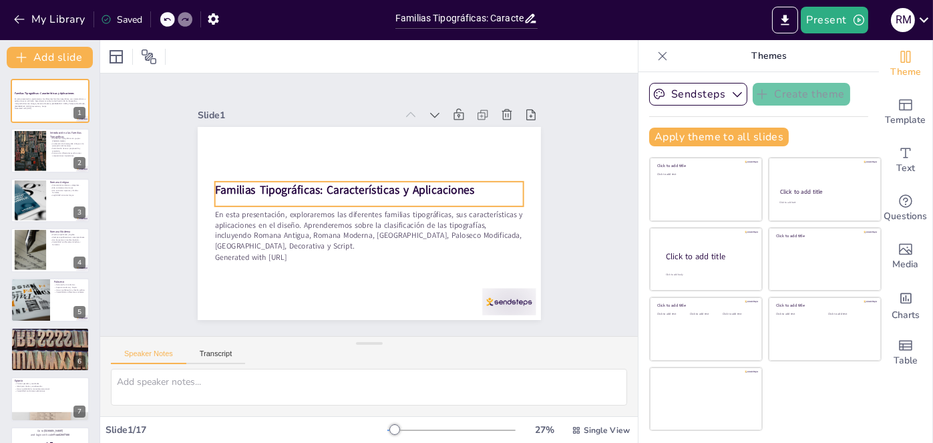
checkbox input "true"
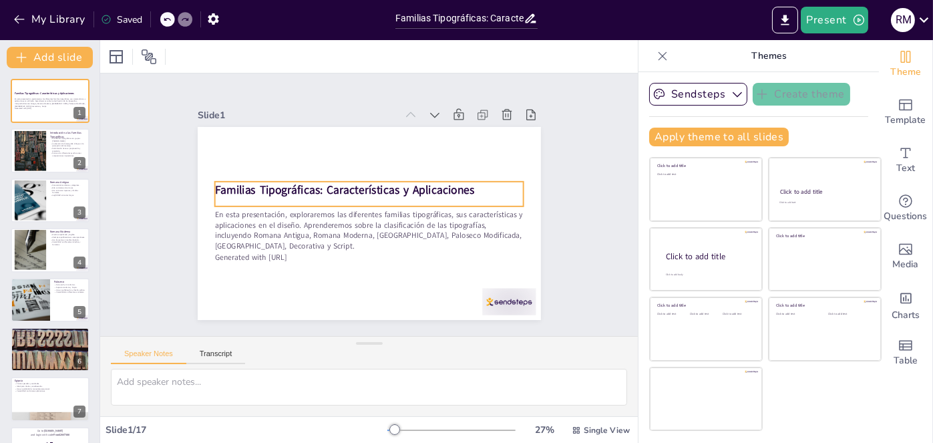
checkbox input "true"
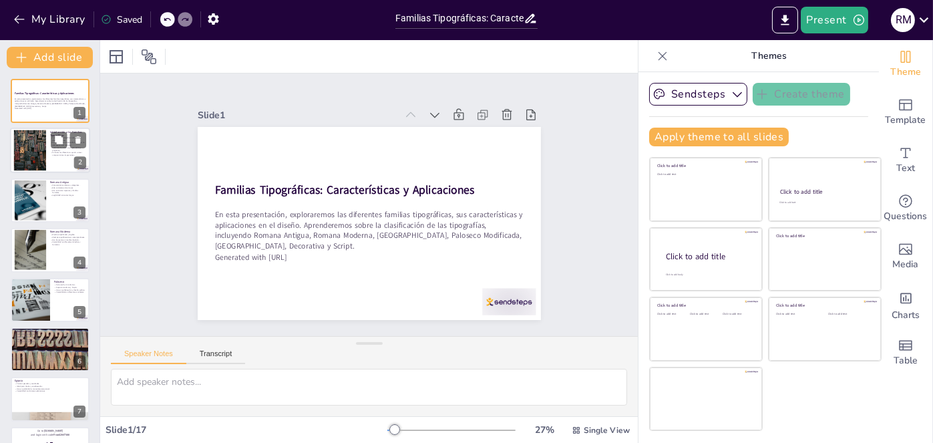
checkbox input "true"
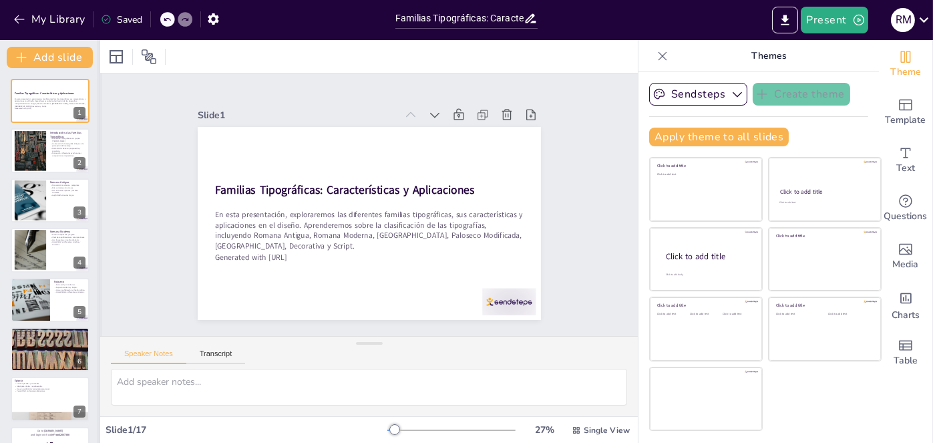
checkbox input "true"
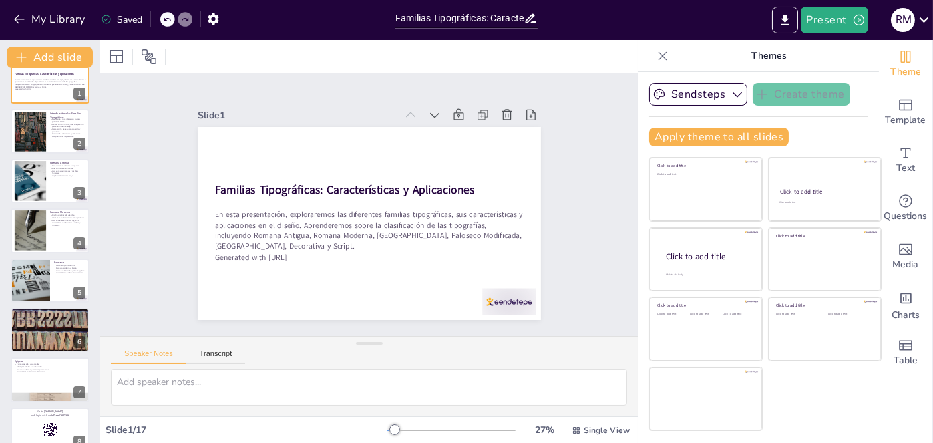
scroll to position [27, 0]
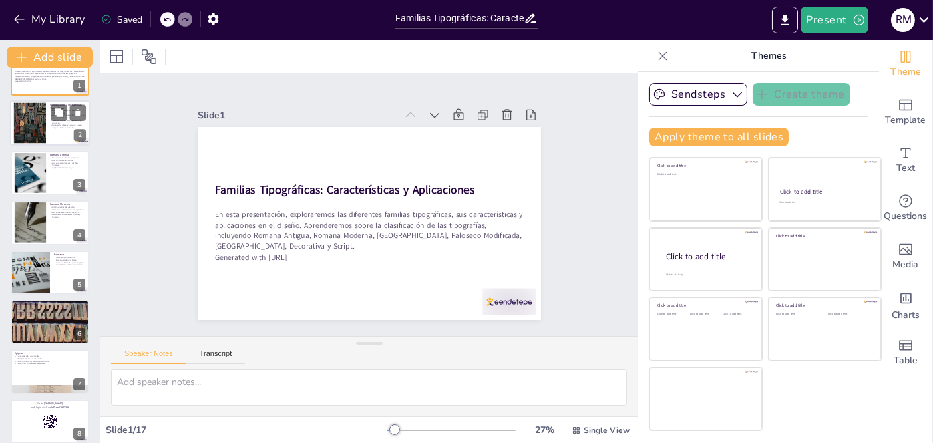
checkbox input "true"
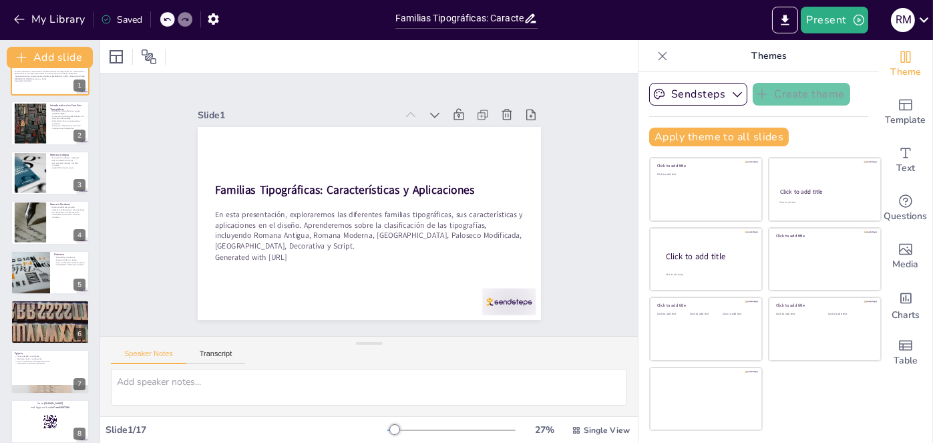
checkbox input "true"
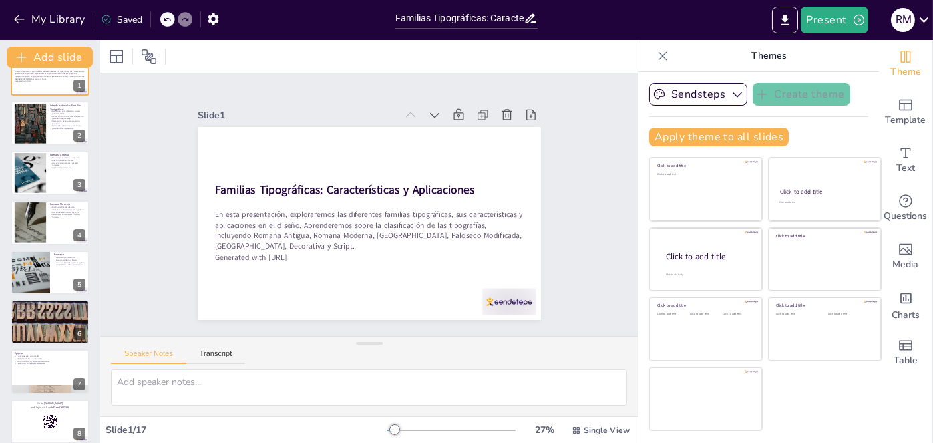
checkbox input "true"
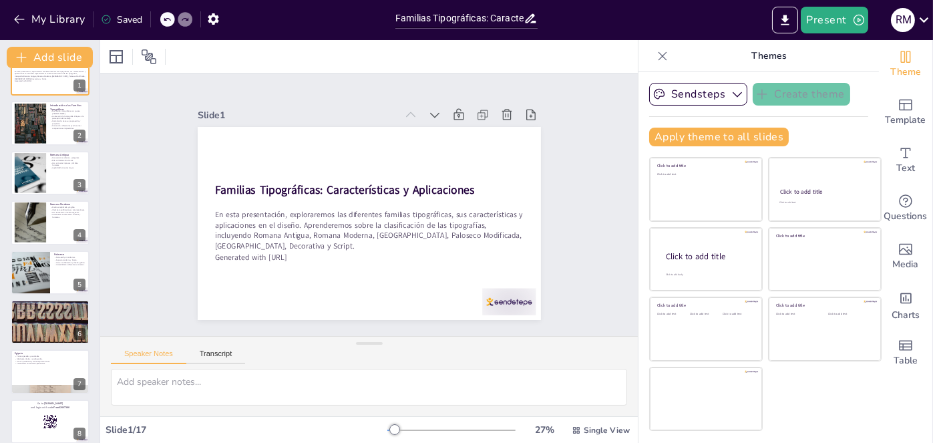
checkbox input "true"
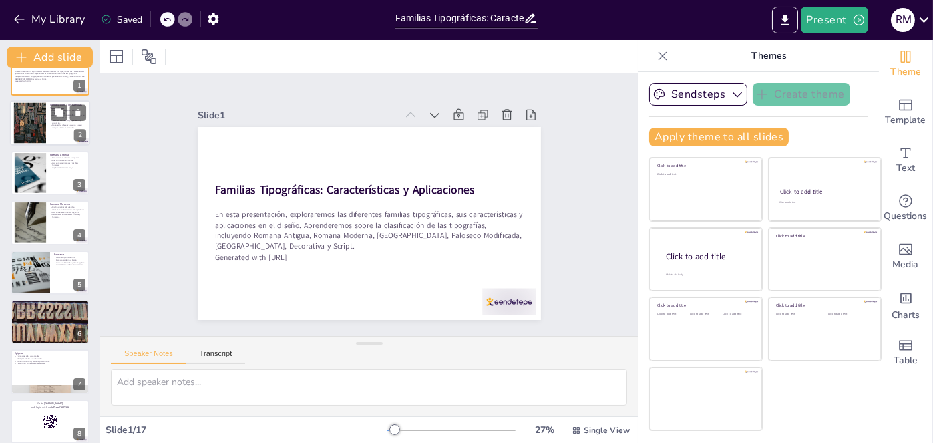
checkbox input "true"
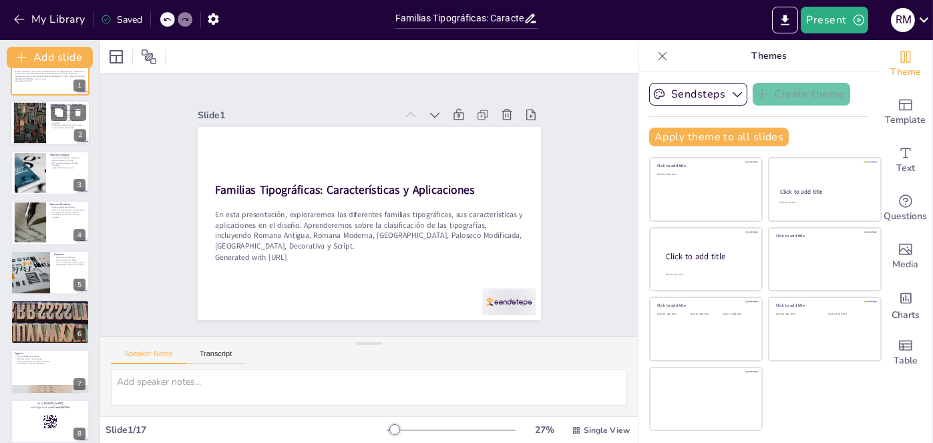
checkbox input "true"
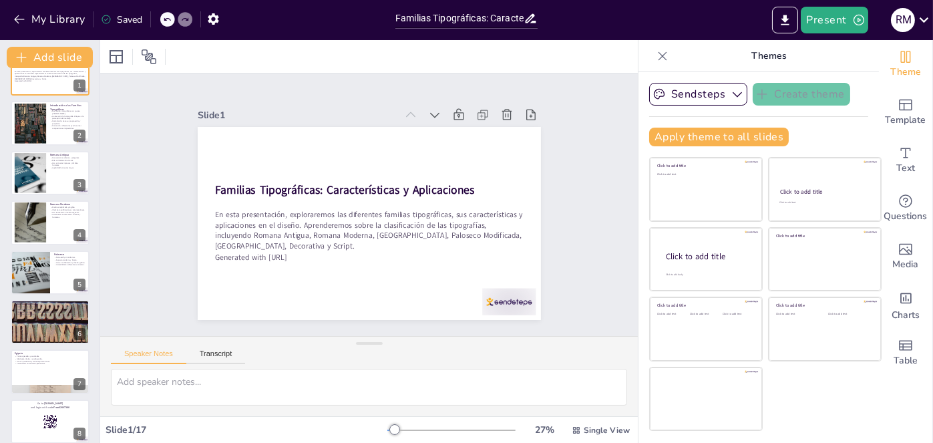
checkbox input "true"
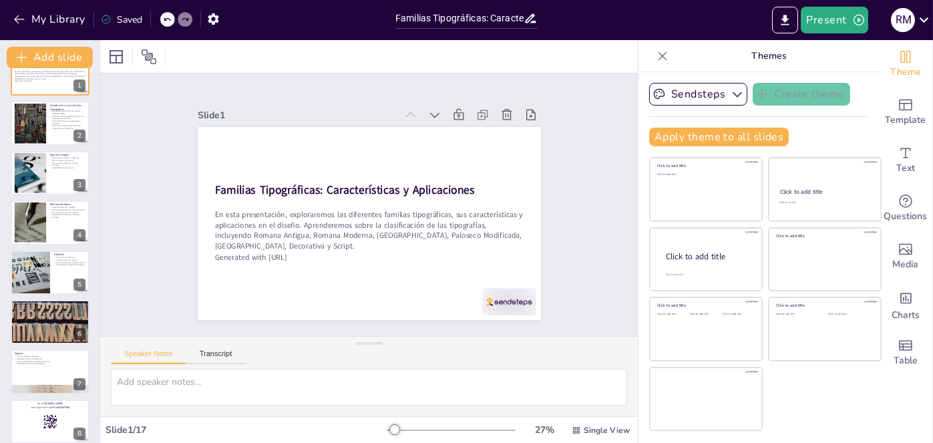
checkbox input "true"
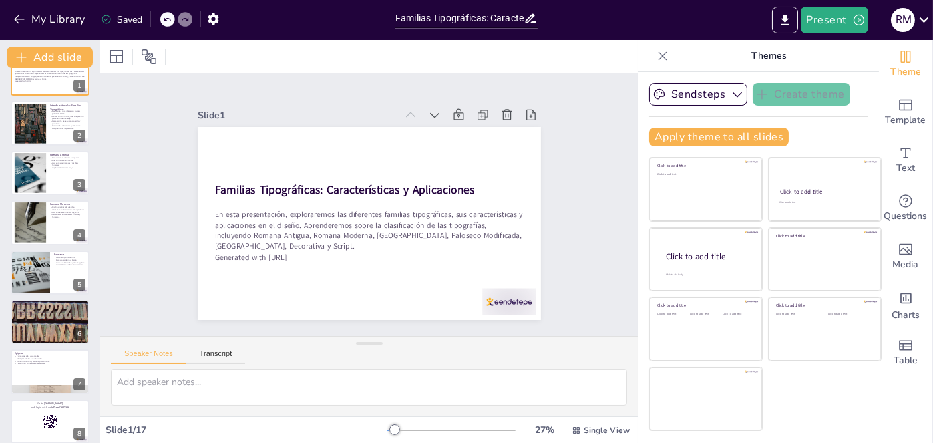
checkbox input "true"
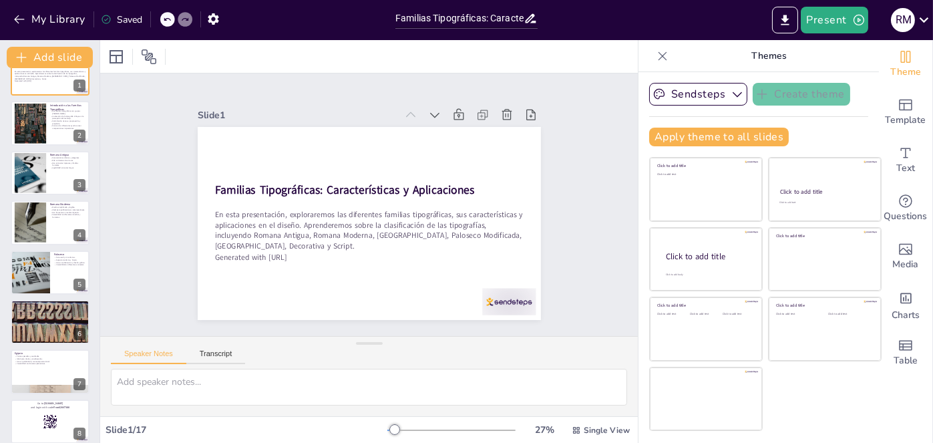
checkbox input "true"
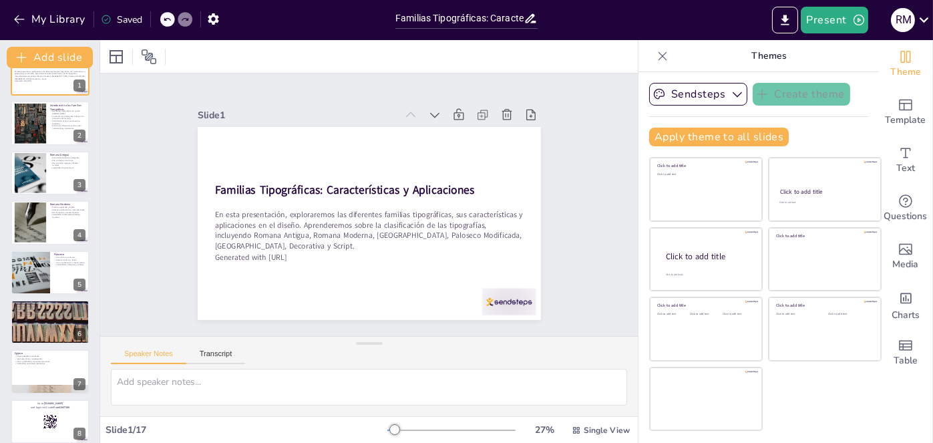
checkbox input "true"
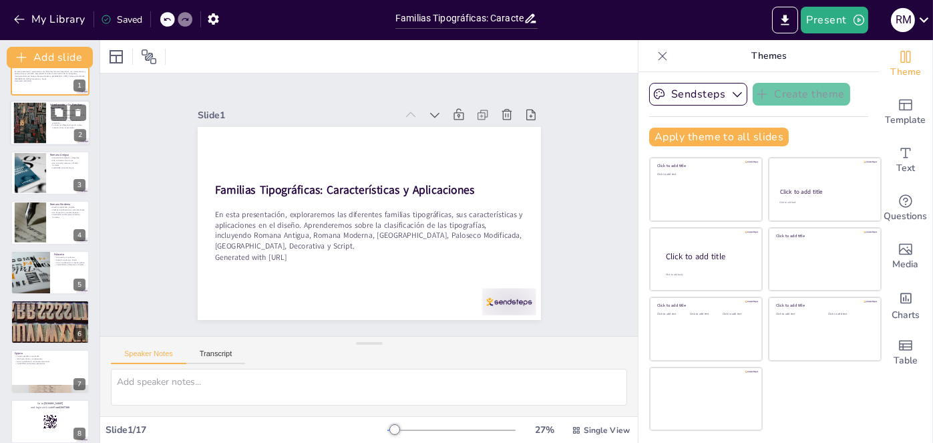
checkbox input "true"
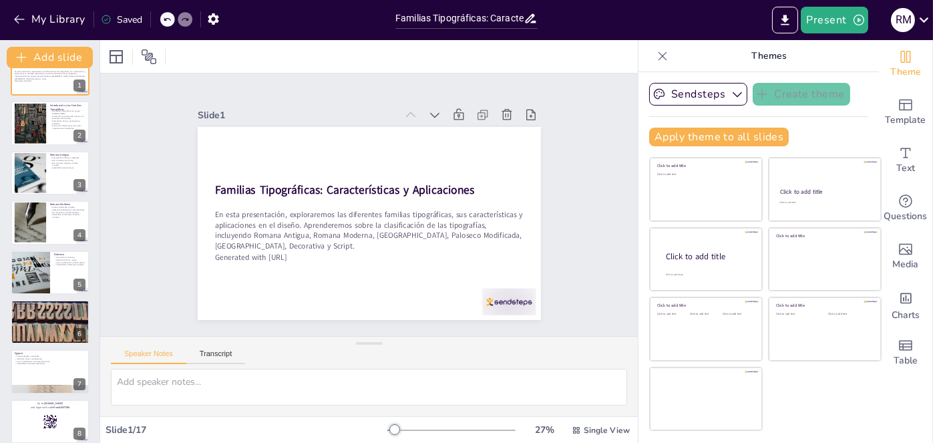
checkbox input "true"
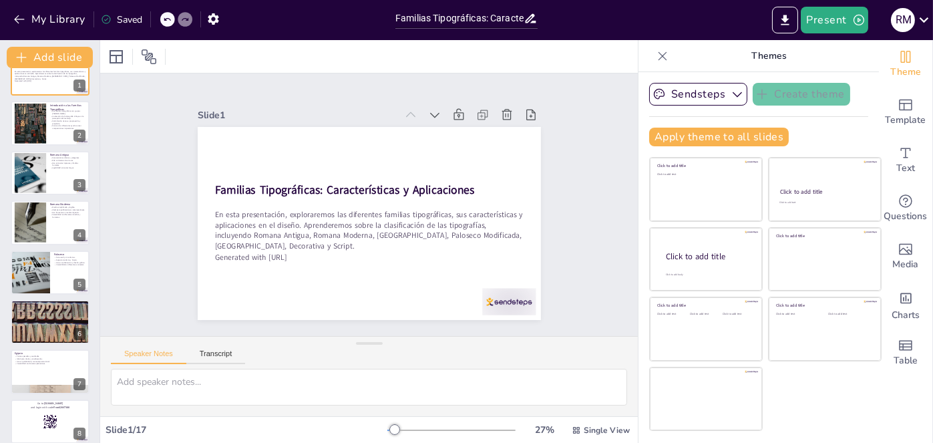
checkbox input "true"
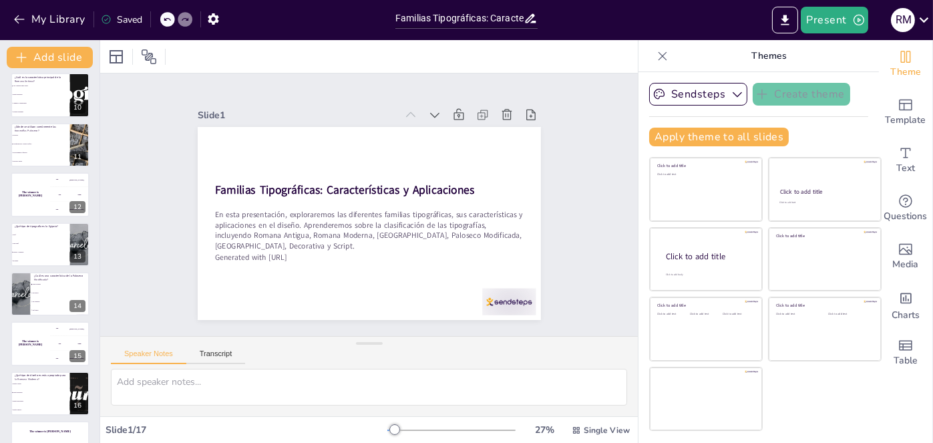
scroll to position [486, 0]
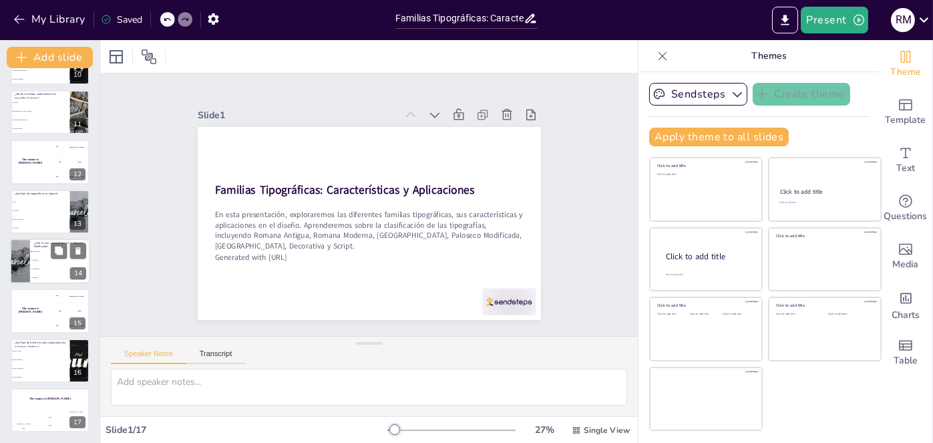
checkbox input "true"
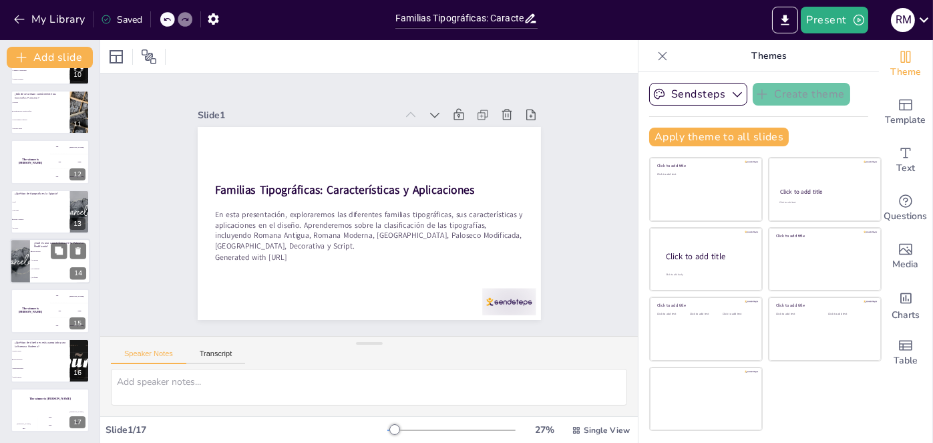
checkbox input "true"
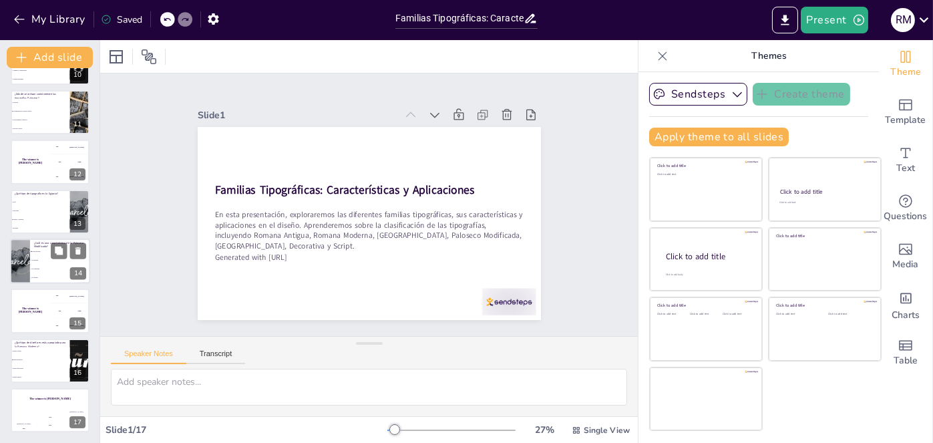
checkbox input "true"
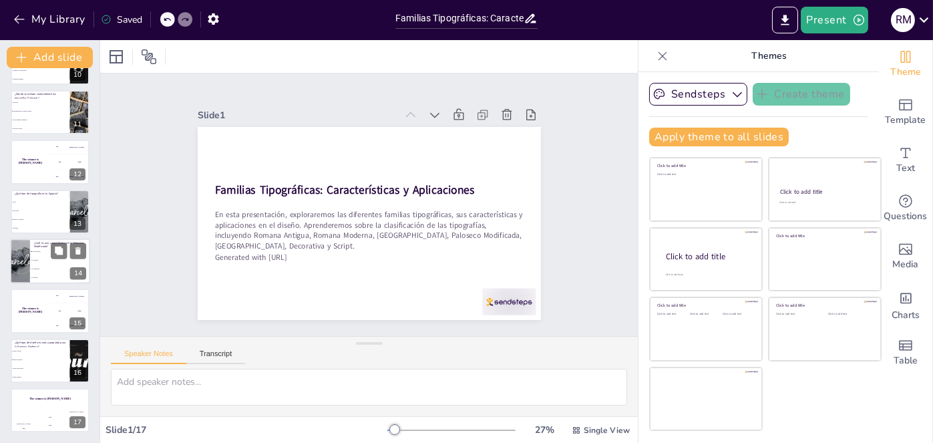
click at [51, 262] on li "Es pesada" at bounding box center [60, 260] width 60 height 9
